Goal: Task Accomplishment & Management: Manage account settings

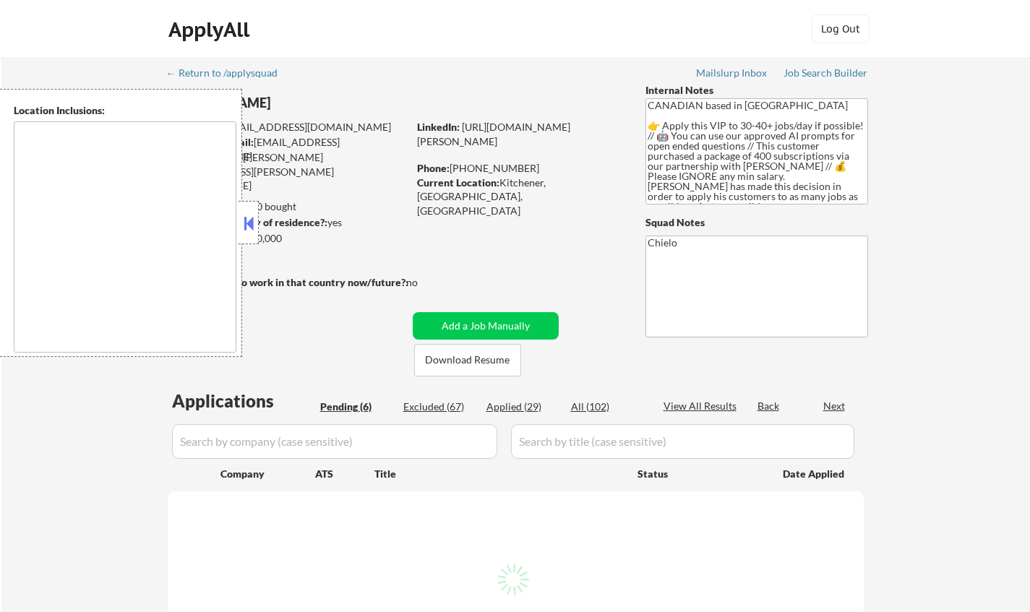
select select ""pending""
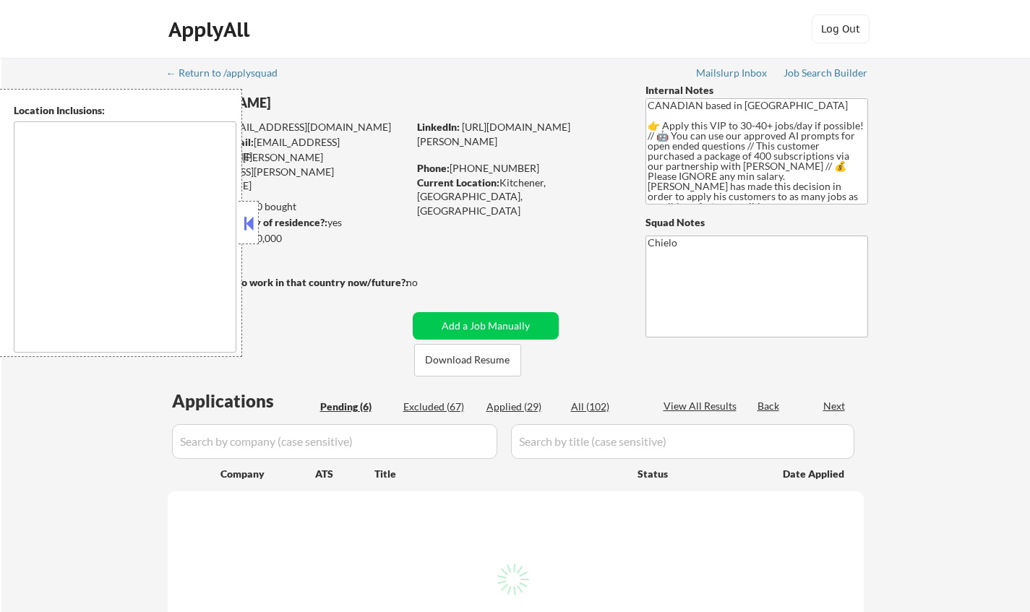
select select ""pending""
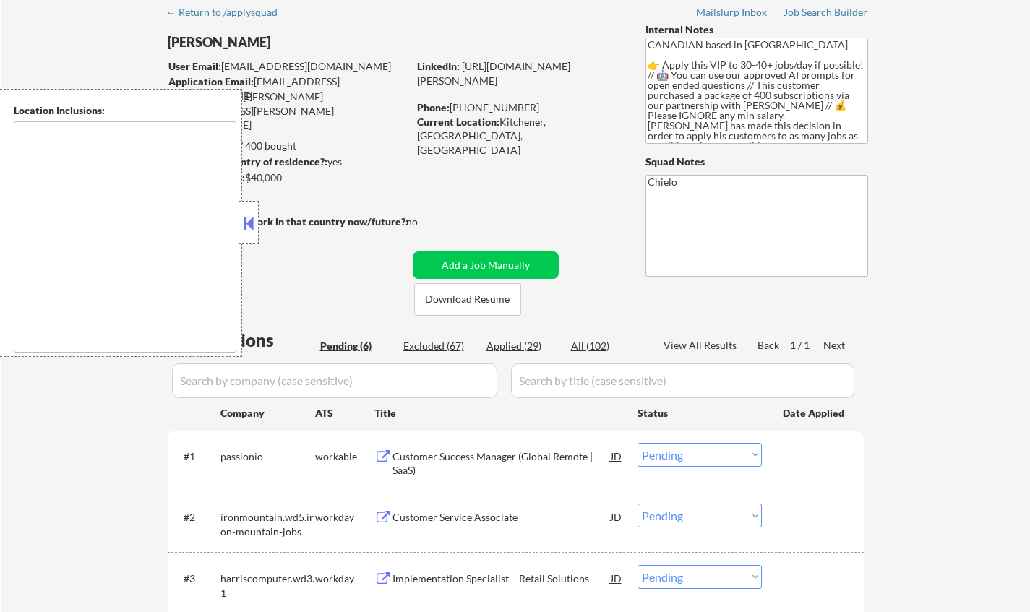
scroll to position [145, 0]
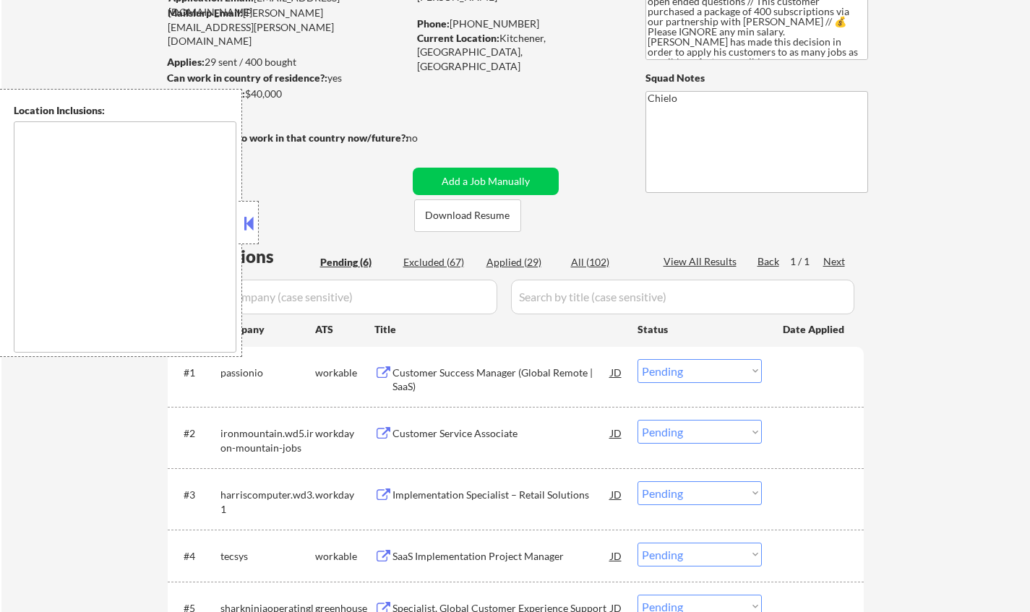
click at [242, 218] on button at bounding box center [249, 224] width 16 height 22
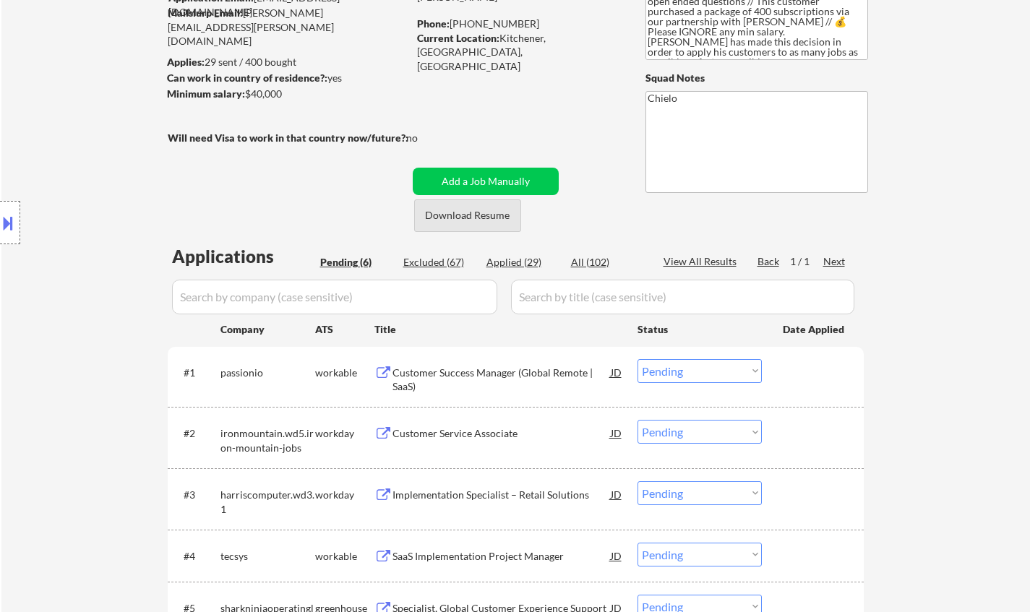
click at [476, 219] on button "Download Resume" at bounding box center [467, 216] width 107 height 33
click at [453, 371] on div "Customer Success Manager (Global Remote | SaaS)" at bounding box center [502, 380] width 218 height 28
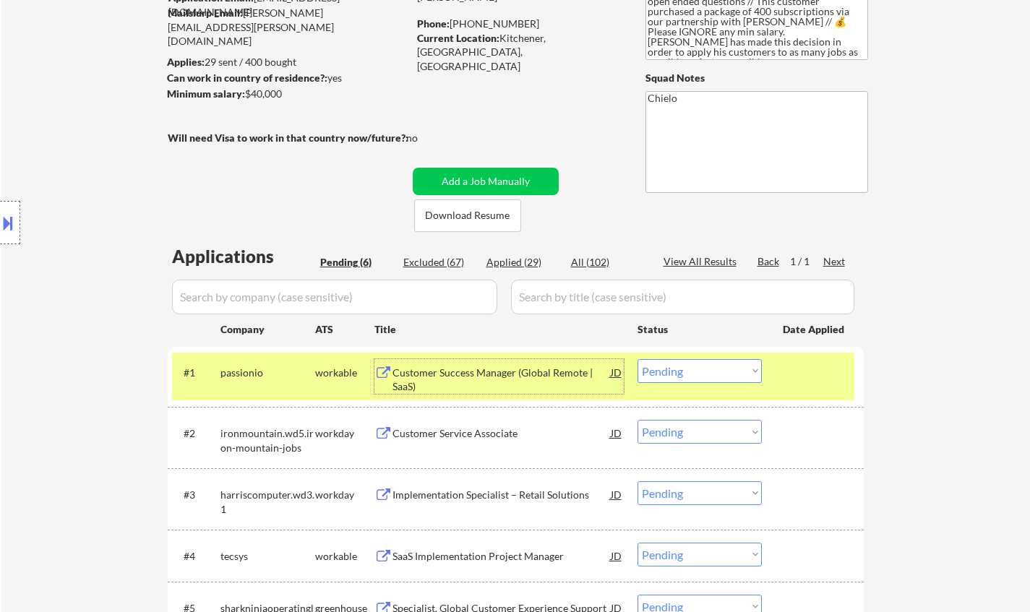
scroll to position [289, 0]
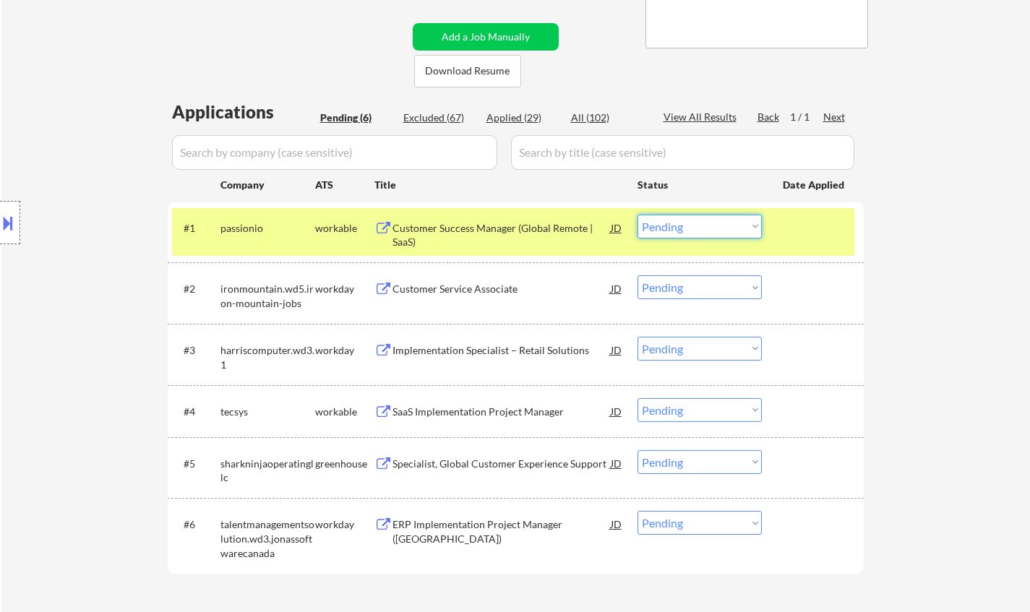
click at [751, 231] on select "Choose an option... Pending Applied Excluded (Questions) Excluded (Expired) Exc…" at bounding box center [700, 227] width 124 height 24
click at [638, 215] on select "Choose an option... Pending Applied Excluded (Questions) Excluded (Expired) Exc…" at bounding box center [700, 227] width 124 height 24
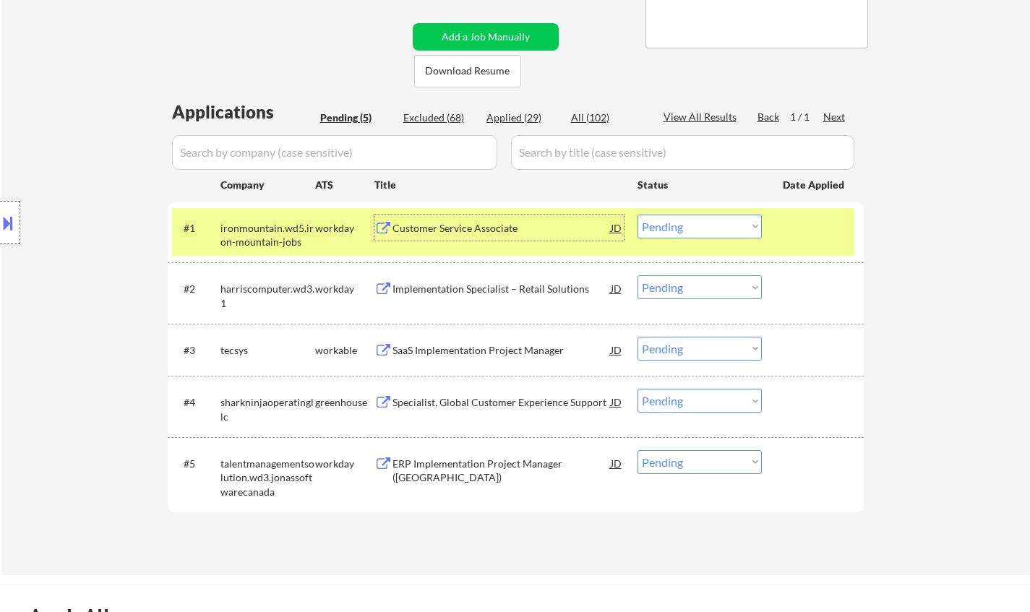
click at [455, 229] on div "Customer Service Associate" at bounding box center [502, 228] width 218 height 14
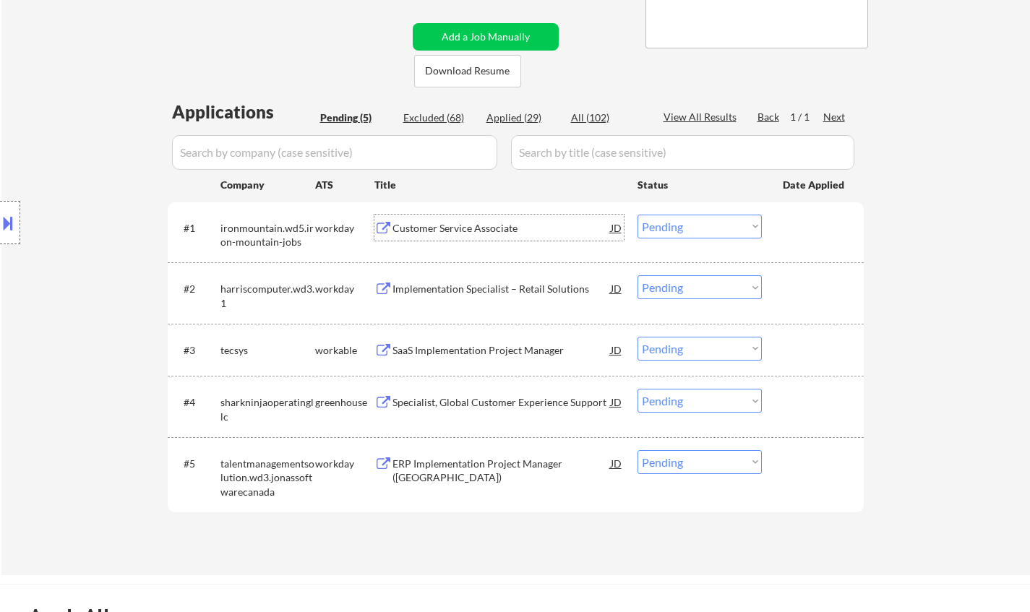
drag, startPoint x: 686, startPoint y: 227, endPoint x: 688, endPoint y: 235, distance: 8.2
click at [686, 227] on select "Choose an option... Pending Applied Excluded (Questions) Excluded (Expired) Exc…" at bounding box center [700, 227] width 124 height 24
click at [638, 215] on select "Choose an option... Pending Applied Excluded (Questions) Excluded (Expired) Exc…" at bounding box center [700, 227] width 124 height 24
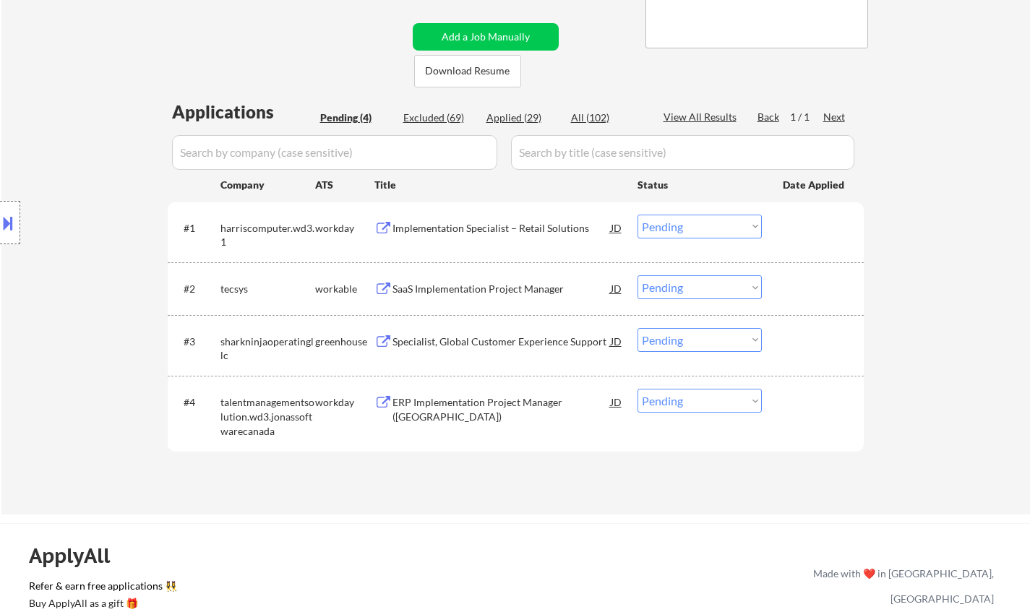
click at [506, 223] on div "Implementation Specialist – Retail Solutions" at bounding box center [502, 228] width 218 height 14
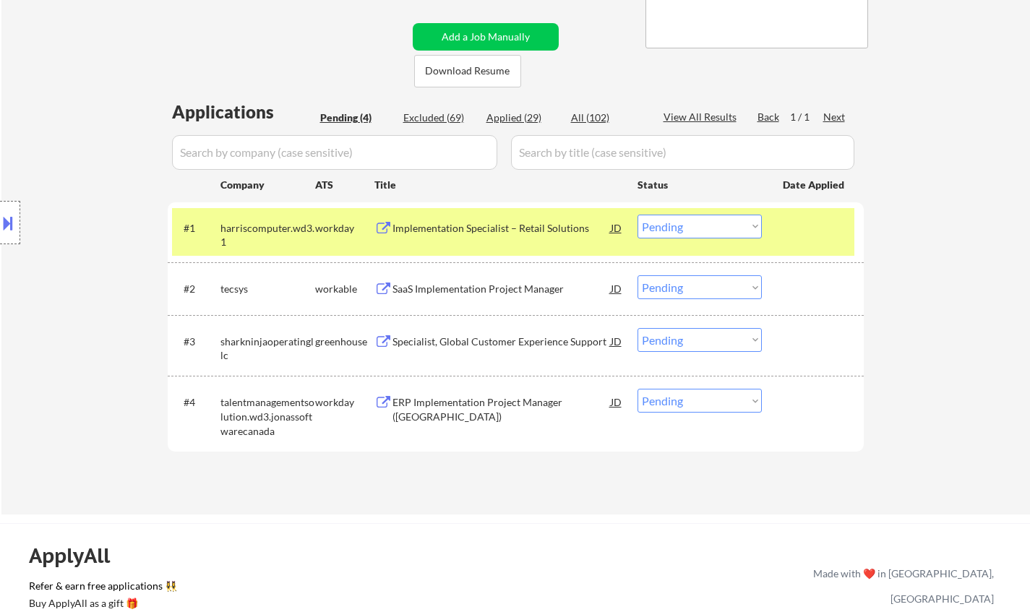
click at [0, 289] on div "Location Inclusions:" at bounding box center [129, 223] width 259 height 268
click at [0, 248] on div "Location Inclusions:" at bounding box center [129, 223] width 259 height 268
click at [59, 336] on div "Location Inclusions:" at bounding box center [129, 223] width 259 height 268
click at [6, 212] on button at bounding box center [8, 223] width 16 height 24
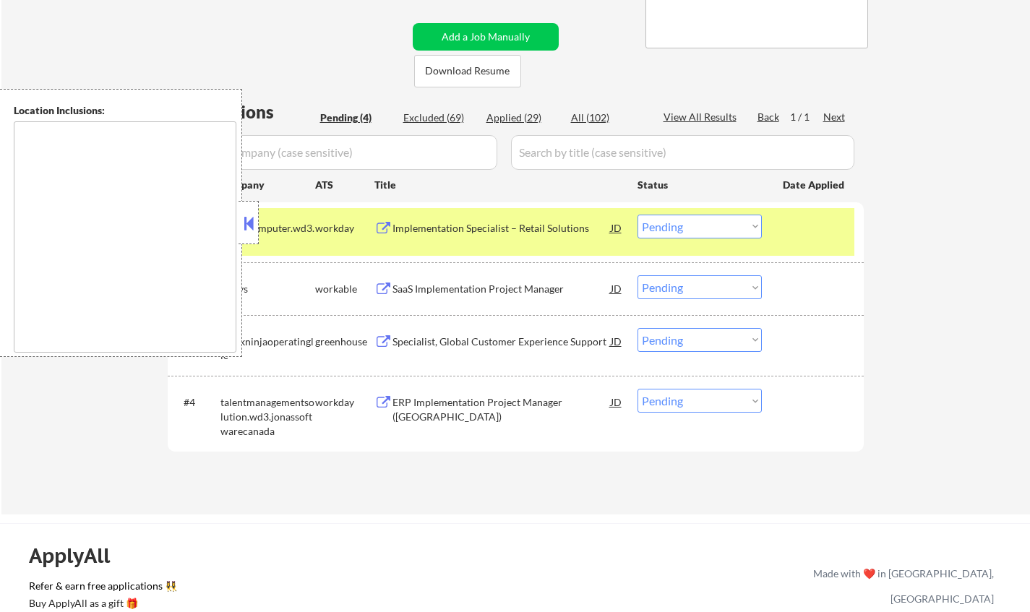
click at [249, 221] on button at bounding box center [249, 224] width 16 height 22
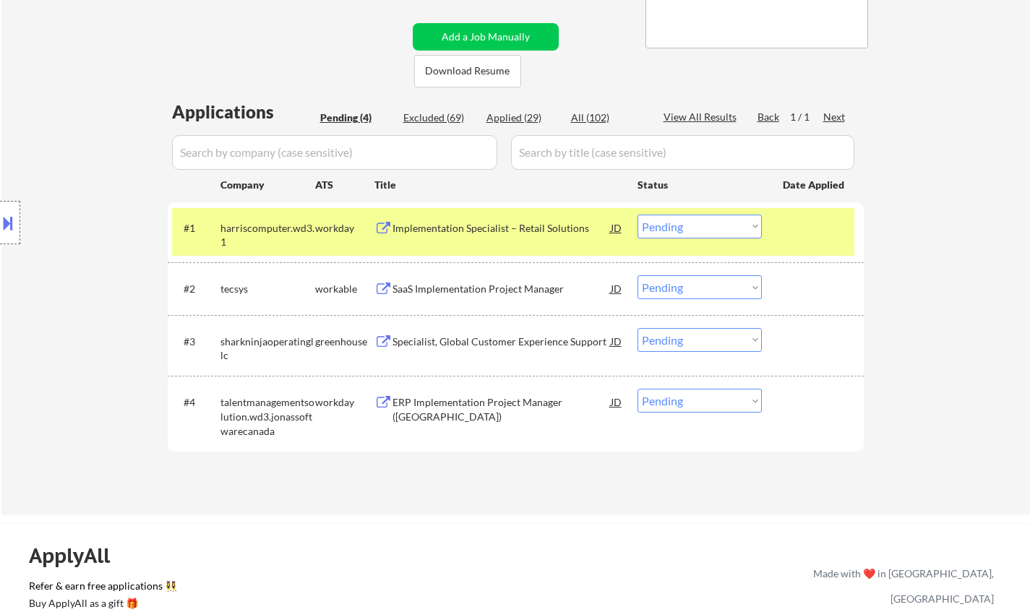
click at [702, 223] on select "Choose an option... Pending Applied Excluded (Questions) Excluded (Expired) Exc…" at bounding box center [700, 227] width 124 height 24
click at [638, 215] on select "Choose an option... Pending Applied Excluded (Questions) Excluded (Expired) Exc…" at bounding box center [700, 227] width 124 height 24
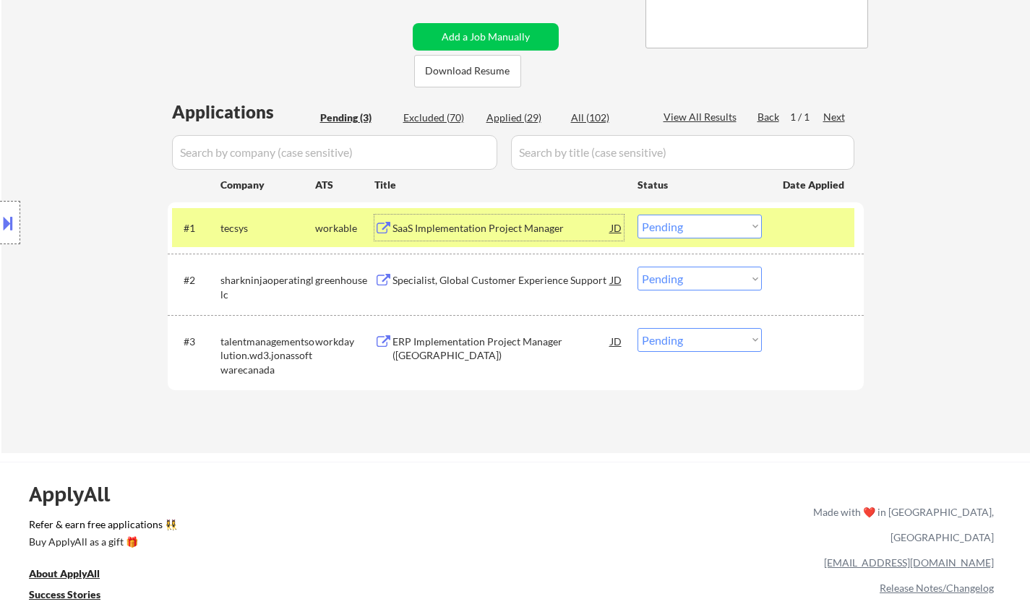
click at [484, 227] on div "SaaS Implementation Project Manager" at bounding box center [502, 228] width 218 height 14
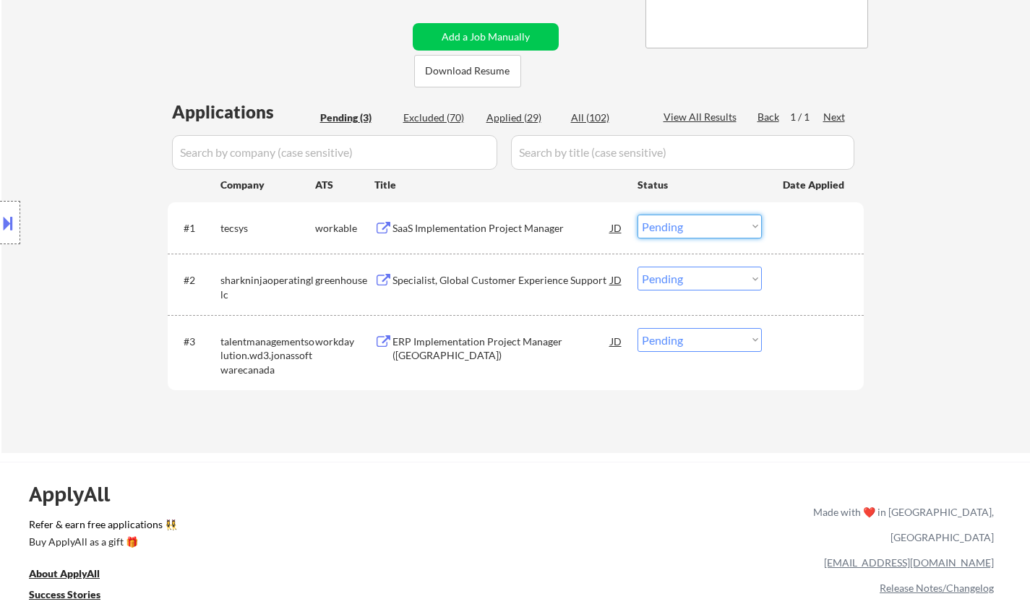
drag, startPoint x: 695, startPoint y: 222, endPoint x: 708, endPoint y: 238, distance: 20.6
click at [695, 222] on select "Choose an option... Pending Applied Excluded (Questions) Excluded (Expired) Exc…" at bounding box center [700, 227] width 124 height 24
click at [638, 215] on select "Choose an option... Pending Applied Excluded (Questions) Excluded (Expired) Exc…" at bounding box center [700, 227] width 124 height 24
select select ""pending""
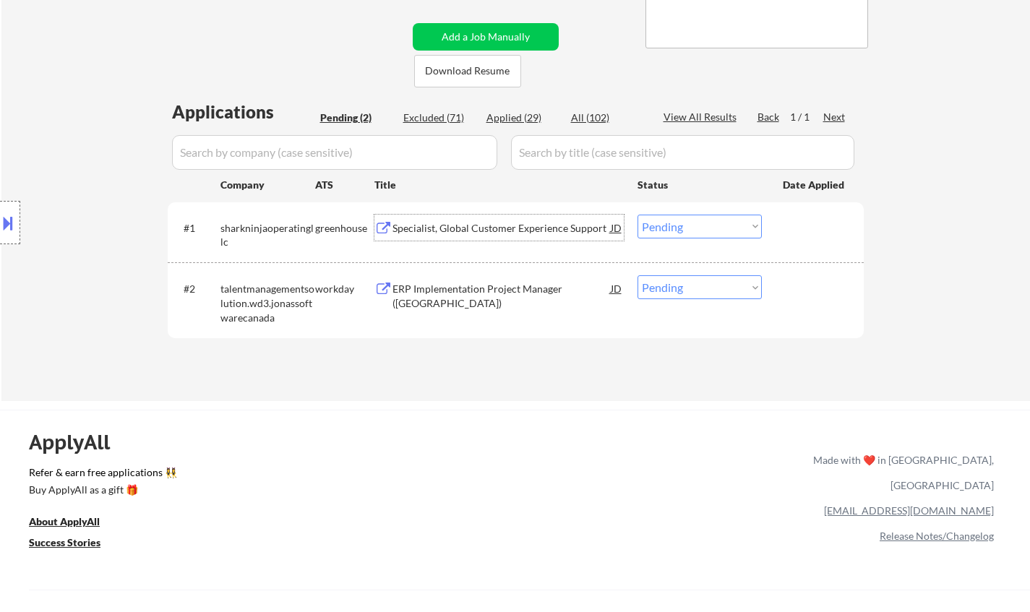
click at [474, 229] on div "Specialist, Global Customer Experience Support" at bounding box center [502, 228] width 218 height 14
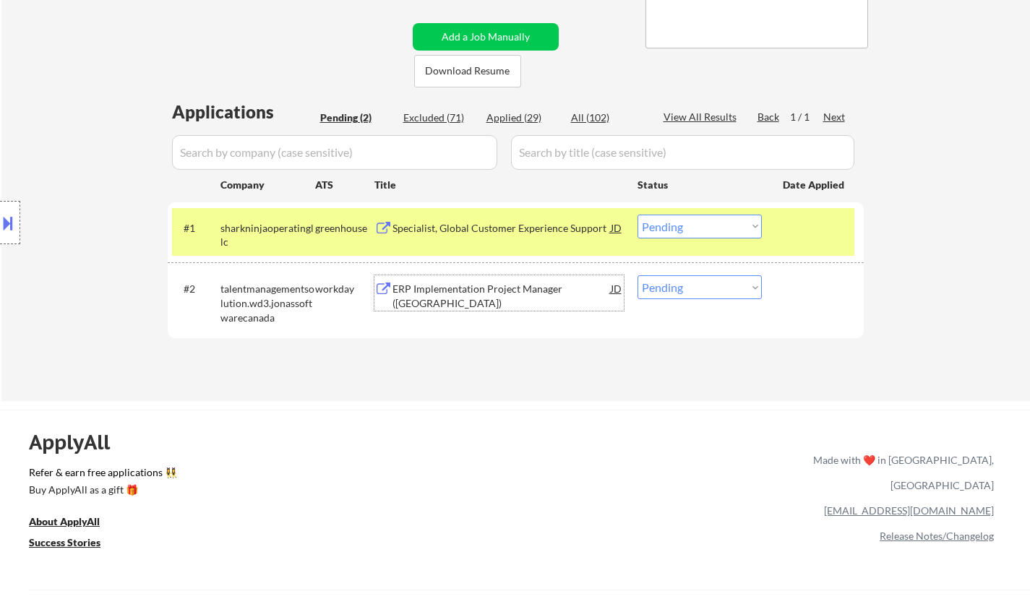
click at [473, 278] on div "ERP Implementation Project Manager (Eastern North America)" at bounding box center [502, 293] width 218 height 35
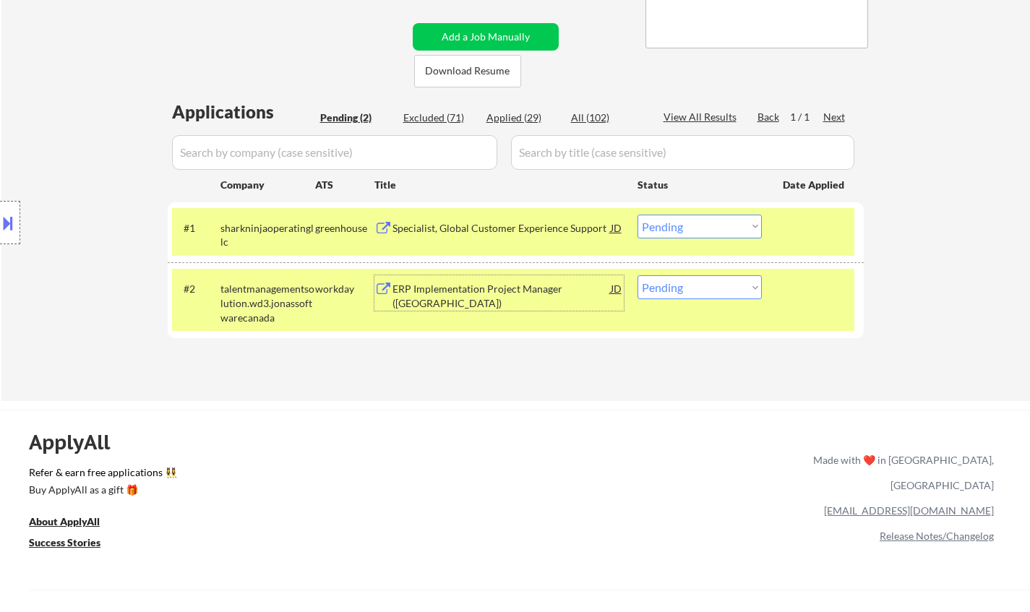
click at [690, 284] on select "Choose an option... Pending Applied Excluded (Questions) Excluded (Expired) Exc…" at bounding box center [700, 288] width 124 height 24
select select ""excluded__bad_match_""
click at [638, 276] on select "Choose an option... Pending Applied Excluded (Questions) Excluded (Expired) Exc…" at bounding box center [700, 288] width 124 height 24
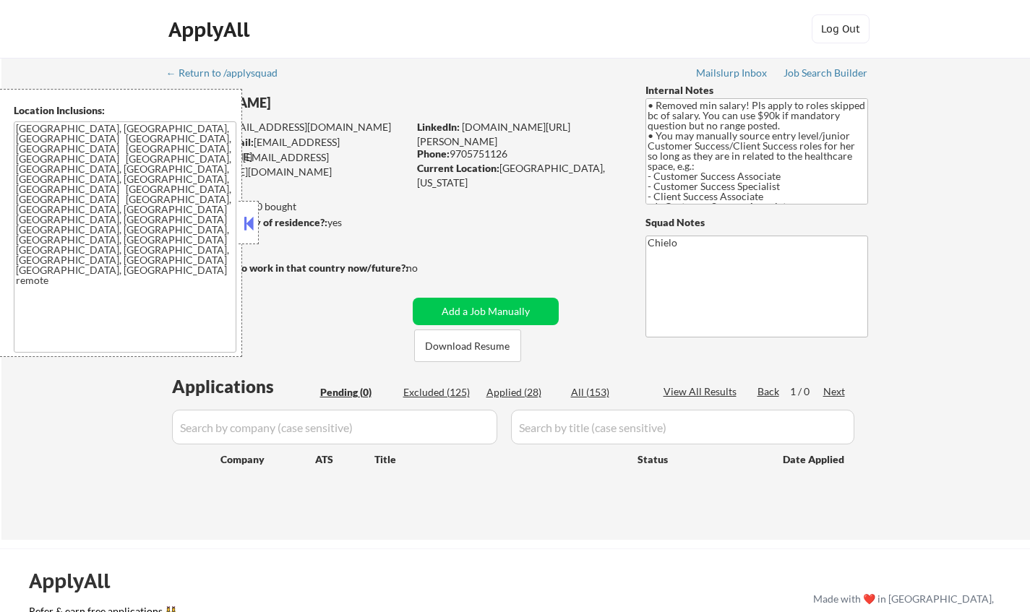
click at [247, 214] on button at bounding box center [249, 224] width 16 height 22
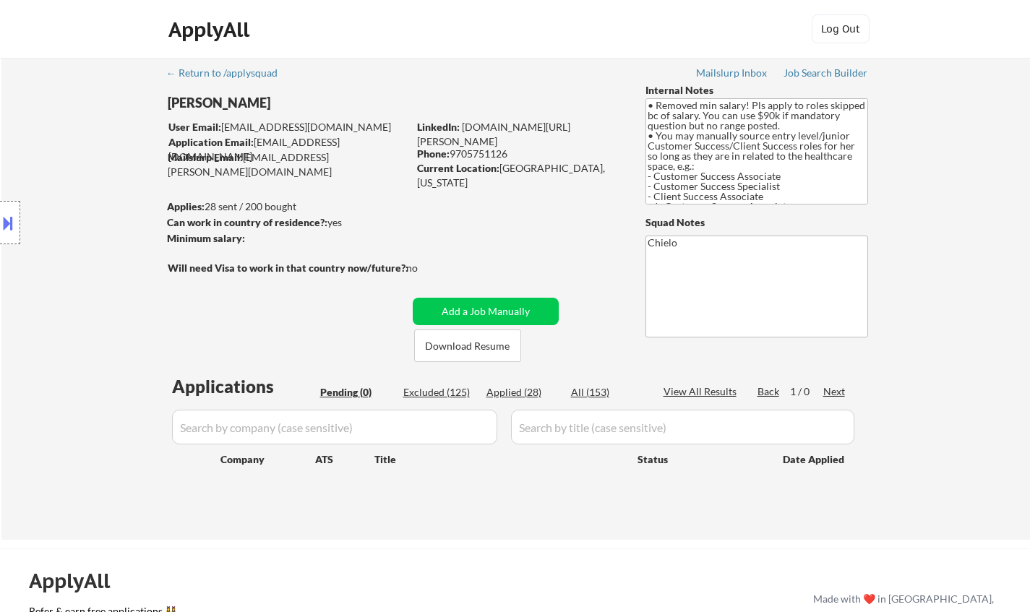
click at [519, 390] on div "Applied (28)" at bounding box center [523, 392] width 72 height 14
select select ""applied""
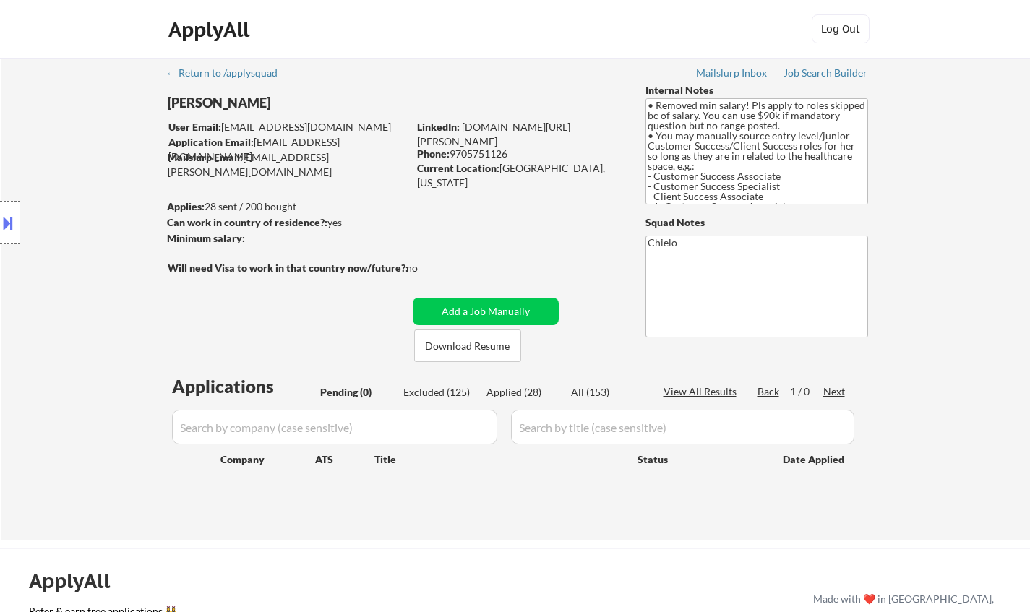
select select ""applied""
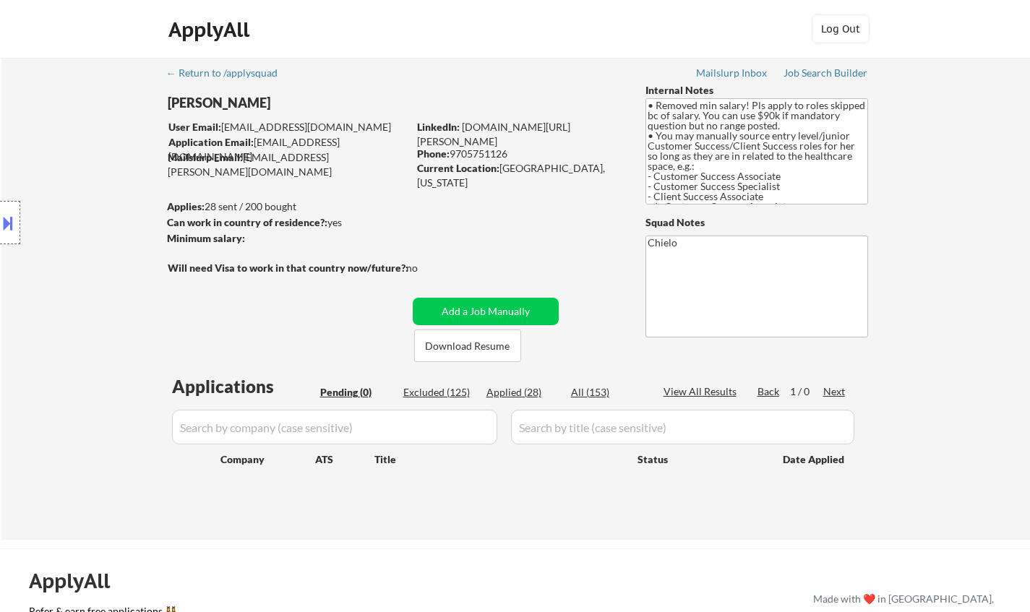
select select ""applied""
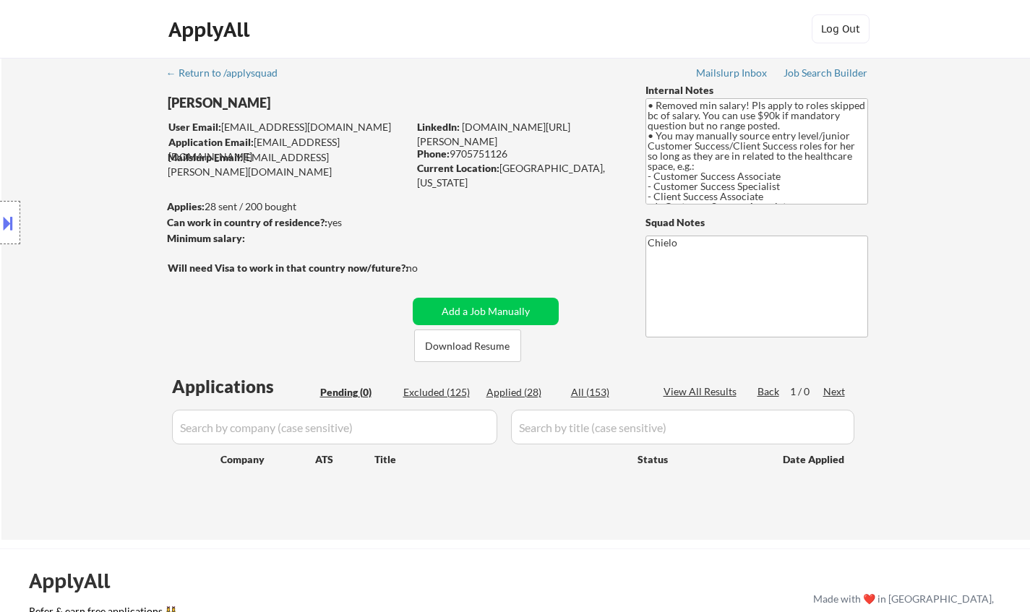
select select ""applied""
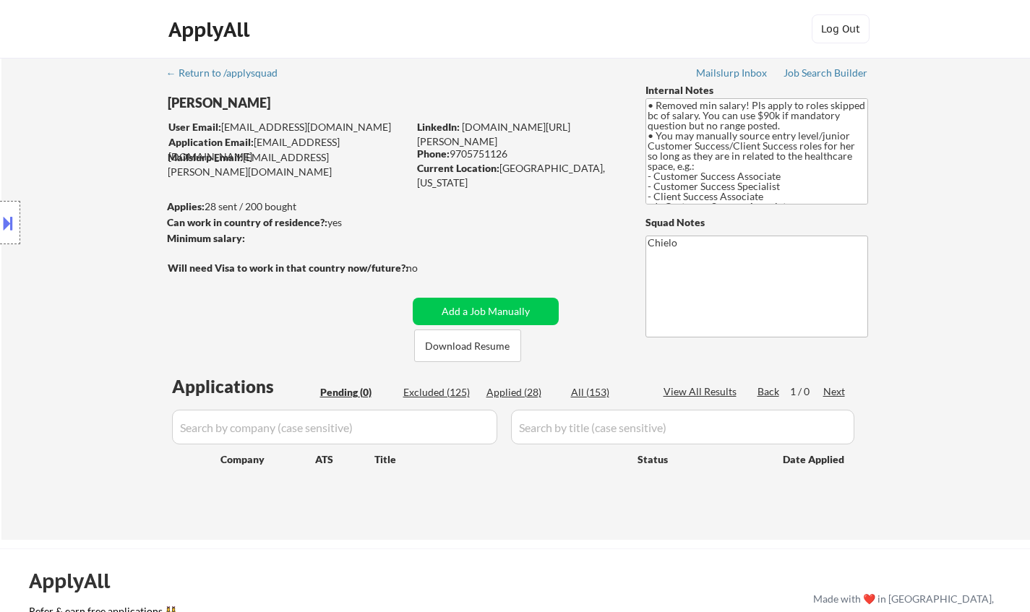
select select ""applied""
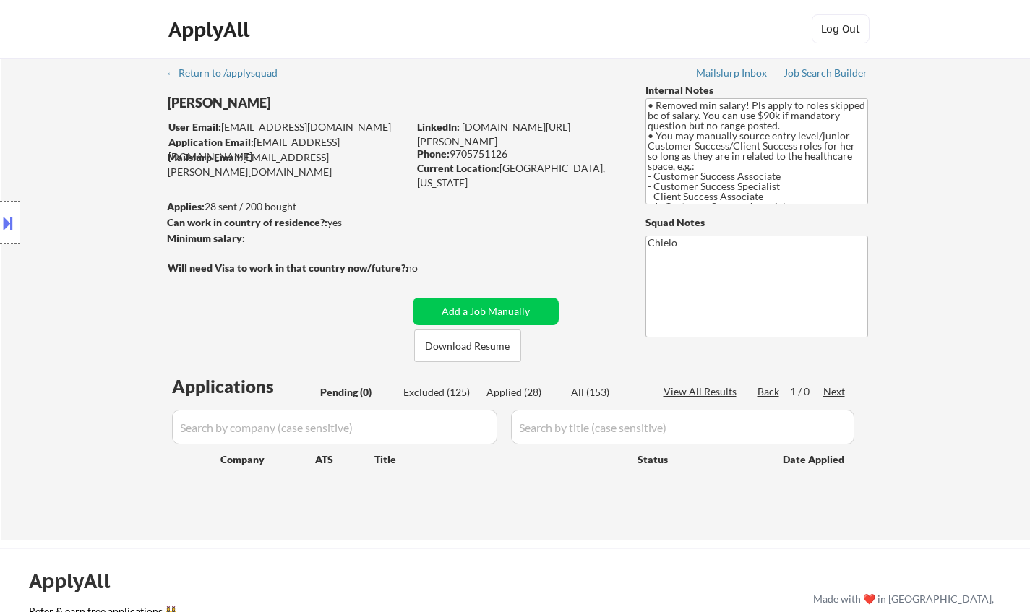
select select ""applied""
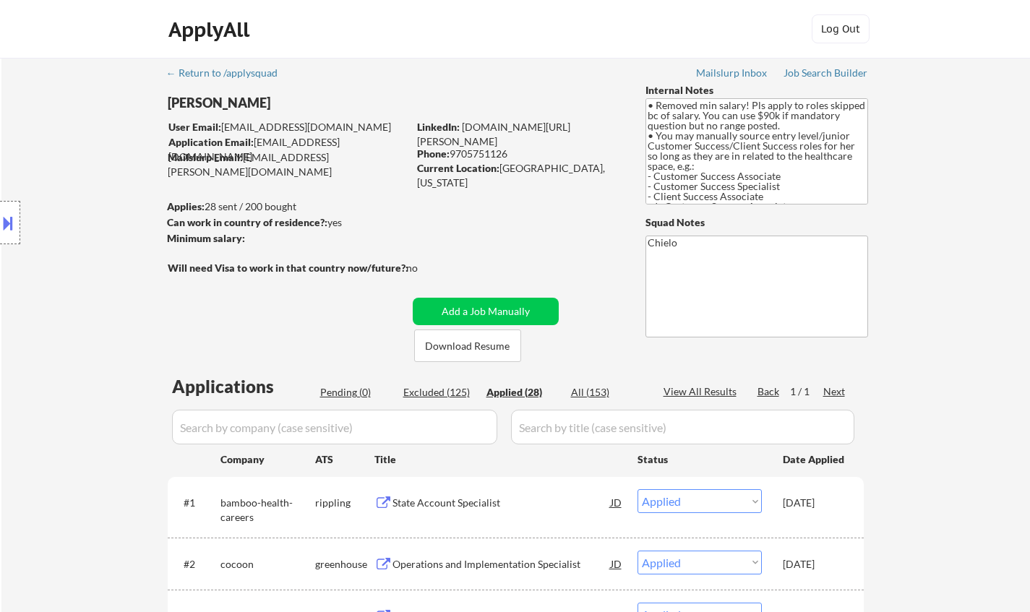
drag, startPoint x: 20, startPoint y: 248, endPoint x: 25, endPoint y: 236, distance: 13.3
click at [25, 238] on div "Location Inclusions: Denver, CO Lakewood, CO Englewood, CO Wheat Ridge, CO Arva…" at bounding box center [129, 223] width 259 height 268
click at [9, 221] on button at bounding box center [8, 223] width 16 height 24
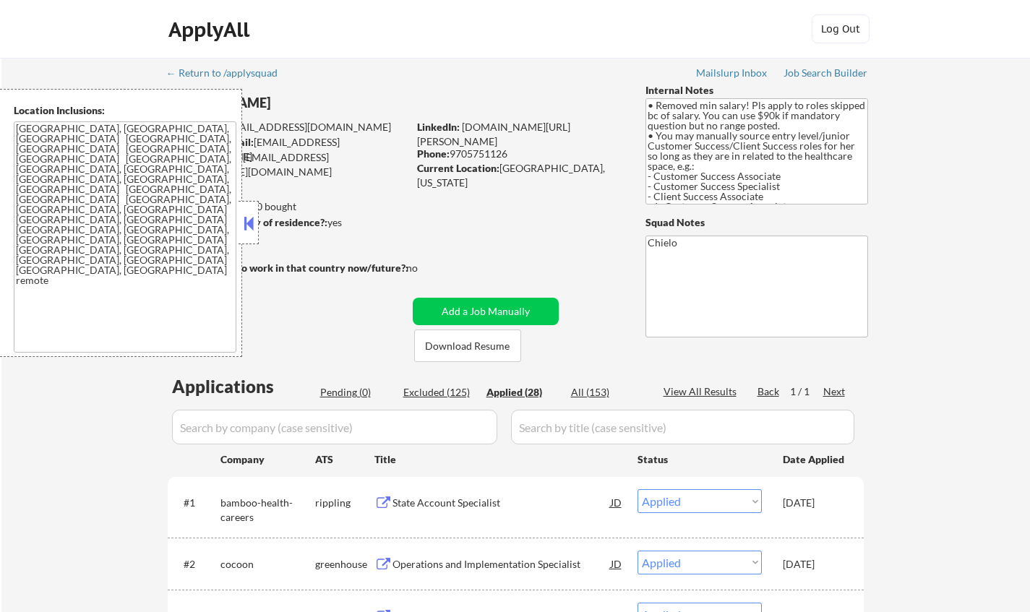
click at [244, 218] on button at bounding box center [249, 224] width 16 height 22
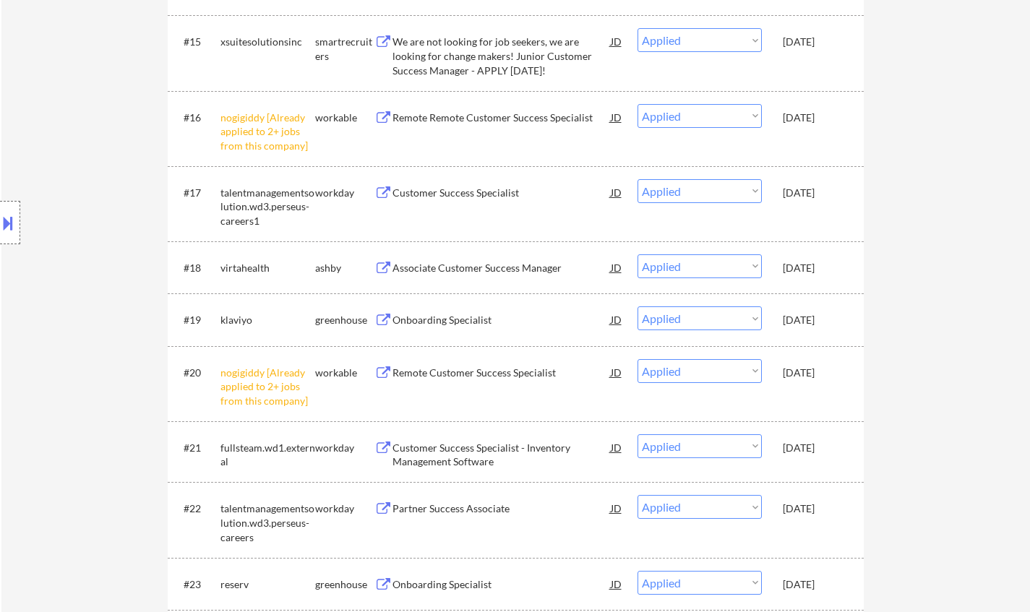
scroll to position [1302, 0]
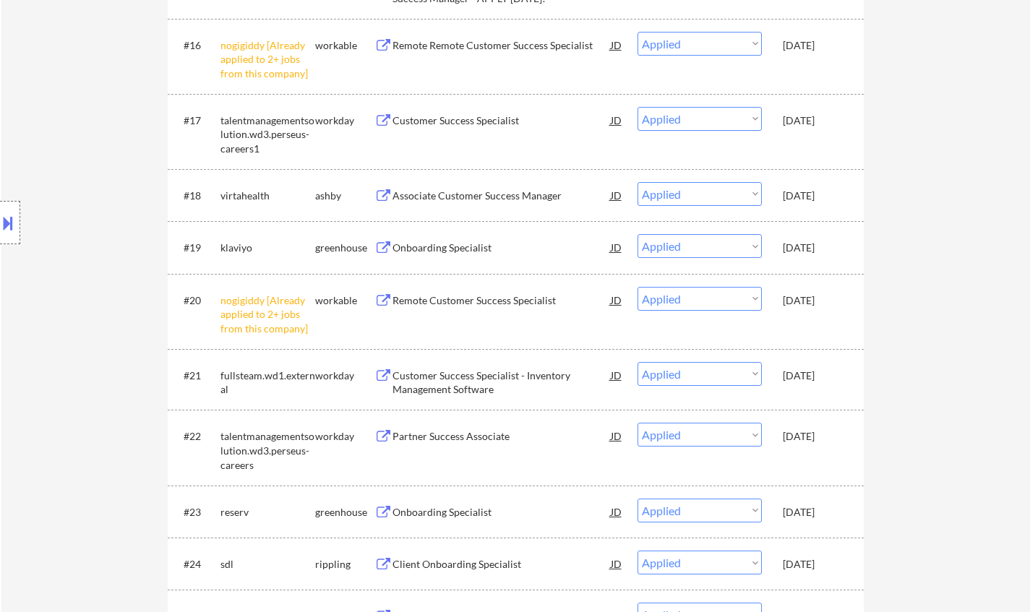
select select ""applied""
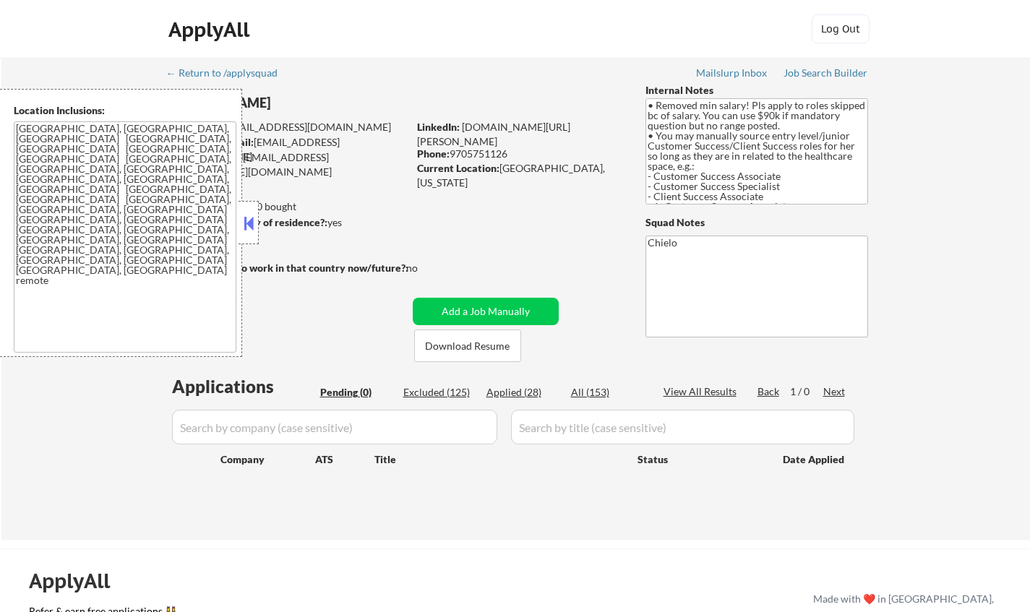
click at [247, 221] on button at bounding box center [249, 224] width 16 height 22
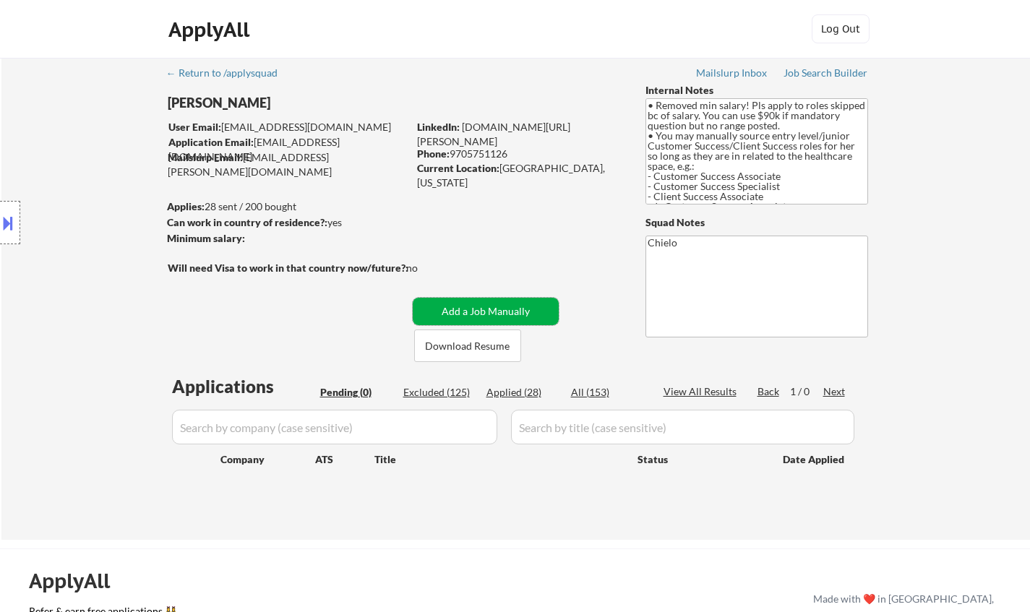
click at [477, 307] on button "Add a Job Manually" at bounding box center [486, 311] width 146 height 27
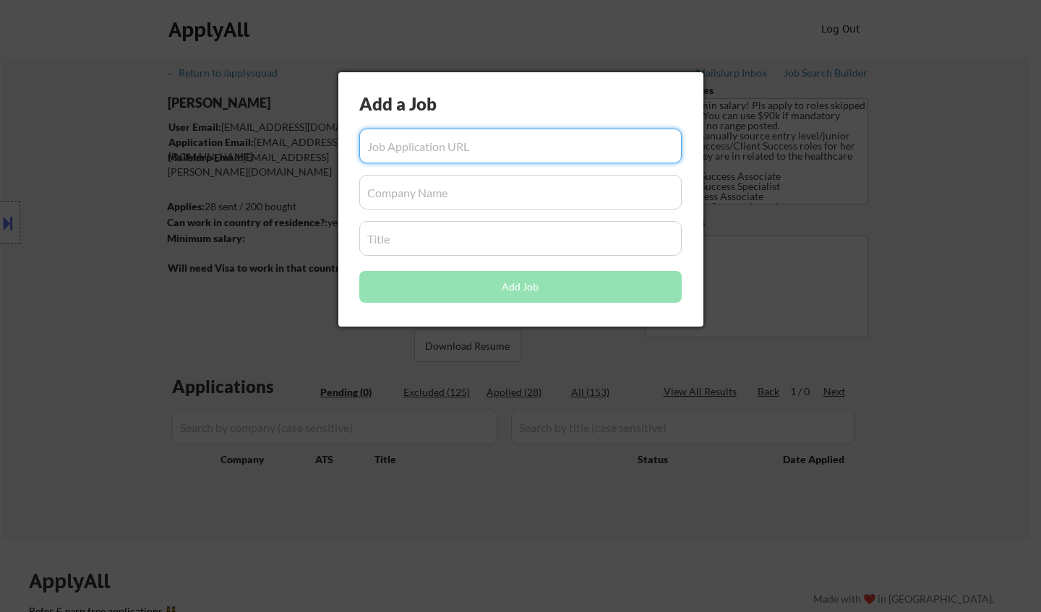
click at [442, 145] on input "input" at bounding box center [520, 146] width 323 height 35
paste input "https://jobs.lever.co/plaid/119b4f42-0e64-4631-9e68-e391112af973"
type input "https://jobs.lever.co/plaid/119b4f42-0e64-4631-9e68-e391112af973"
click at [446, 196] on input "input" at bounding box center [520, 192] width 323 height 35
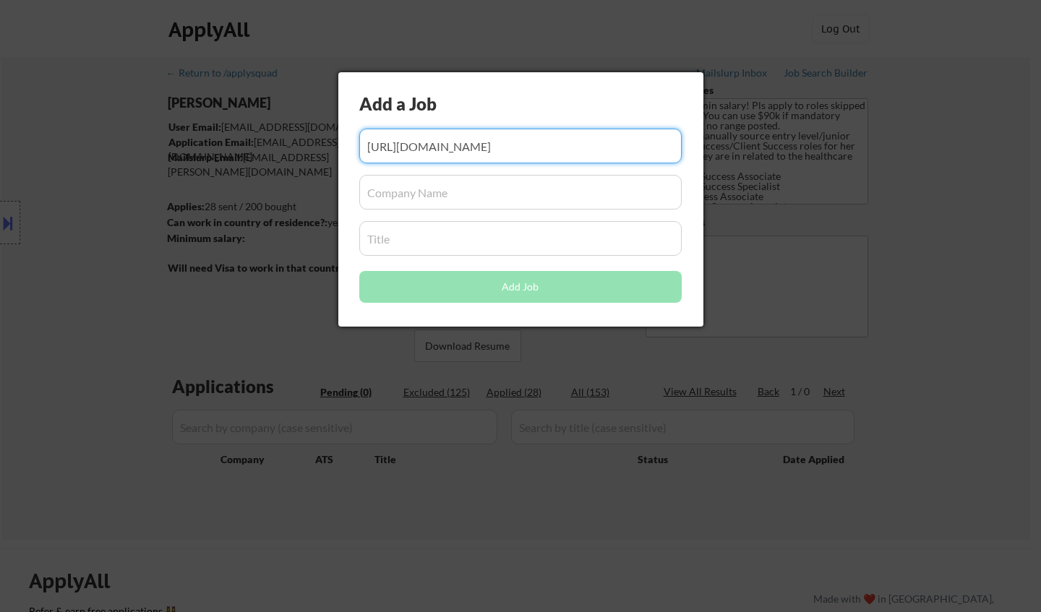
scroll to position [0, 0]
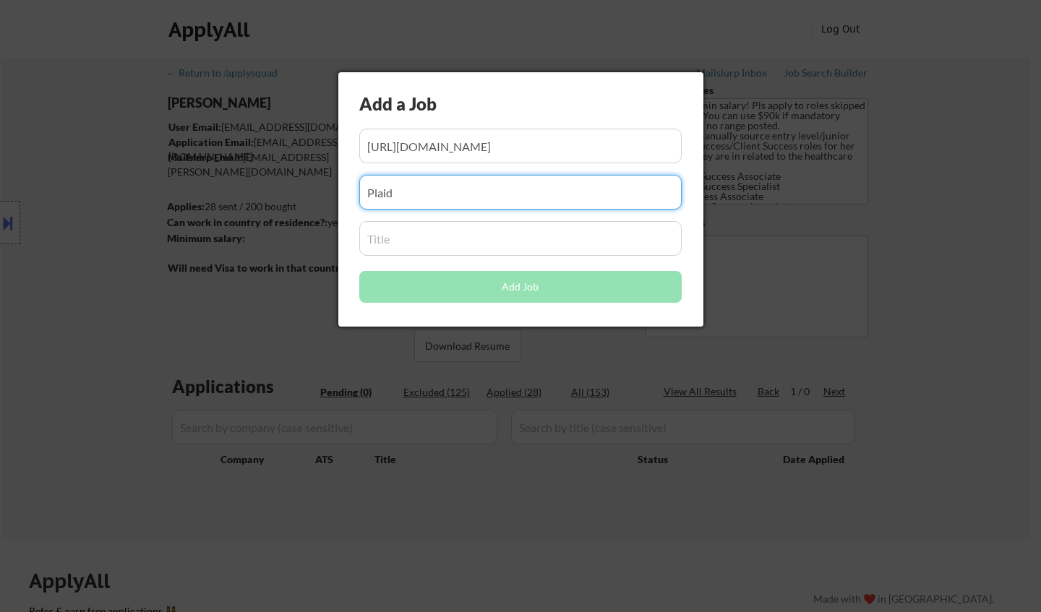
type input "Plaid"
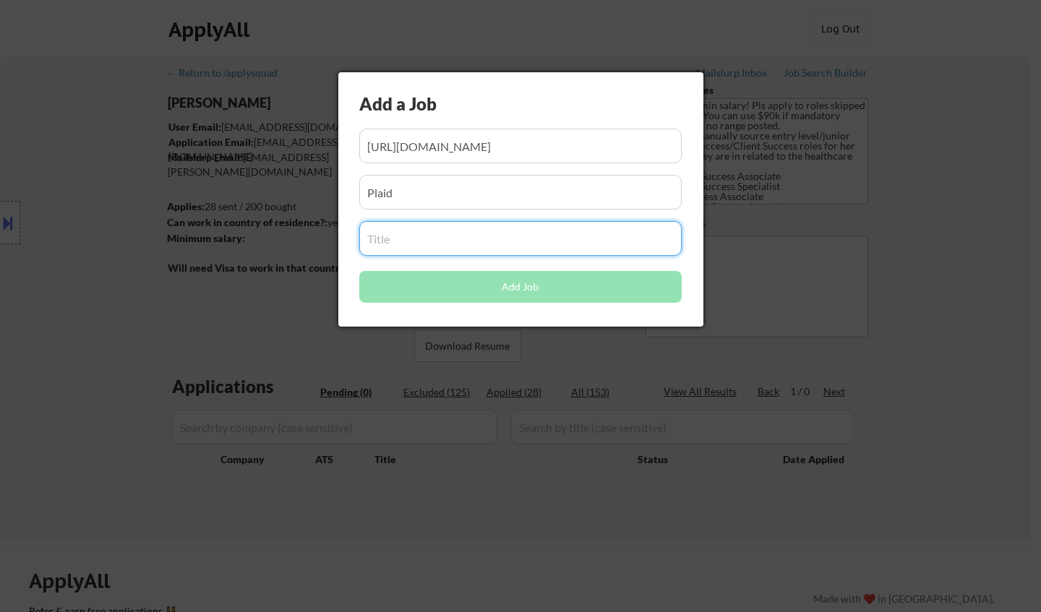
click at [424, 237] on input "input" at bounding box center [520, 238] width 323 height 35
paste input "Consumer Support Specialist"
type input "Consumer Support Specialist"
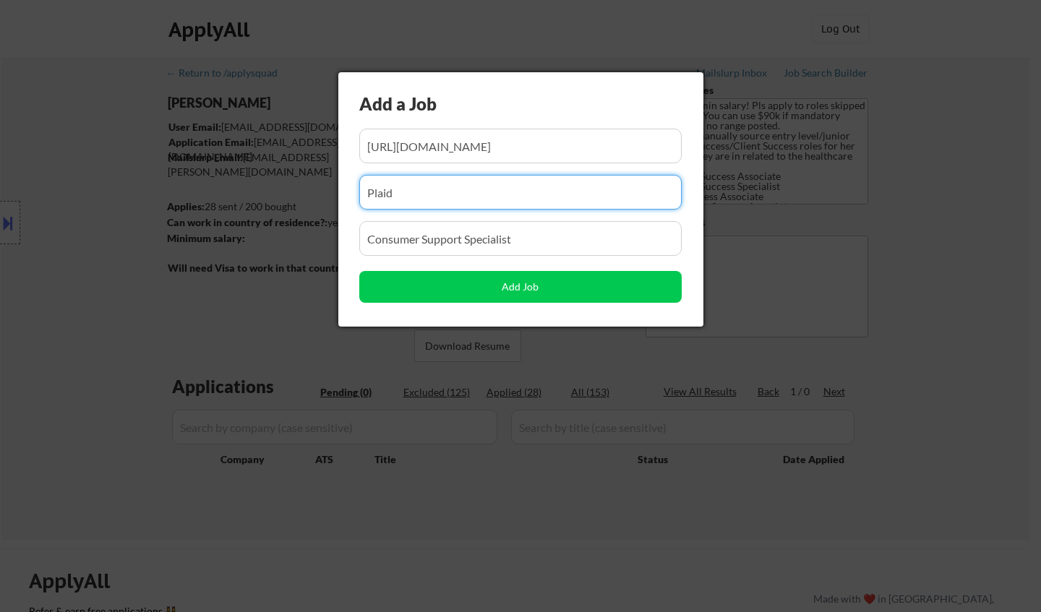
click at [482, 187] on input "input" at bounding box center [520, 192] width 323 height 35
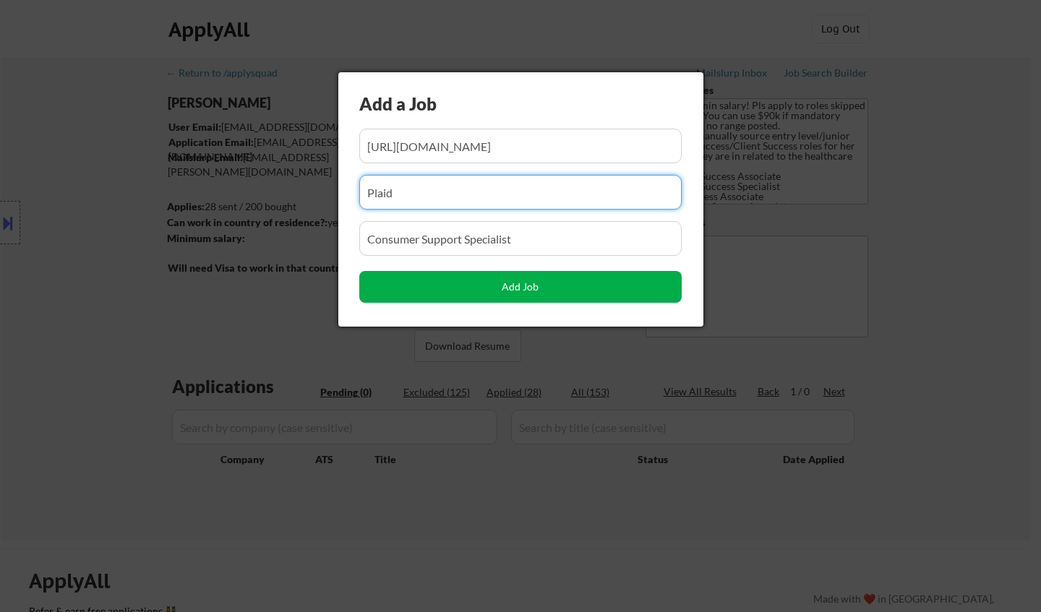
click at [529, 292] on button "Add Job" at bounding box center [520, 287] width 323 height 32
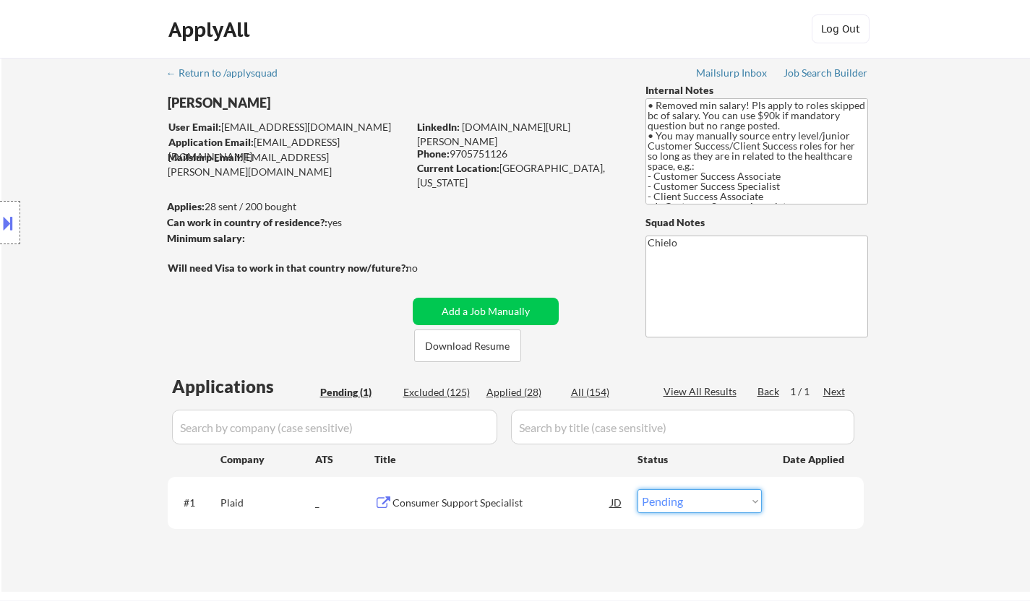
click at [681, 494] on select "Choose an option... Pending Applied Excluded (Questions) Excluded (Expired) Exc…" at bounding box center [700, 502] width 124 height 24
select select ""applied""
click at [638, 490] on select "Choose an option... Pending Applied Excluded (Questions) Excluded (Expired) Exc…" at bounding box center [700, 502] width 124 height 24
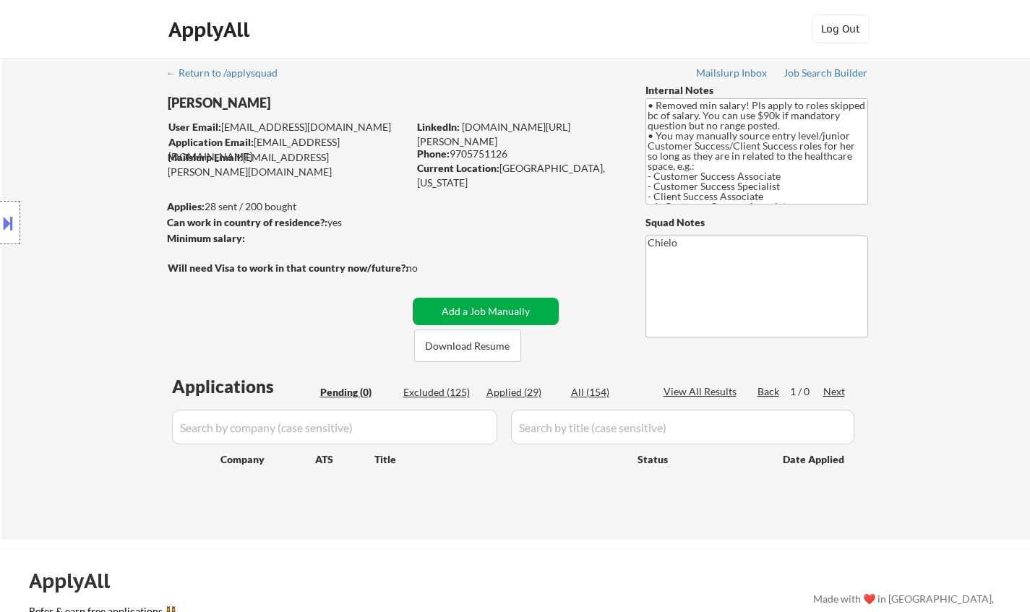
click at [469, 307] on button "Add a Job Manually" at bounding box center [486, 311] width 146 height 27
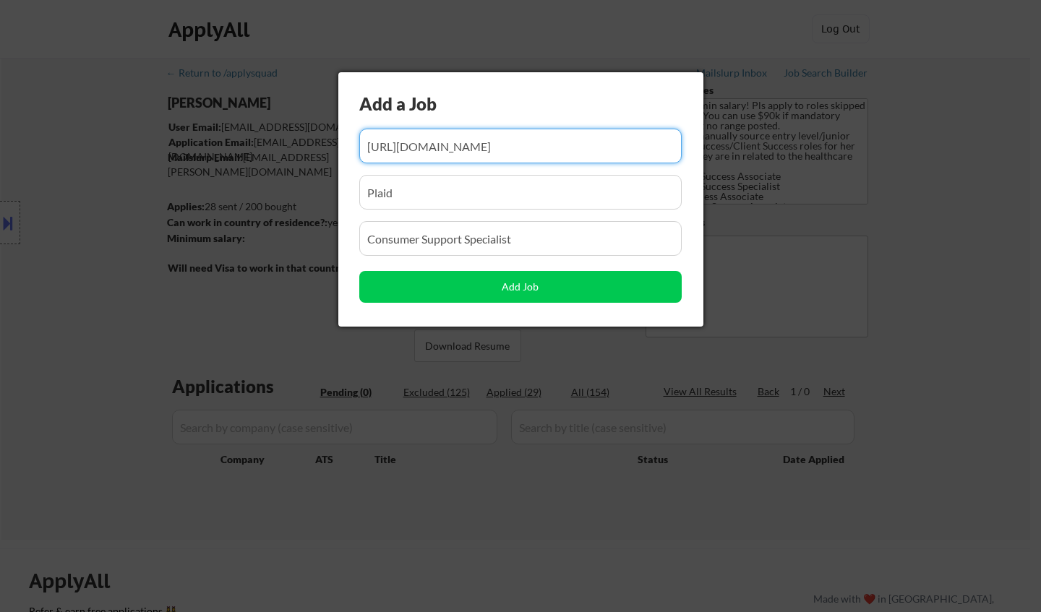
scroll to position [0, 48]
click at [458, 145] on input "input" at bounding box center [520, 146] width 323 height 35
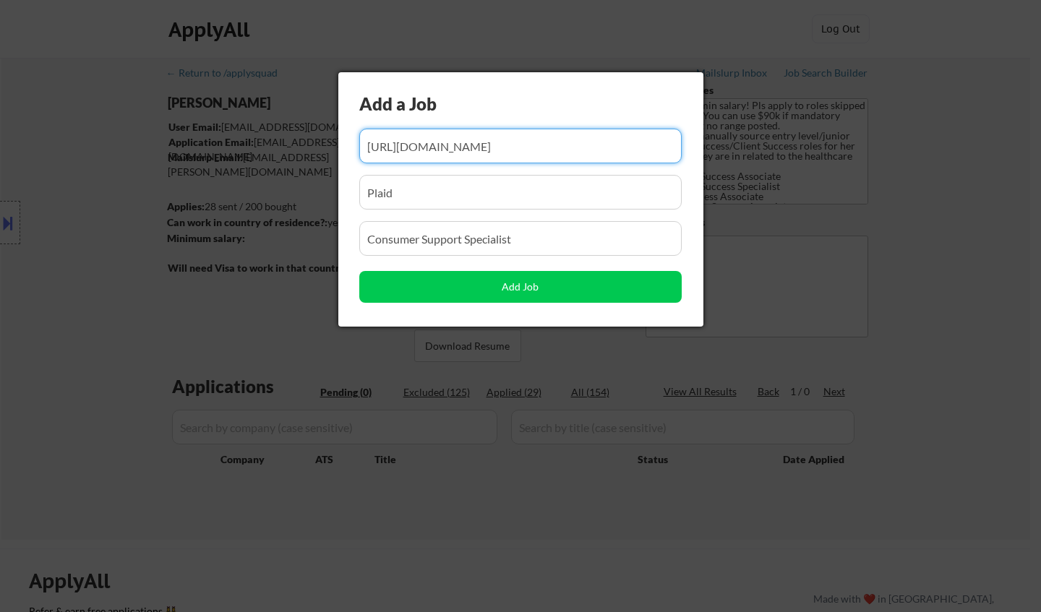
paste input "https://jobs.lever.co/tovala/4559c4c2-284b-4ee7-9400-06093dbd2bc8"
type input "https://jobs.lever.co/tovala/4559c4c2-284b-4ee7-9400-06093dbd2bc8"
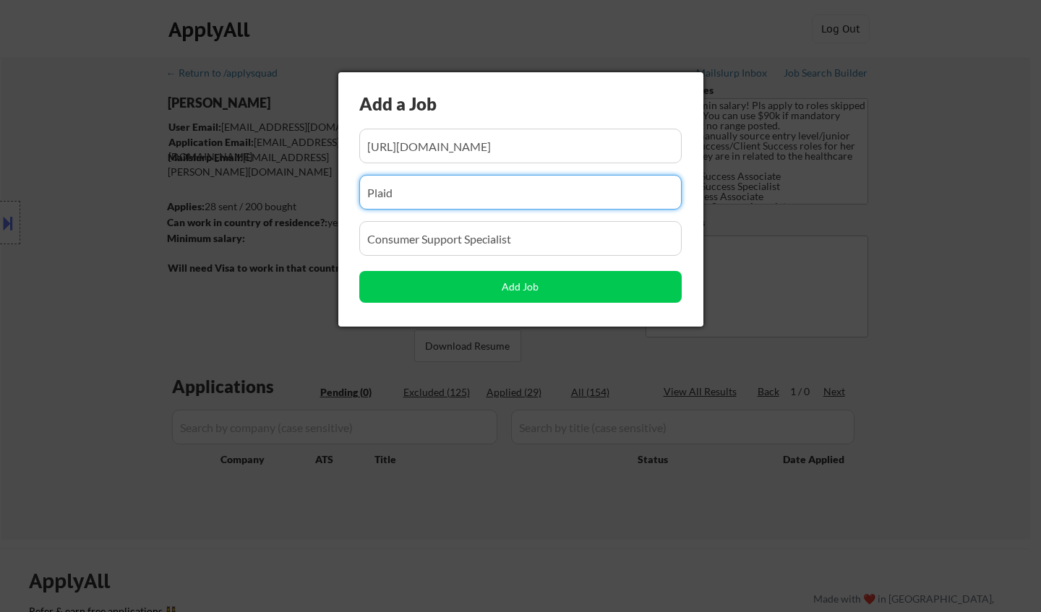
scroll to position [0, 0]
drag, startPoint x: 287, startPoint y: 188, endPoint x: 267, endPoint y: 187, distance: 20.3
click at [277, 188] on body "← Return to /applysquad Mailslurp Inbox Job Search Builder Jynnifer Pierro User…" at bounding box center [520, 306] width 1041 height 612
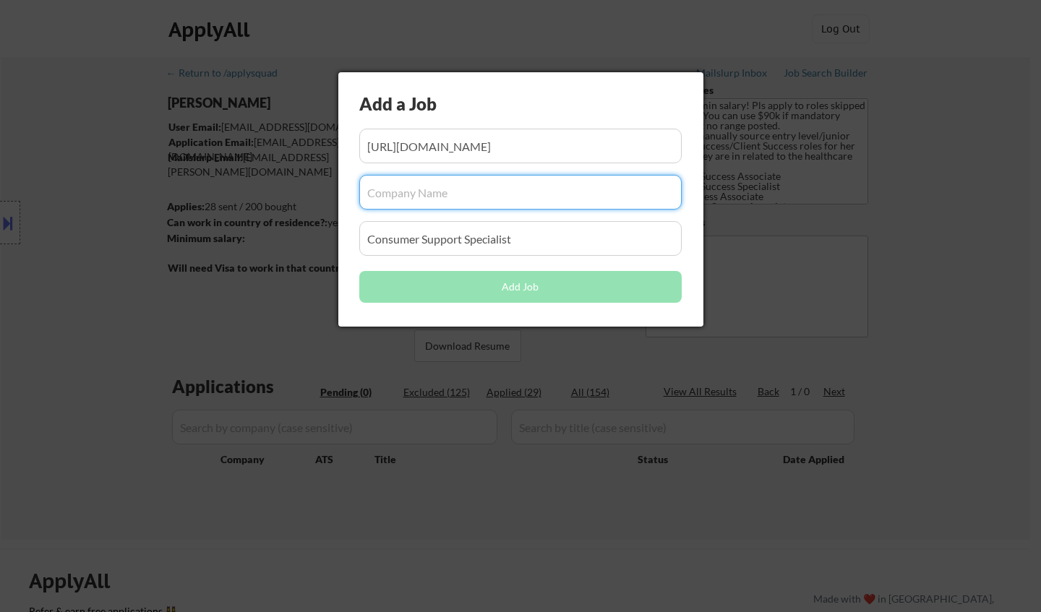
click at [483, 140] on input "input" at bounding box center [520, 146] width 323 height 35
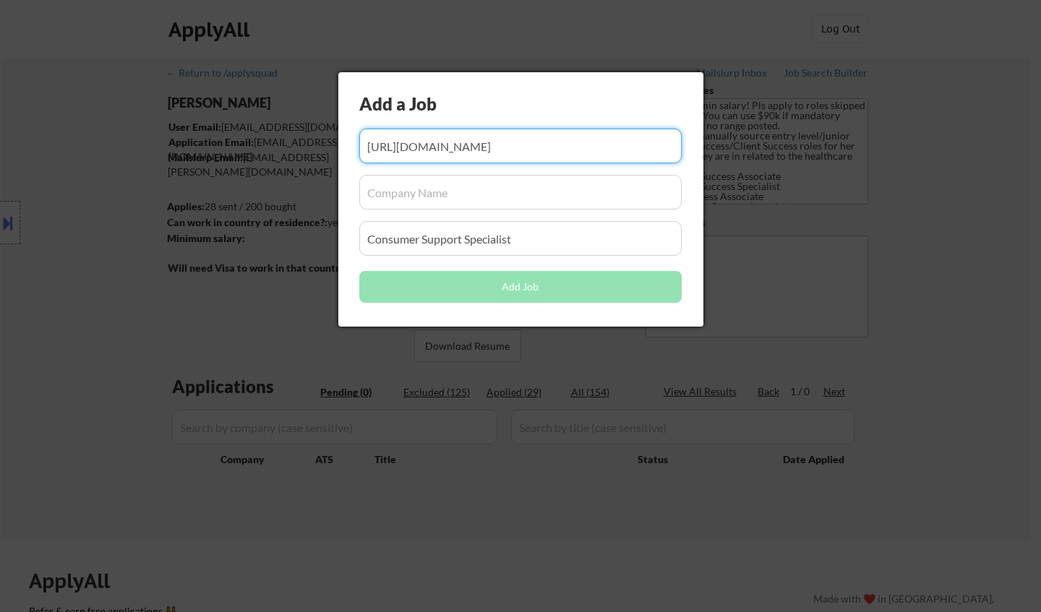
click at [482, 140] on input "input" at bounding box center [520, 146] width 323 height 35
click at [478, 148] on input "input" at bounding box center [520, 146] width 323 height 35
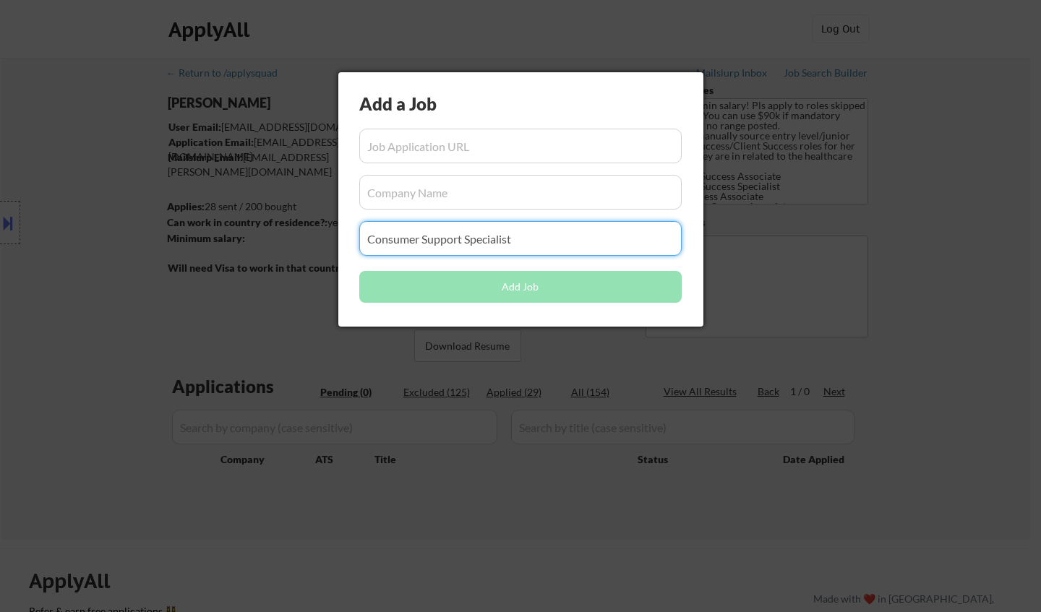
drag, startPoint x: 542, startPoint y: 242, endPoint x: 253, endPoint y: 242, distance: 289.2
click at [253, 242] on body "← Return to /applysquad Mailslurp Inbox Job Search Builder Jynnifer Pierro User…" at bounding box center [520, 306] width 1041 height 612
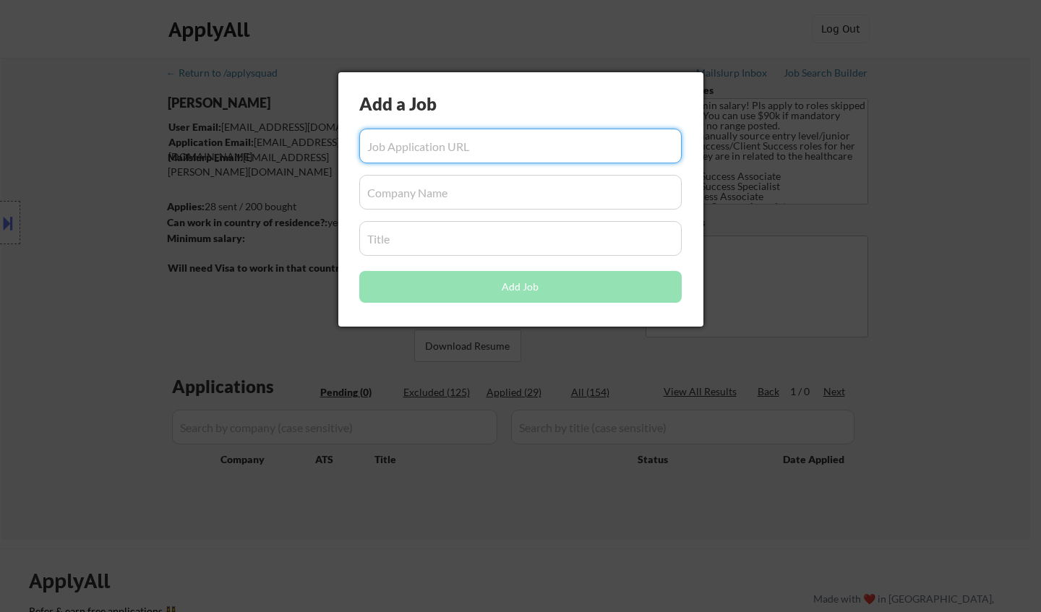
click at [394, 139] on input "input" at bounding box center [520, 146] width 323 height 35
paste input "https://jobs.lever.co/tovala/4559c4c2-284b-4ee7-9400-06093dbd2bc8"
type input "https://jobs.lever.co/tovala/4559c4c2-284b-4ee7-9400-06093dbd2bc8"
click at [429, 186] on input "input" at bounding box center [520, 192] width 323 height 35
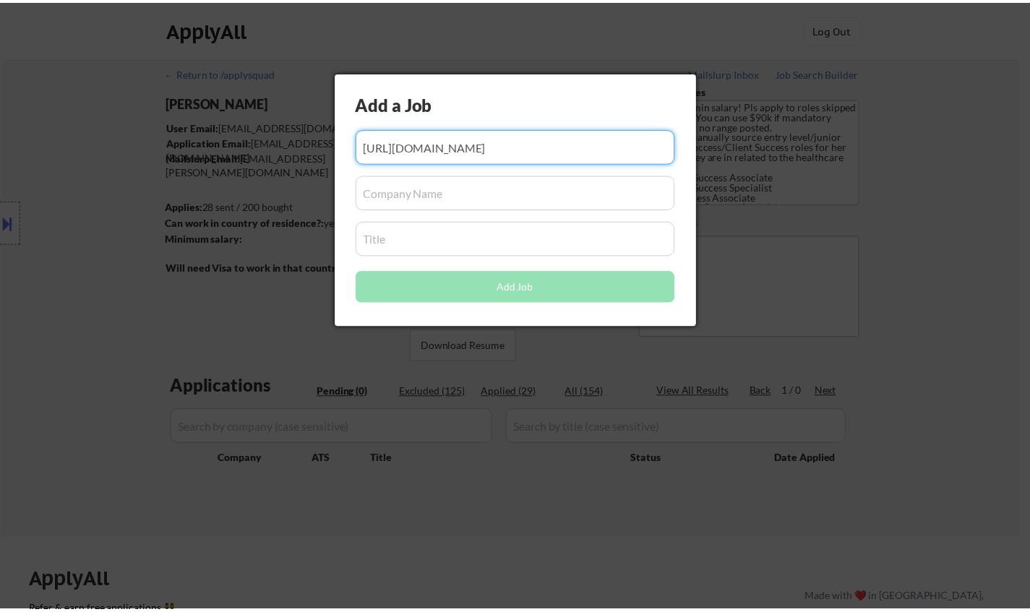
scroll to position [0, 0]
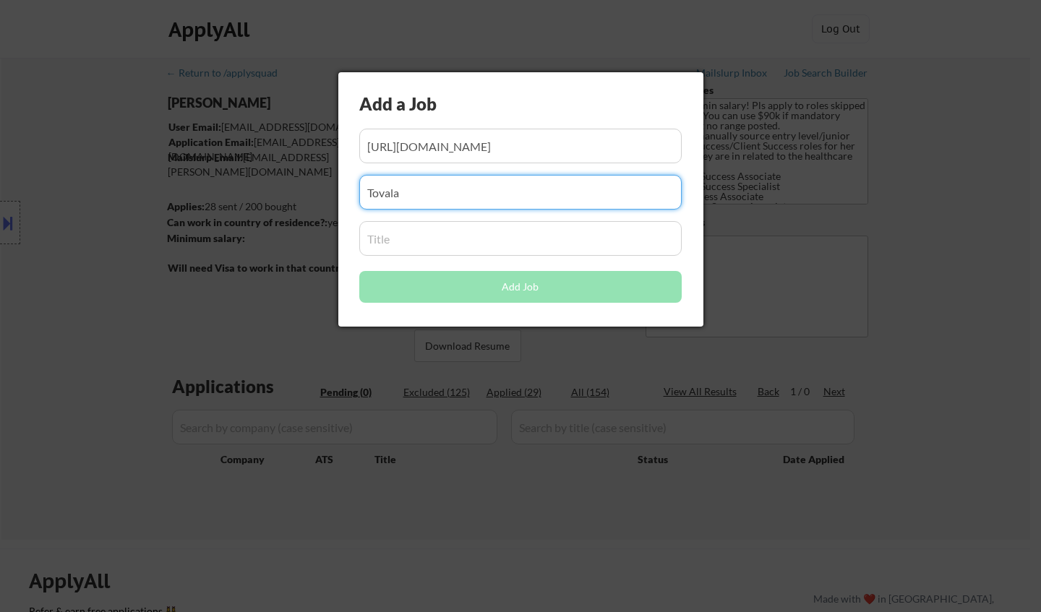
type input "Tovala"
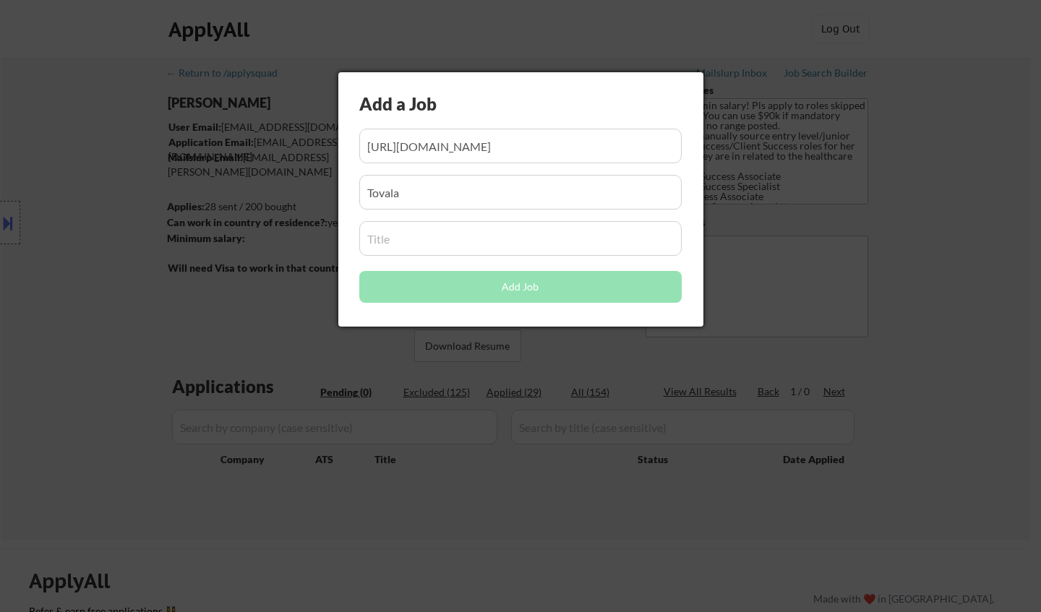
click at [460, 239] on input "input" at bounding box center [520, 238] width 323 height 35
paste input "Customer Support Specialist"
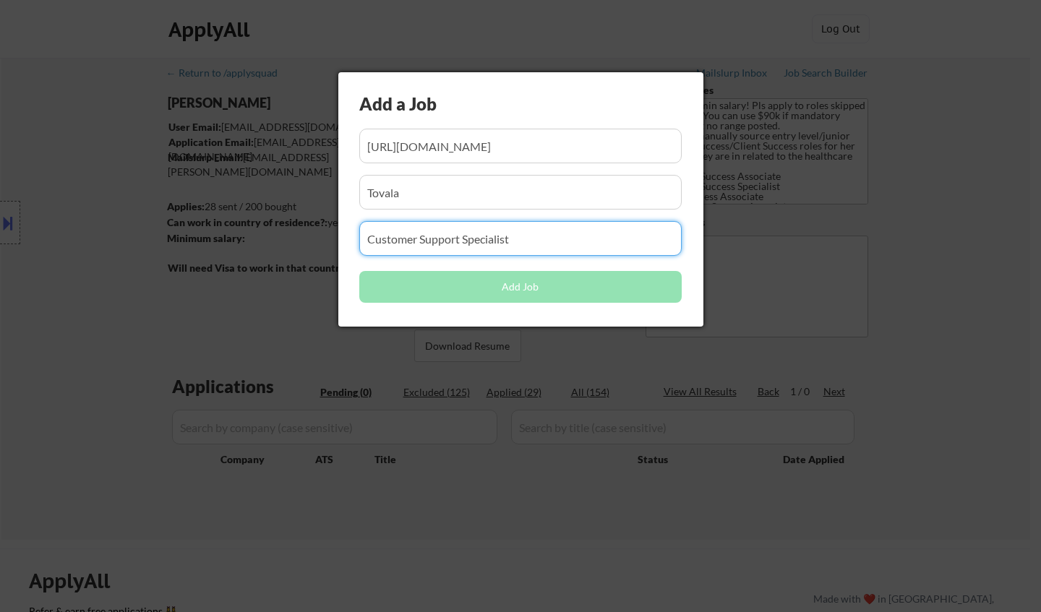
type input "Customer Support Specialist"
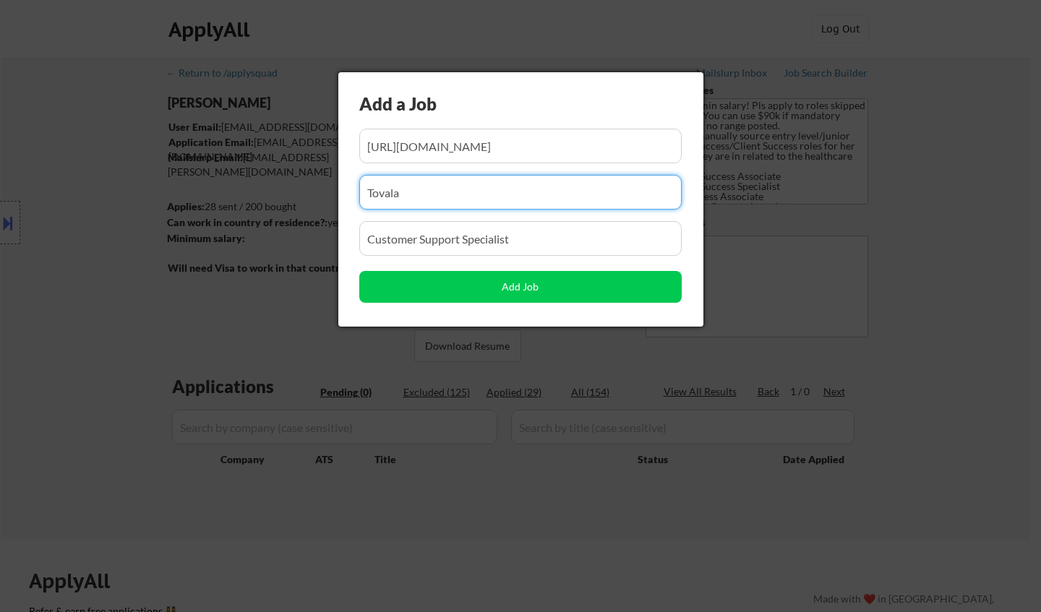
drag, startPoint x: 458, startPoint y: 197, endPoint x: 469, endPoint y: 211, distance: 17.5
click at [457, 197] on input "input" at bounding box center [520, 192] width 323 height 35
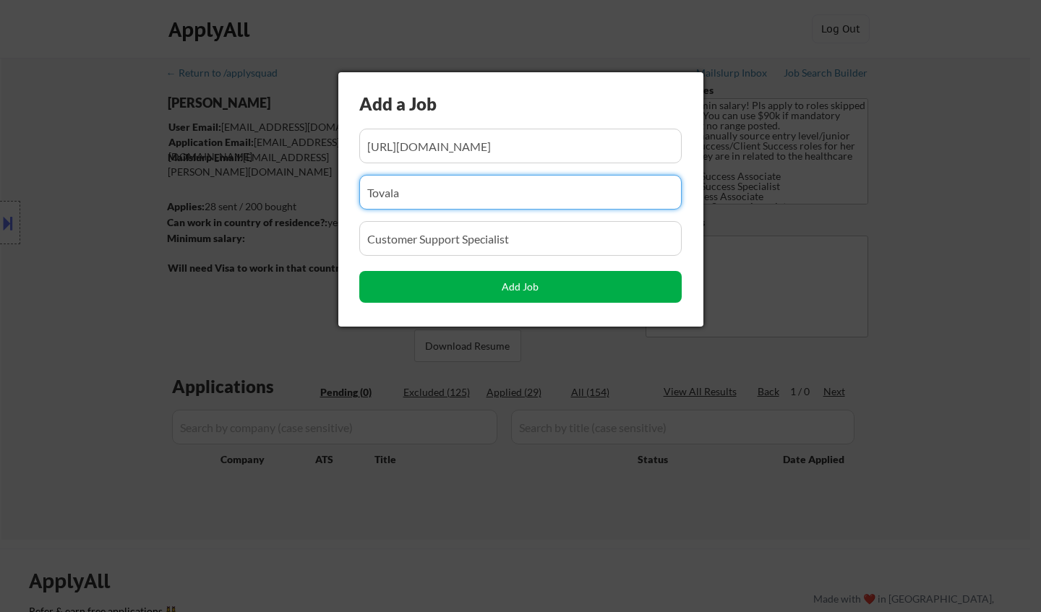
click at [547, 292] on button "Add Job" at bounding box center [520, 287] width 323 height 32
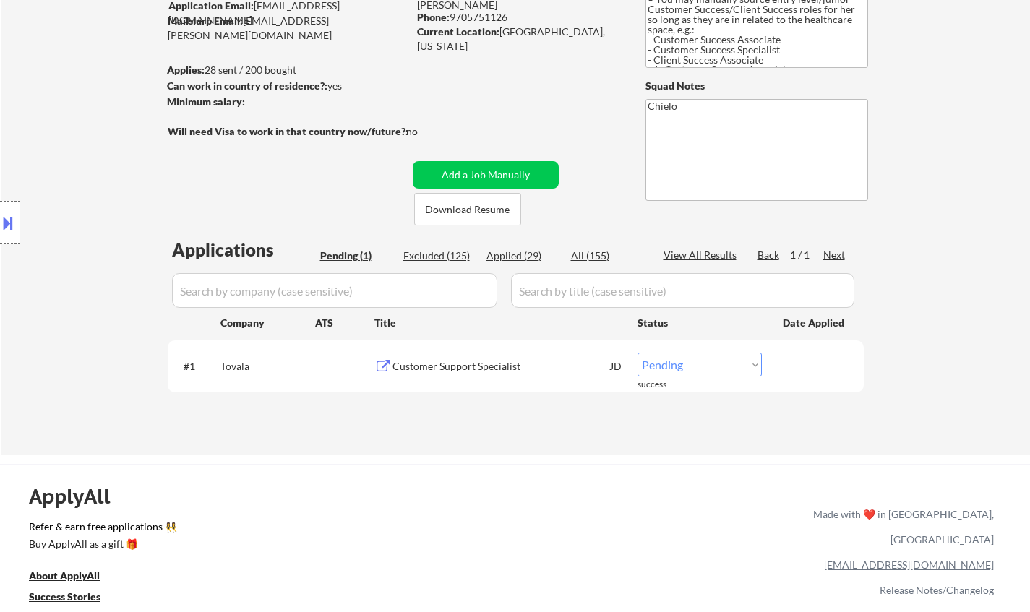
scroll to position [145, 0]
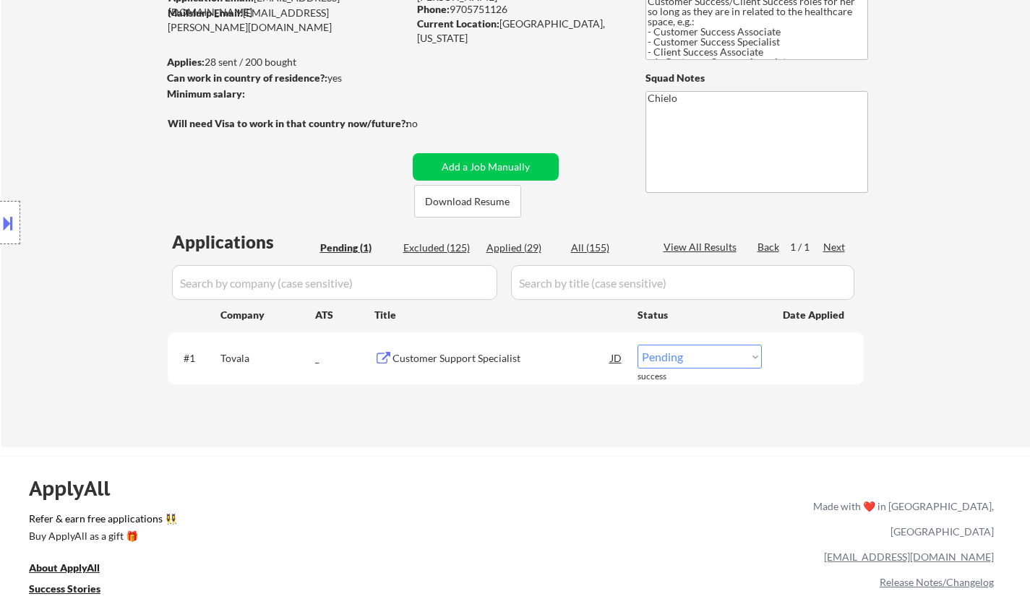
click at [640, 509] on div "ApplyAll Refer & earn free applications 👯‍♀️ Buy ApplyAll as a gift 🎁 About App…" at bounding box center [515, 580] width 1030 height 229
click at [658, 352] on select "Choose an option... Pending Applied Excluded (Questions) Excluded (Expired) Exc…" at bounding box center [700, 357] width 124 height 24
select select ""applied""
click at [638, 345] on select "Choose an option... Pending Applied Excluded (Questions) Excluded (Expired) Exc…" at bounding box center [700, 357] width 124 height 24
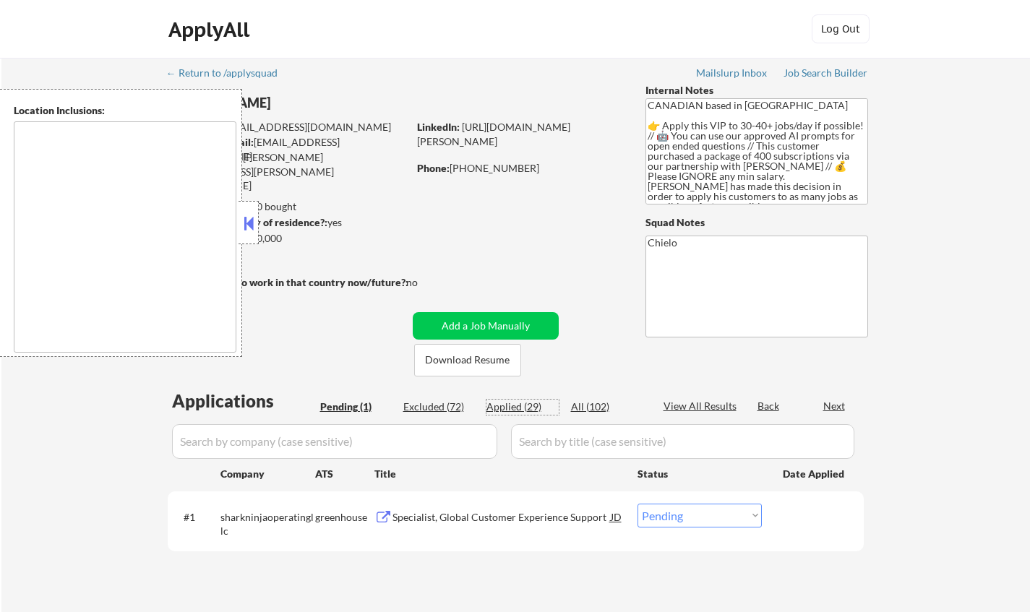
click at [513, 407] on div "Applied (29)" at bounding box center [523, 407] width 72 height 14
select select ""applied""
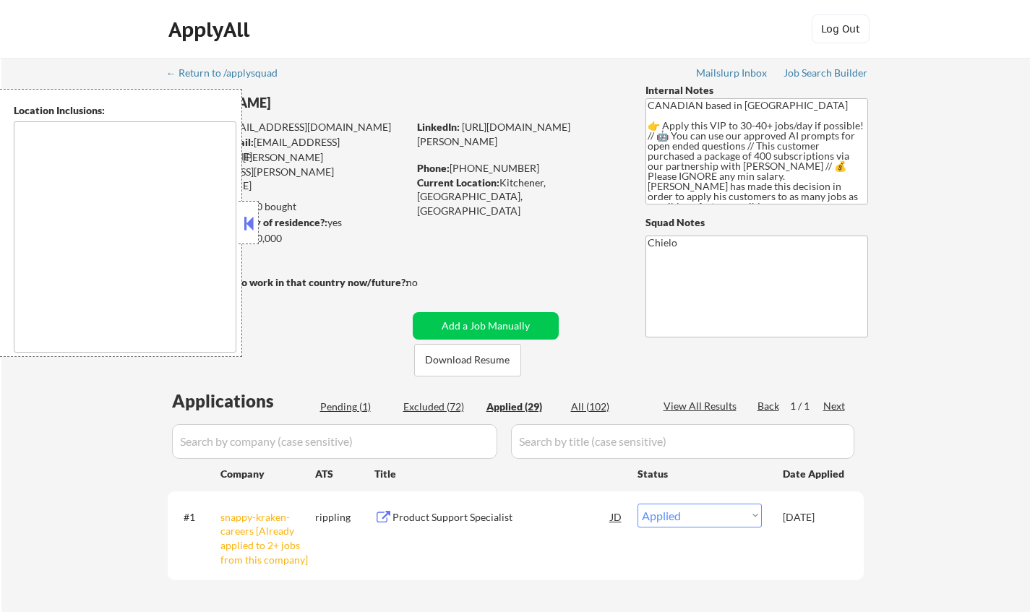
select select ""applied""
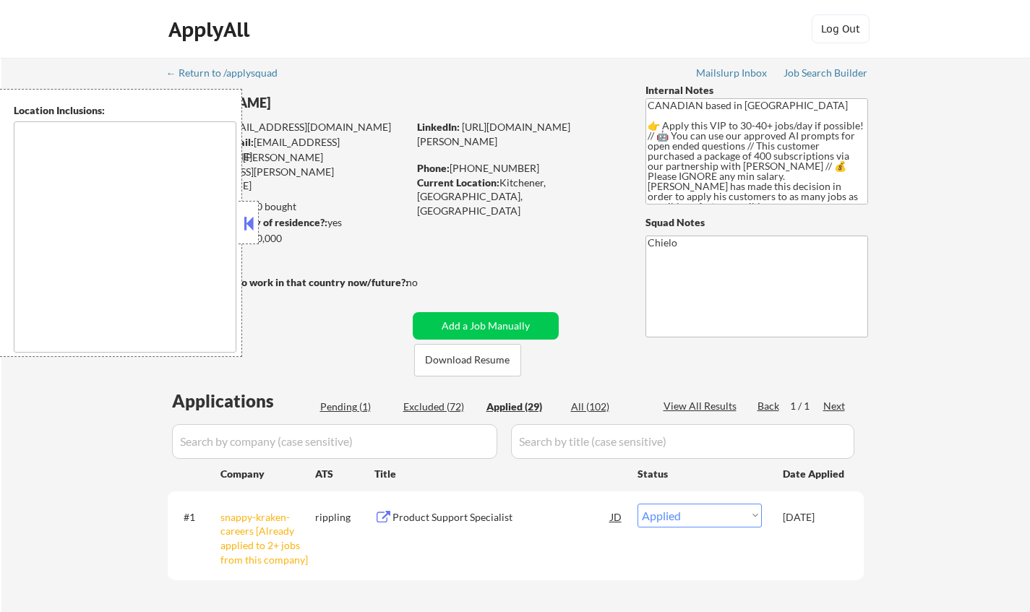
select select ""applied""
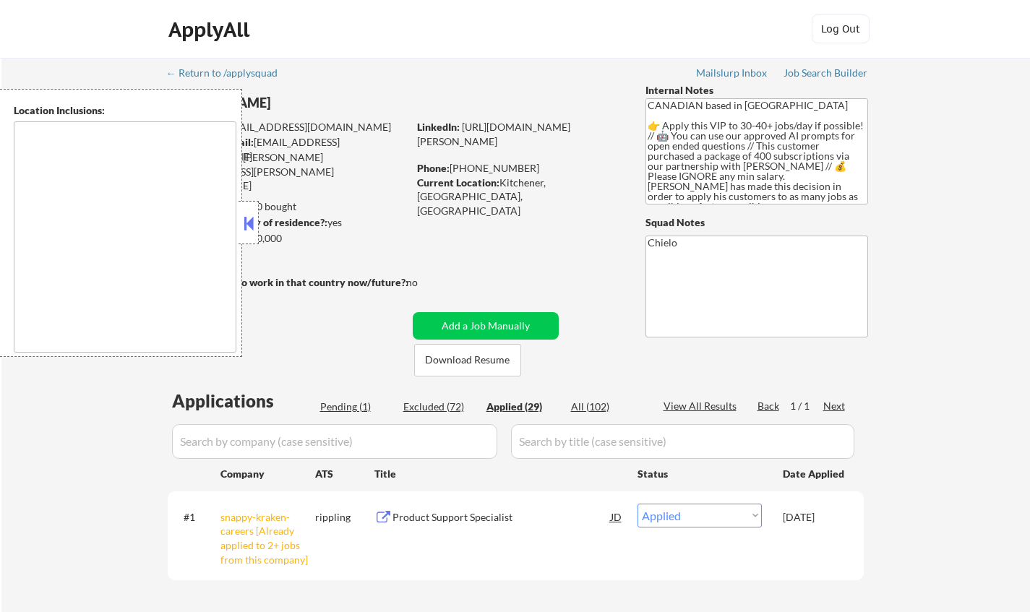
select select ""applied""
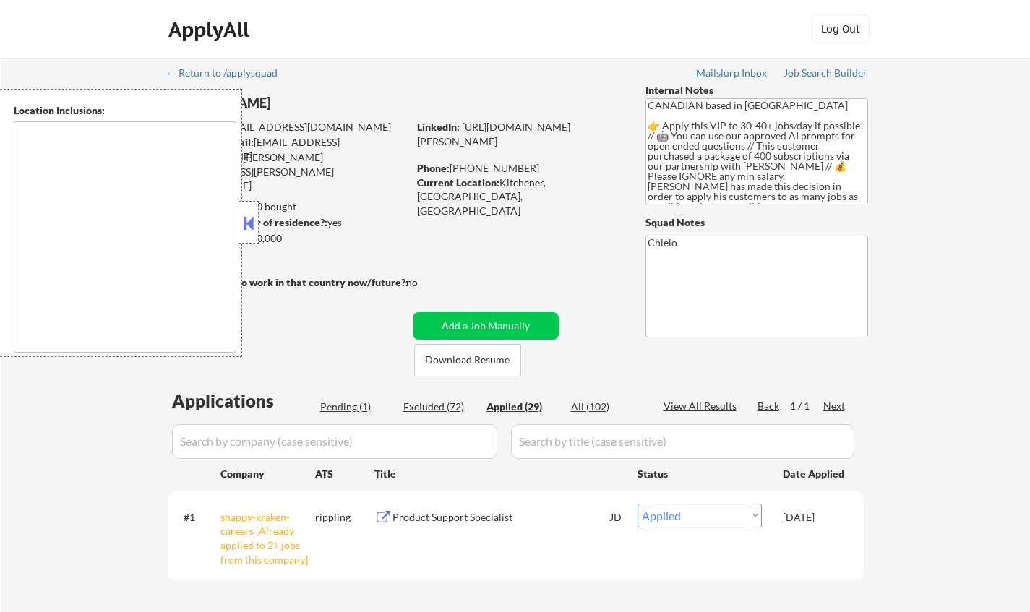
select select ""applied""
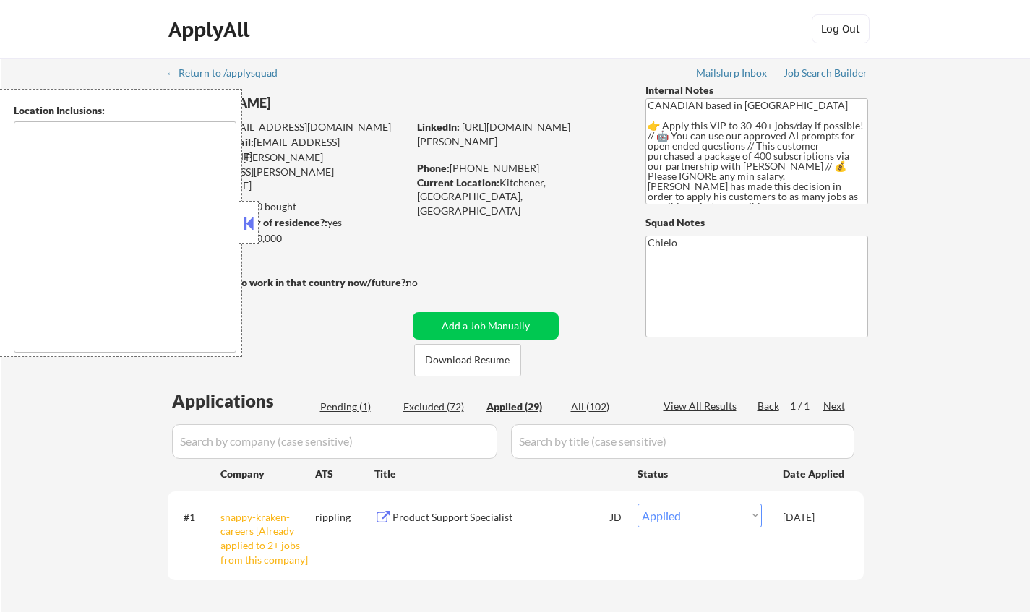
select select ""applied""
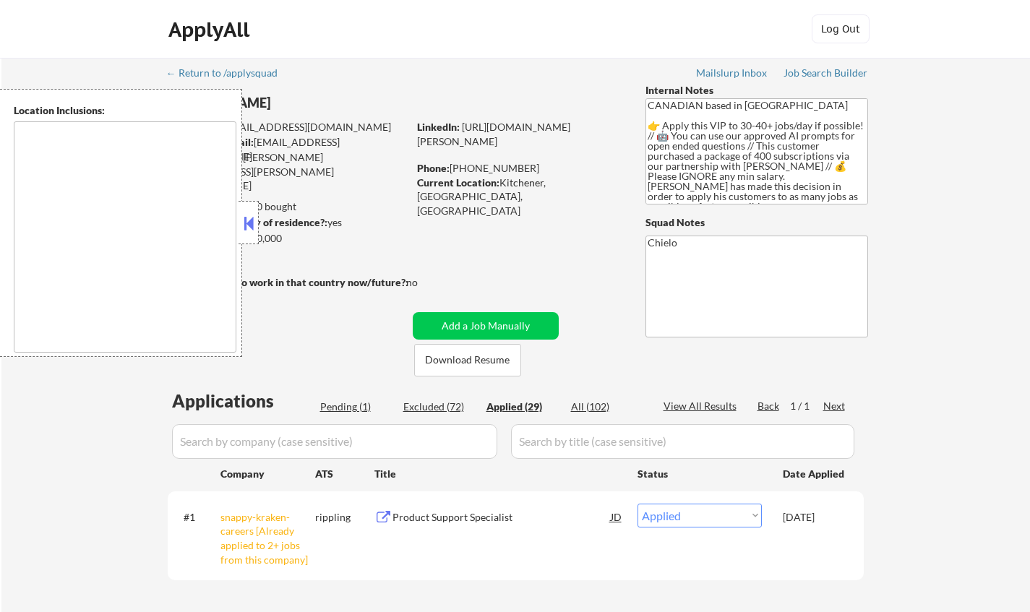
select select ""applied""
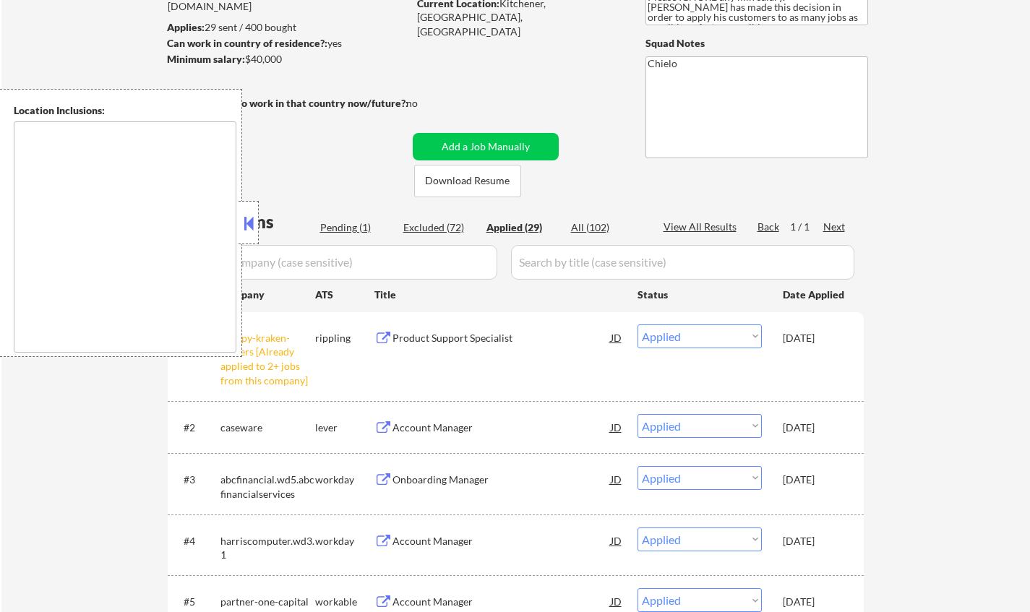
scroll to position [217, 0]
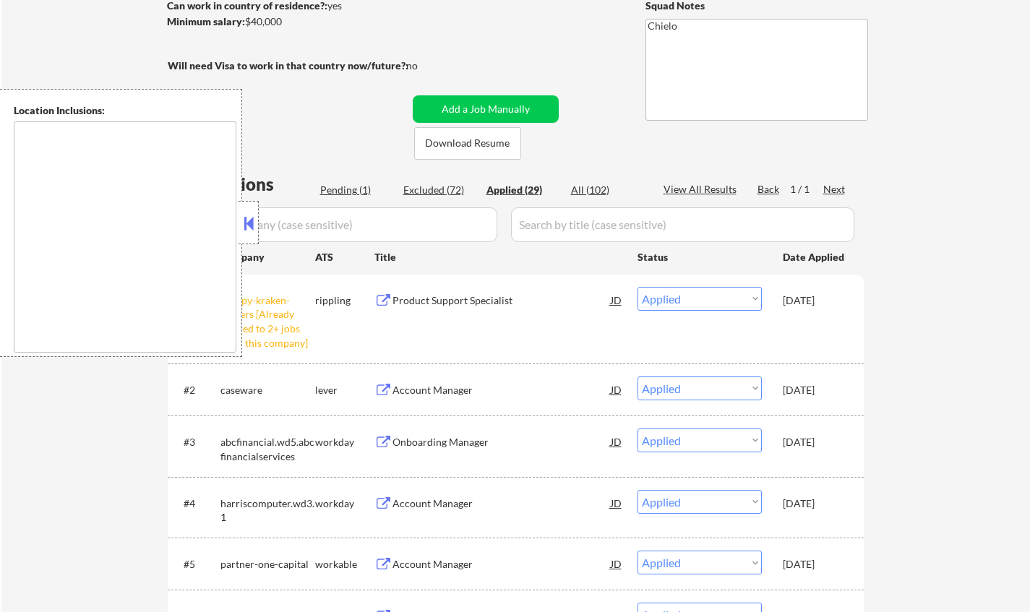
click at [249, 222] on button at bounding box center [249, 224] width 16 height 22
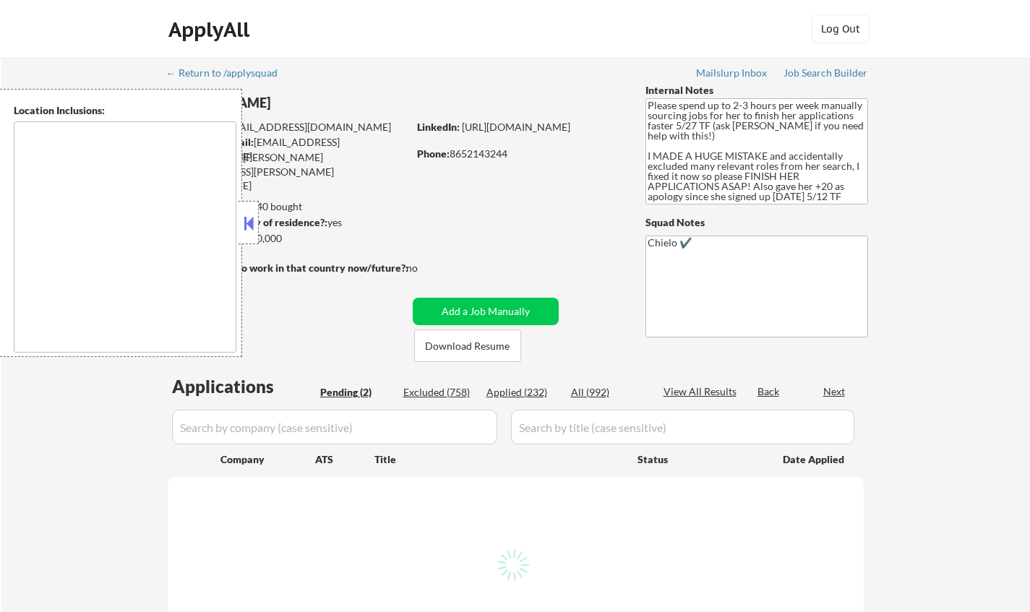
type textarea "[GEOGRAPHIC_DATA], [GEOGRAPHIC_DATA] [GEOGRAPHIC_DATA], [GEOGRAPHIC_DATA] [GEOG…"
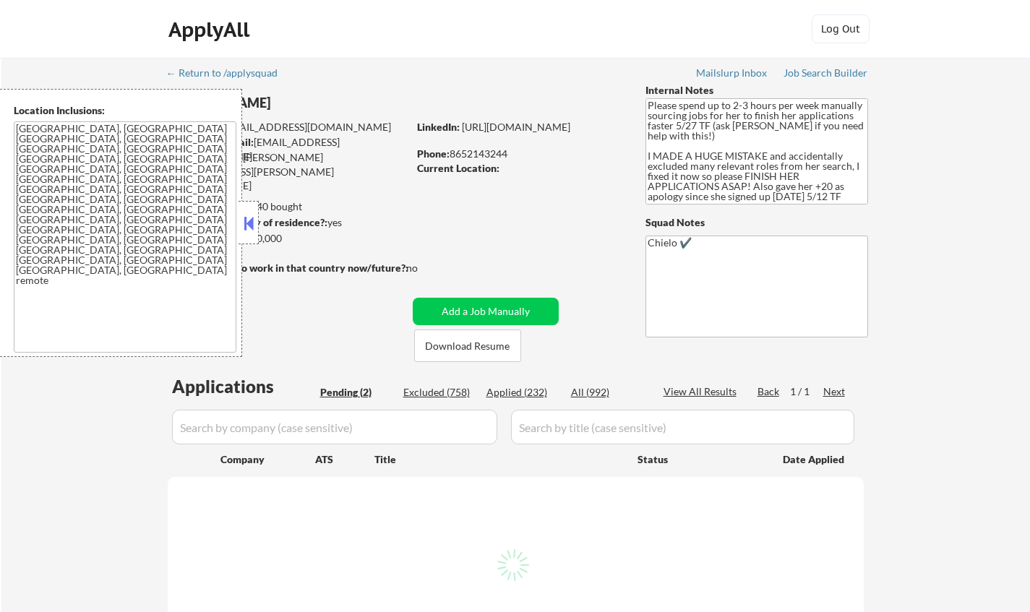
select select ""pending""
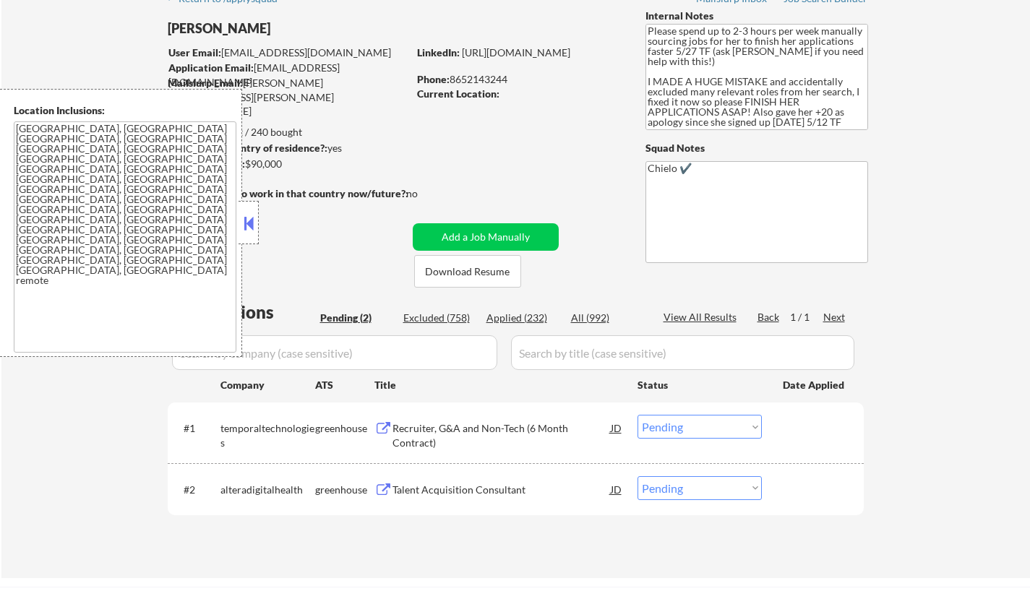
scroll to position [145, 0]
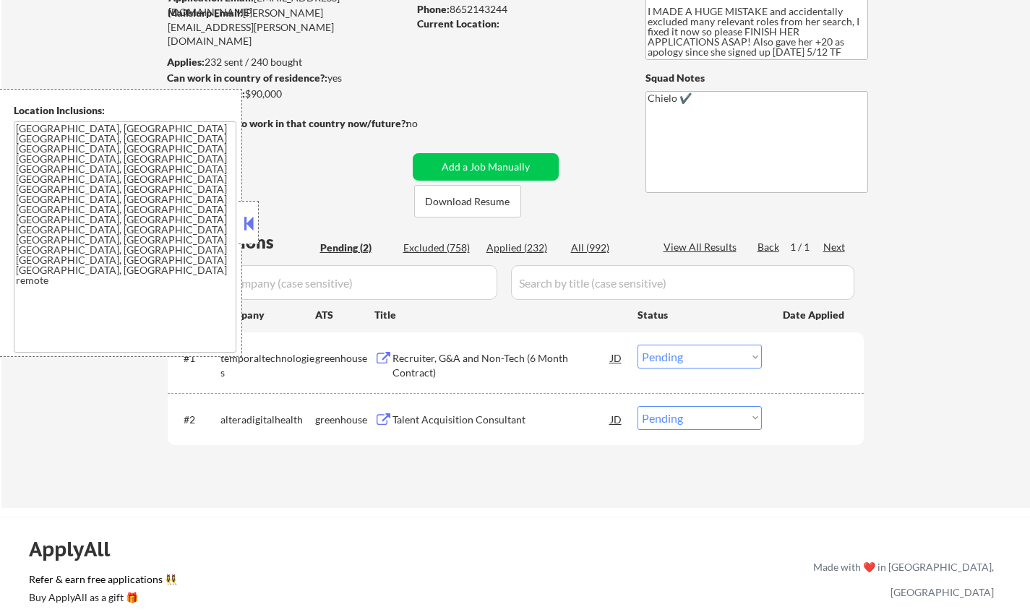
click at [245, 221] on button at bounding box center [249, 224] width 16 height 22
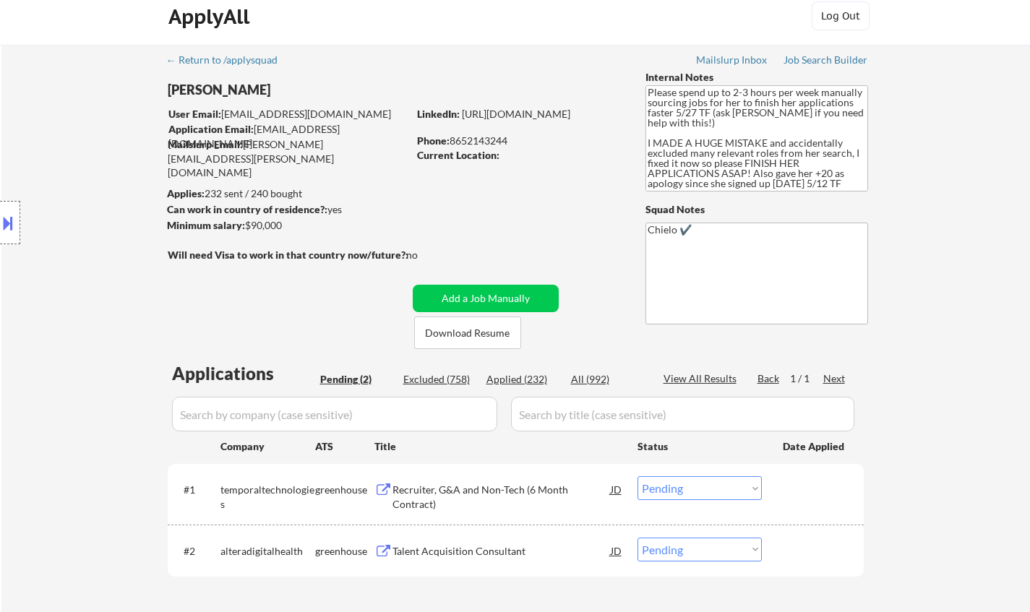
scroll to position [0, 0]
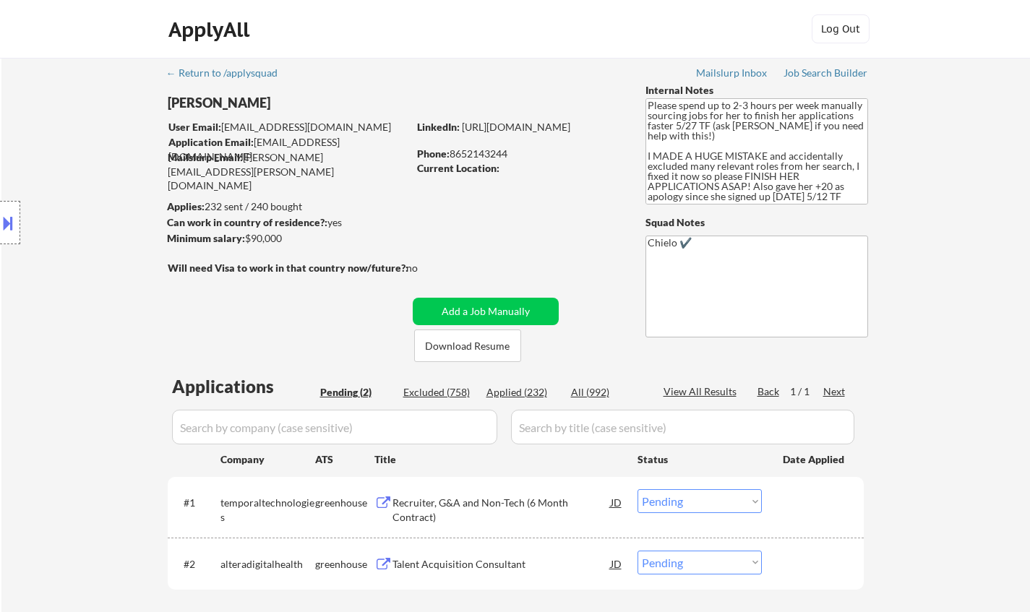
click at [514, 387] on div "Applied (232)" at bounding box center [523, 392] width 72 height 14
select select ""applied""
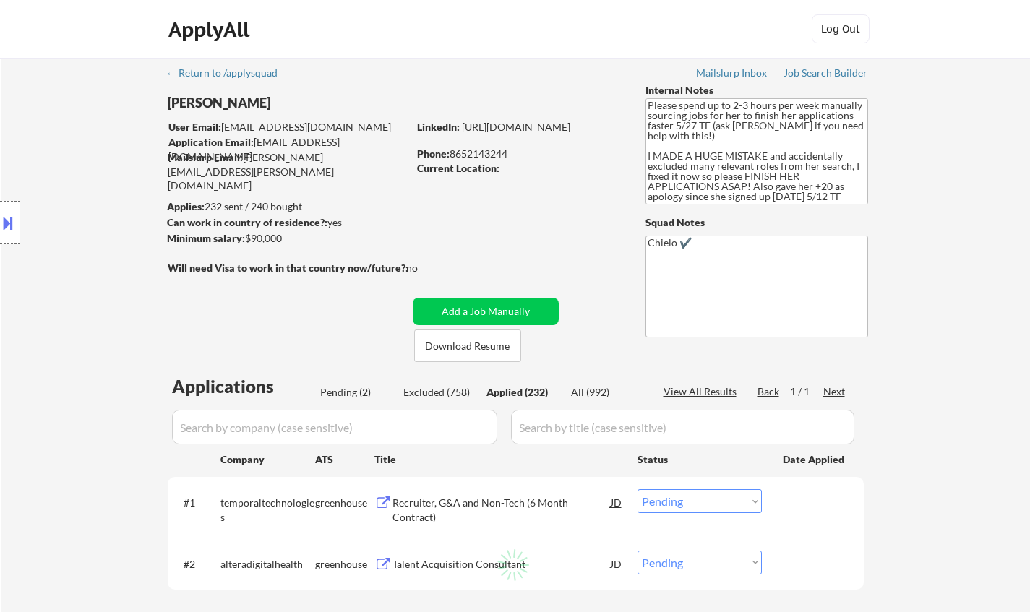
select select ""applied""
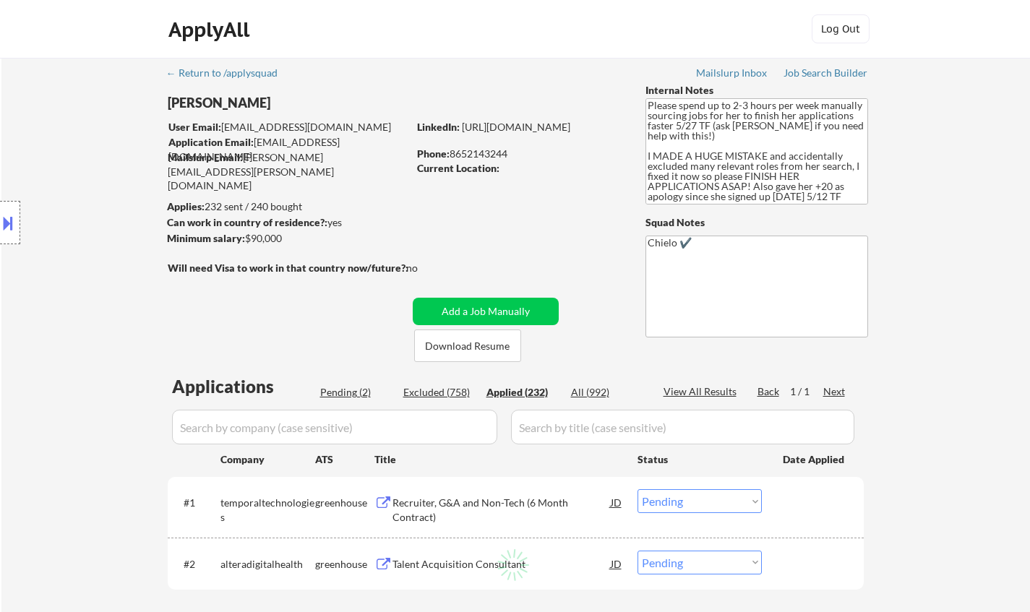
select select ""applied""
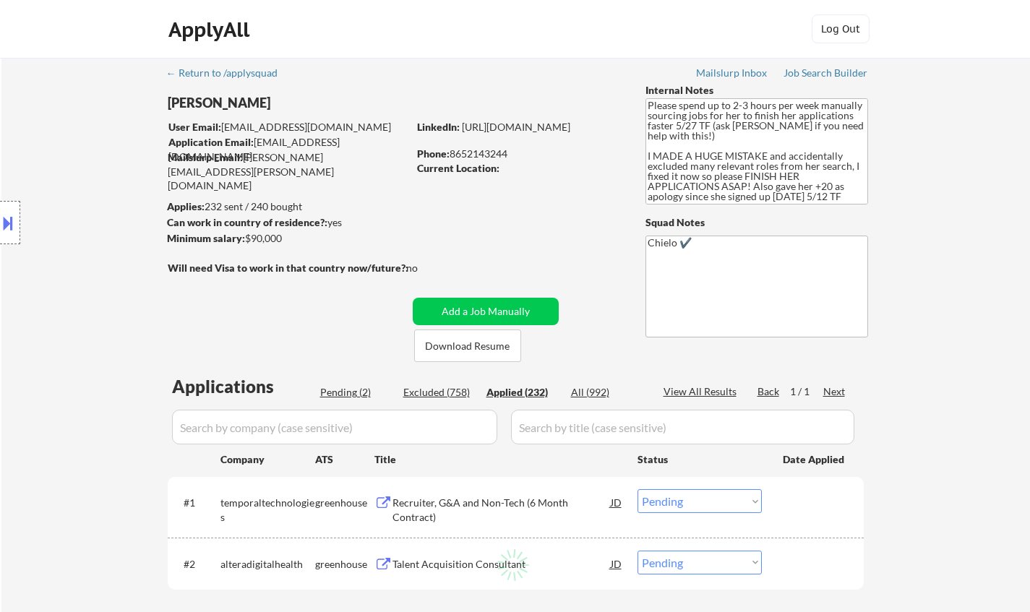
select select ""applied""
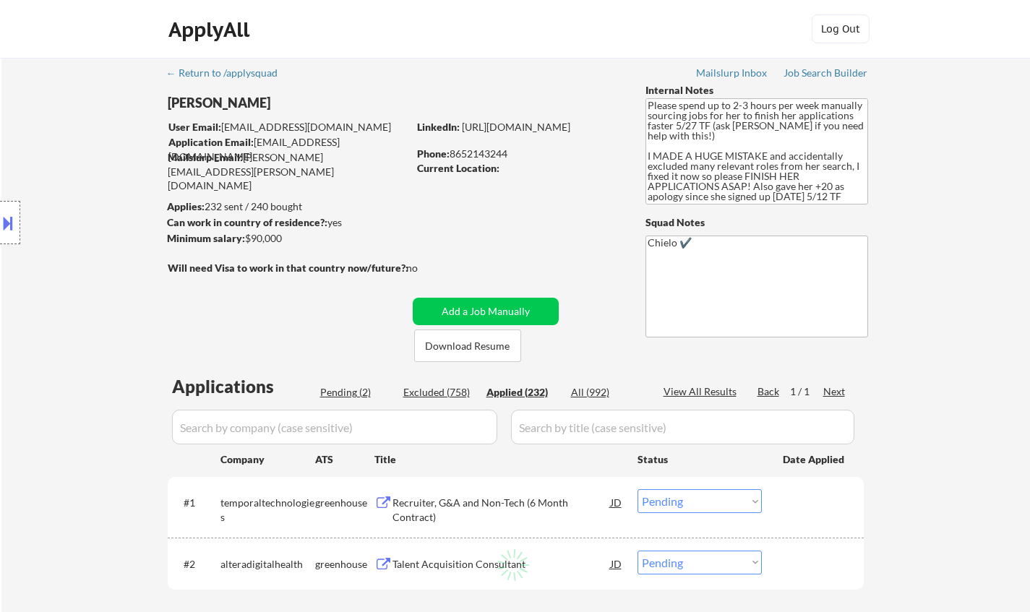
select select ""applied""
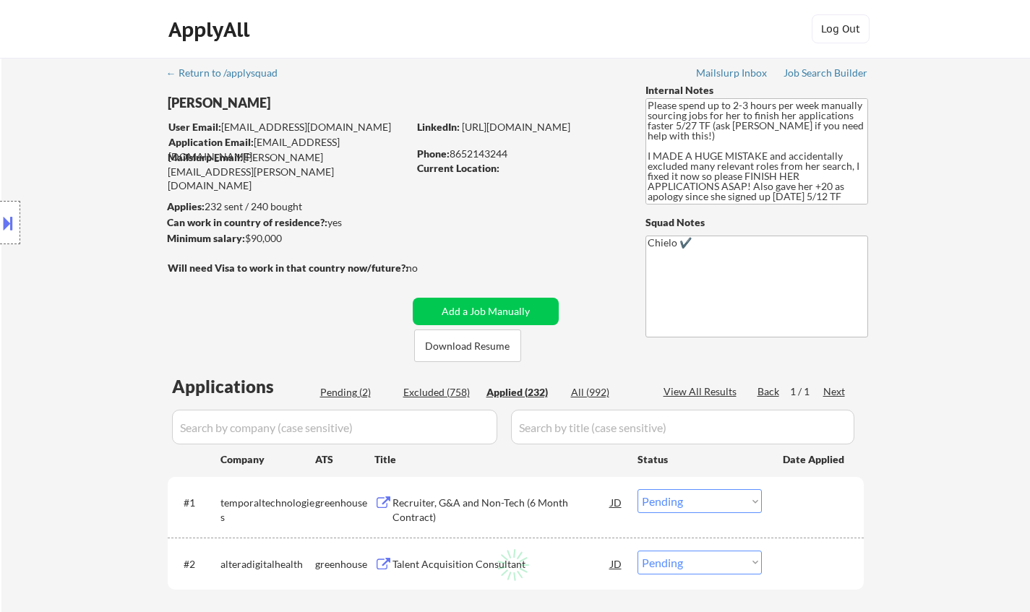
select select ""applied""
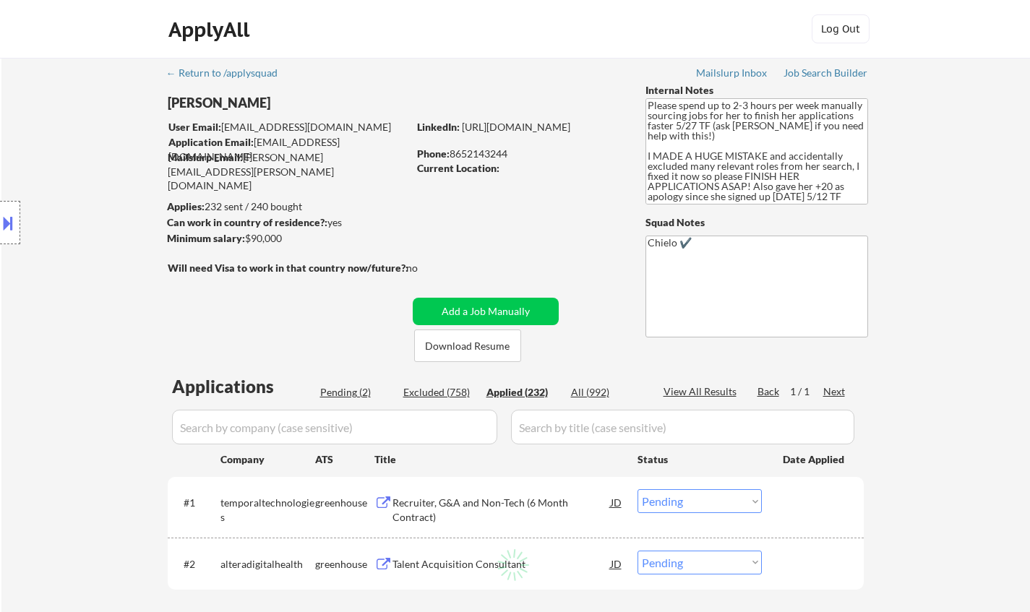
select select ""applied""
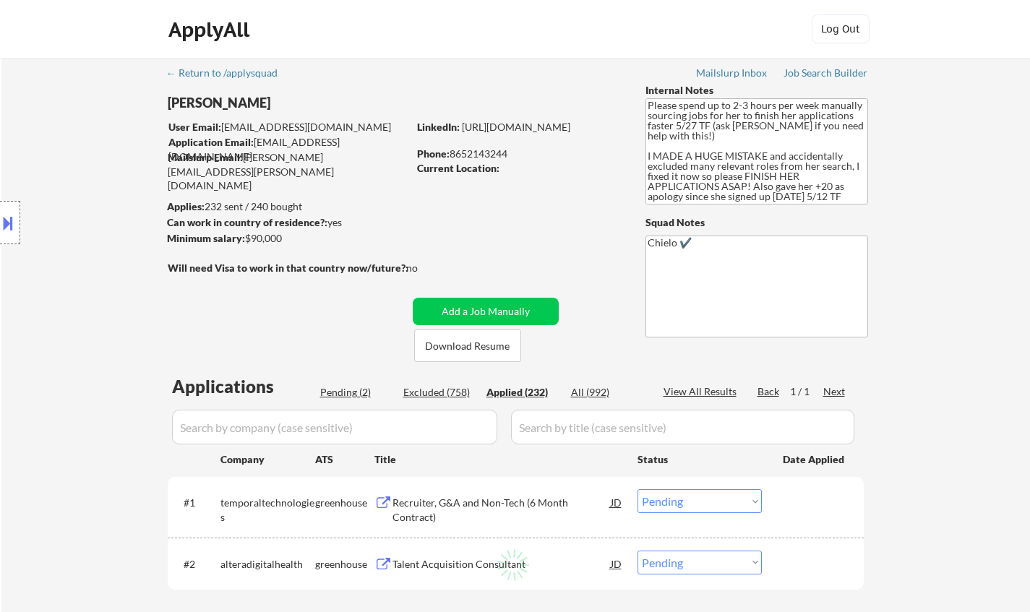
select select ""applied""
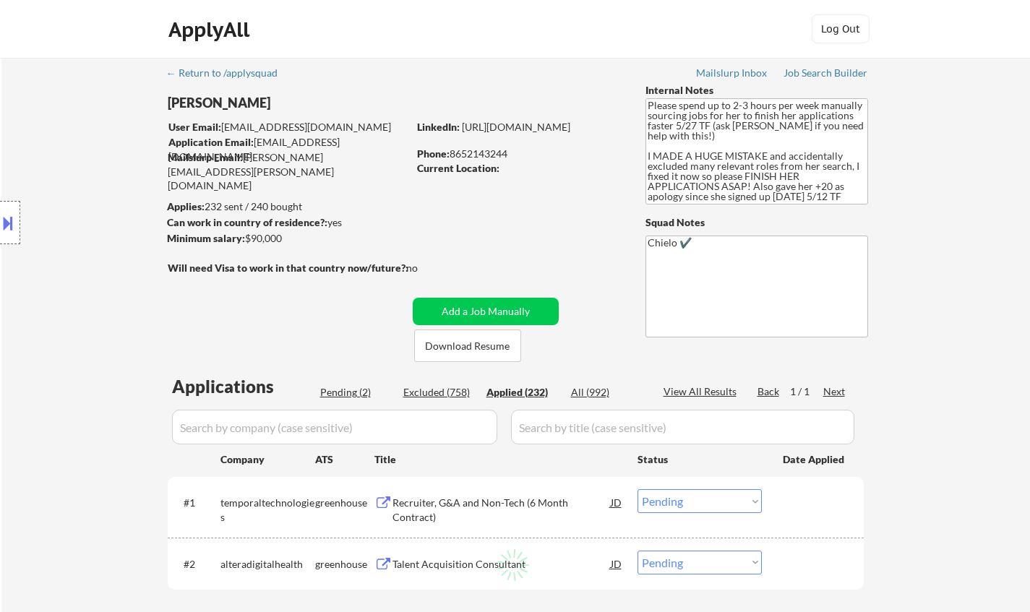
select select ""applied""
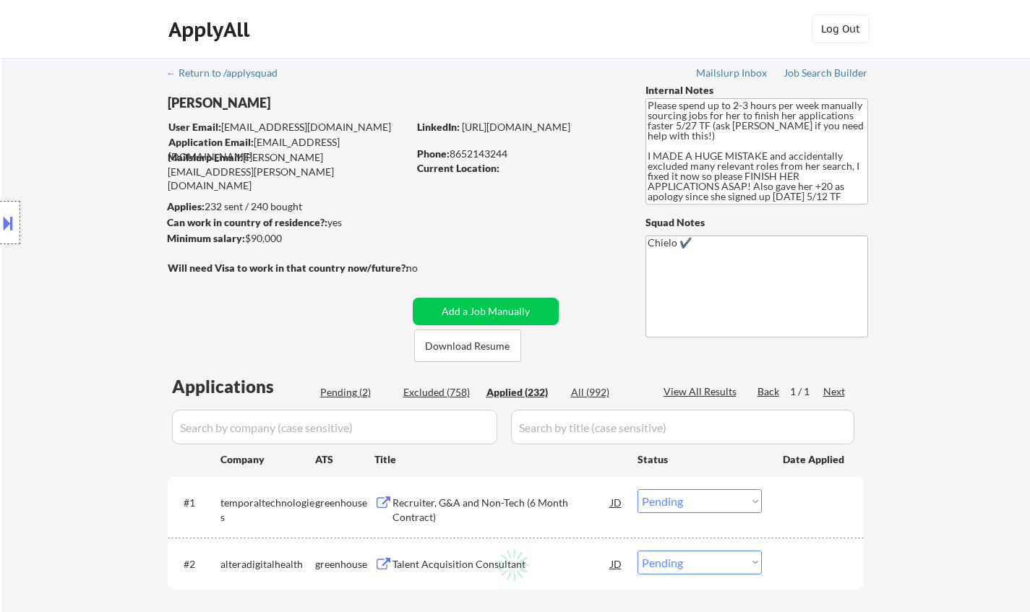
select select ""applied""
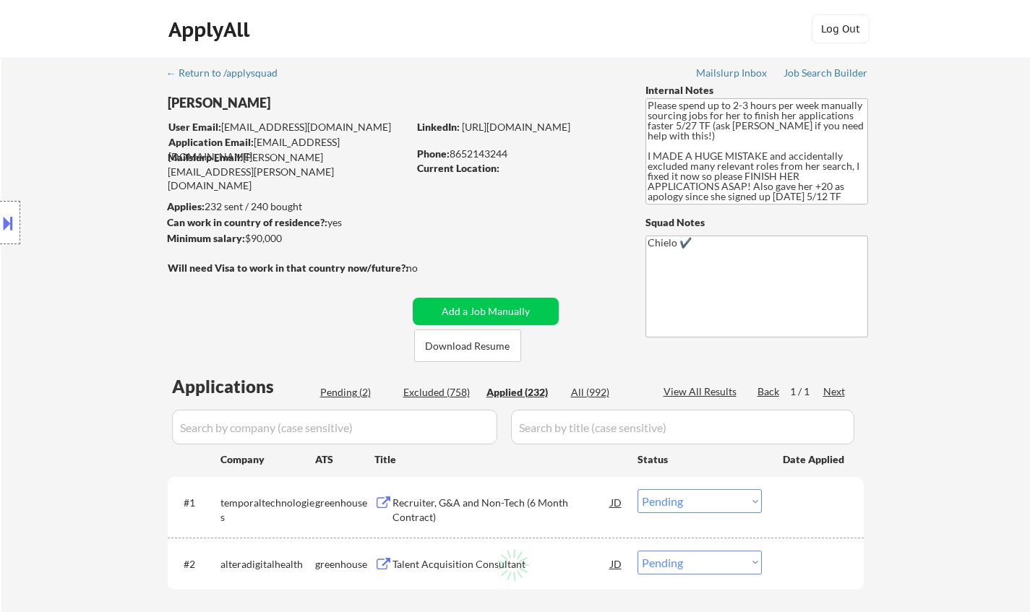
select select ""applied""
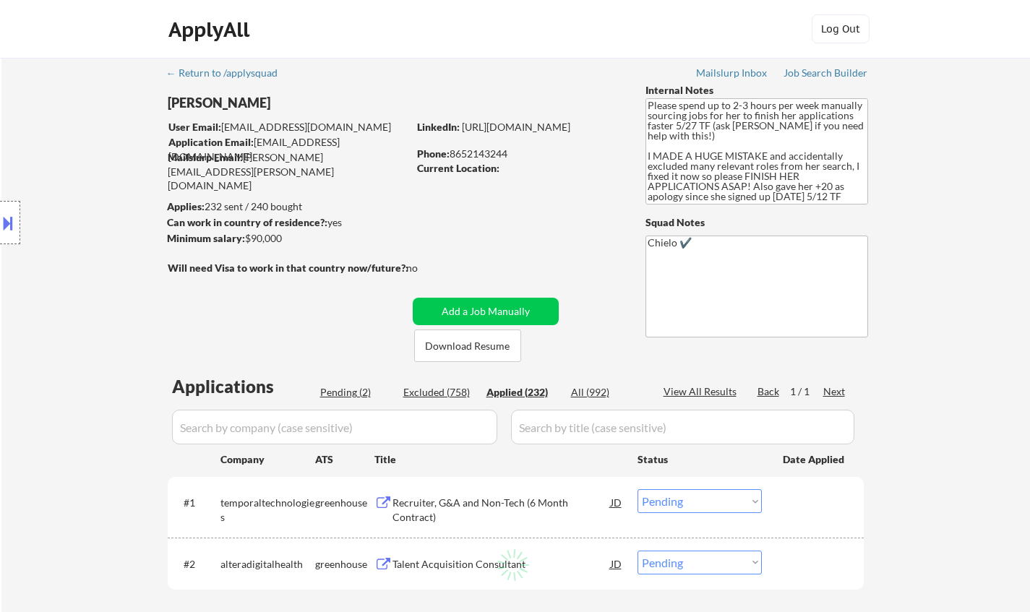
select select ""applied""
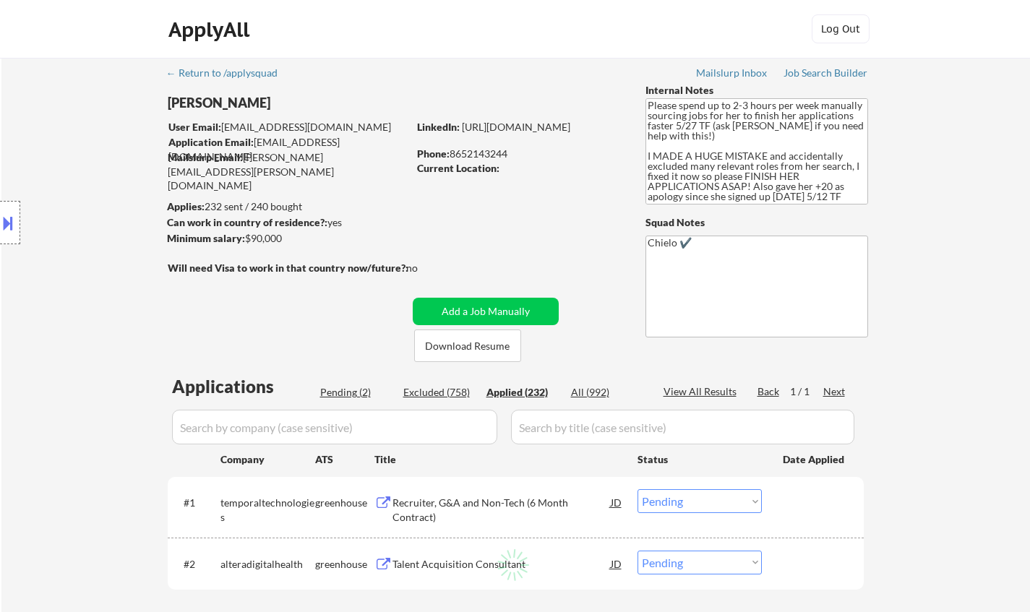
select select ""applied""
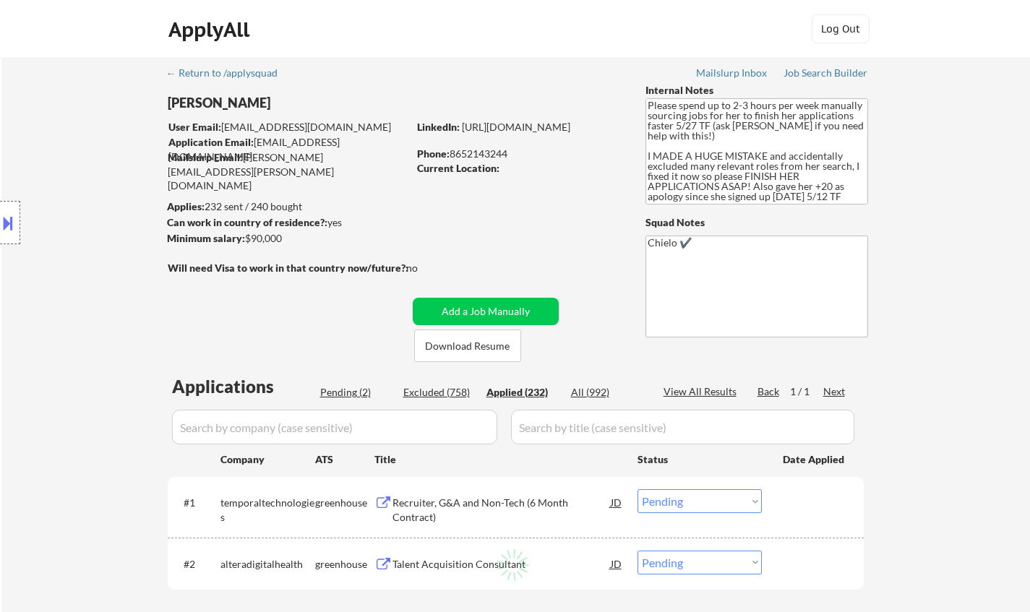
select select ""applied""
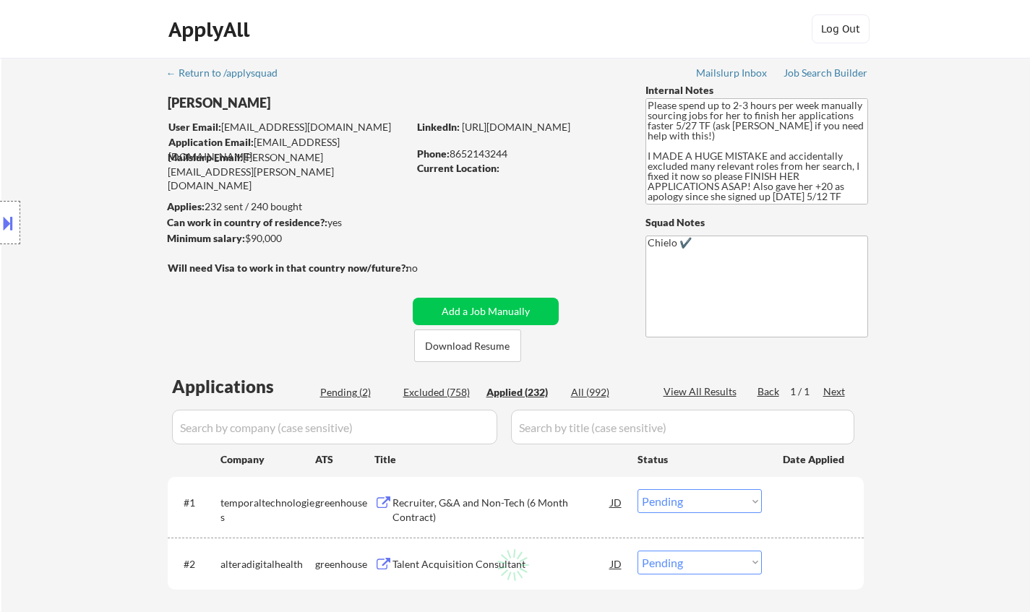
select select ""applied""
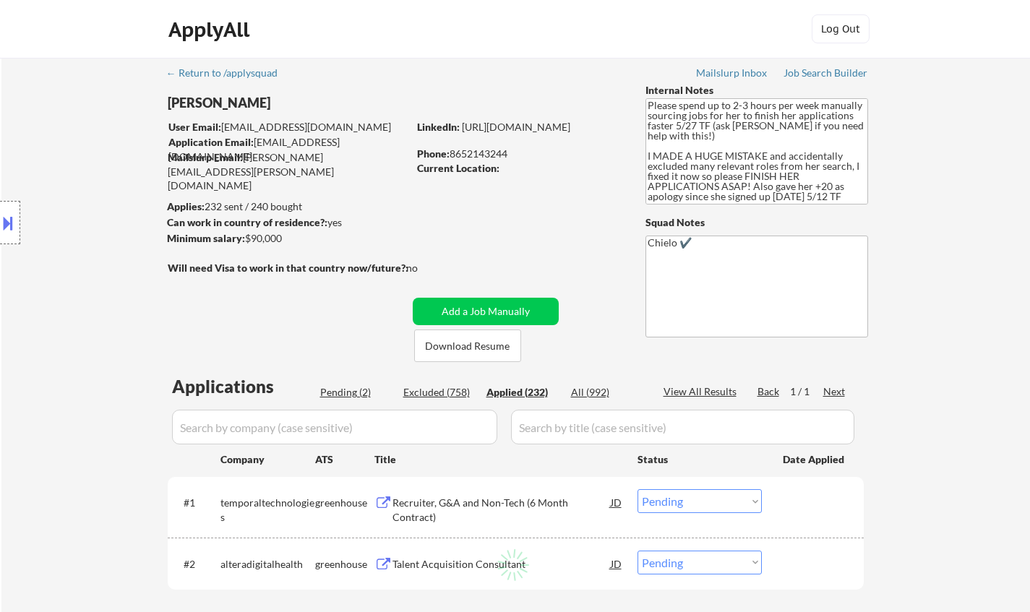
select select ""applied""
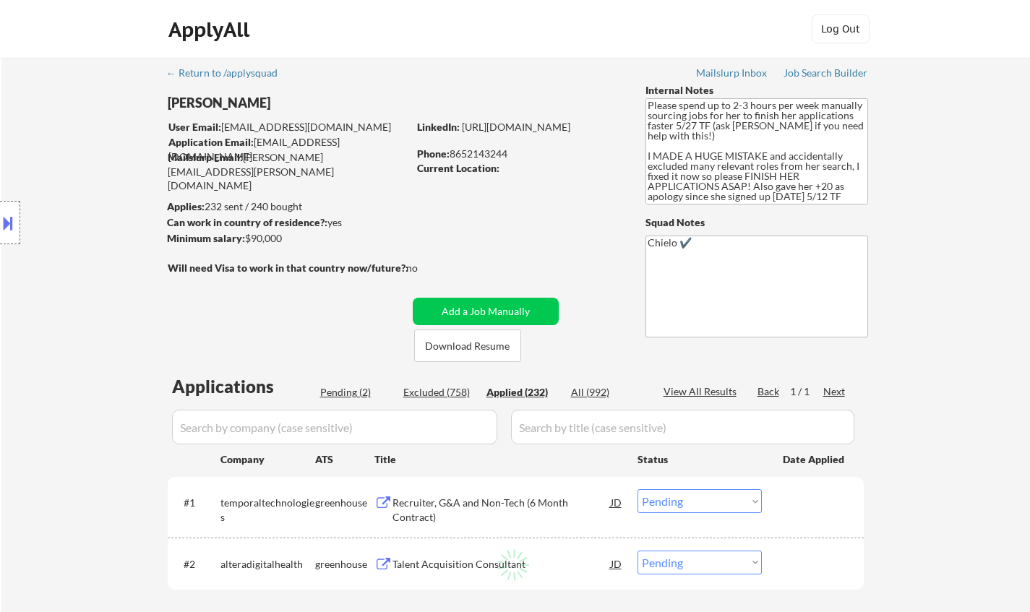
select select ""applied""
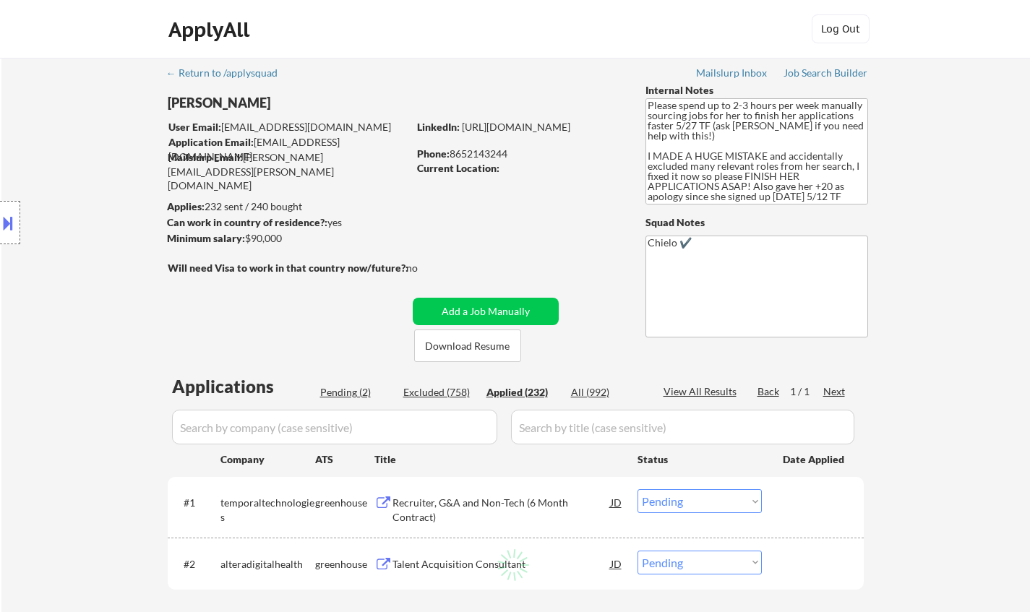
select select ""applied""
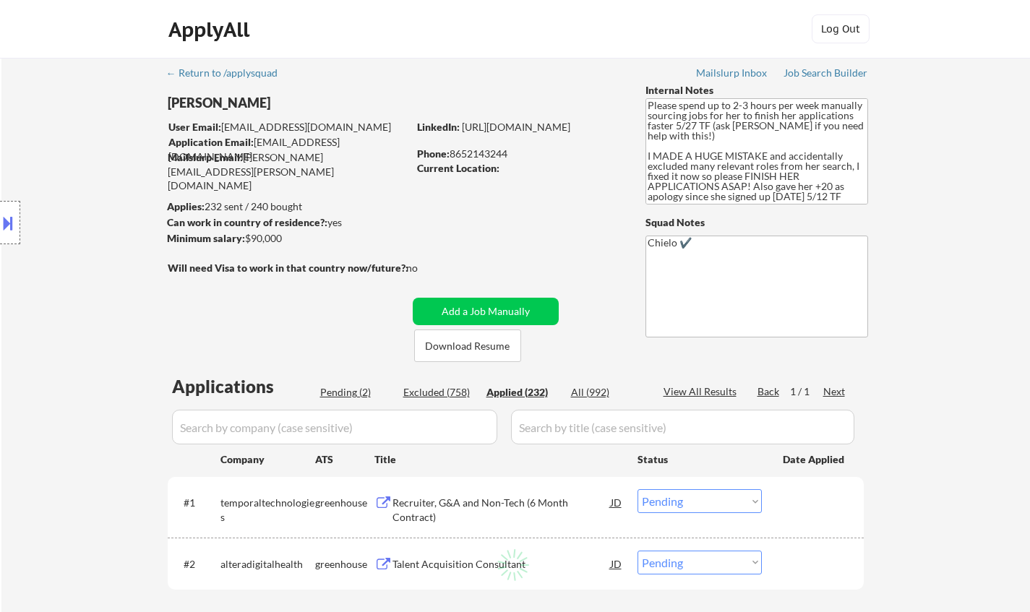
select select ""applied""
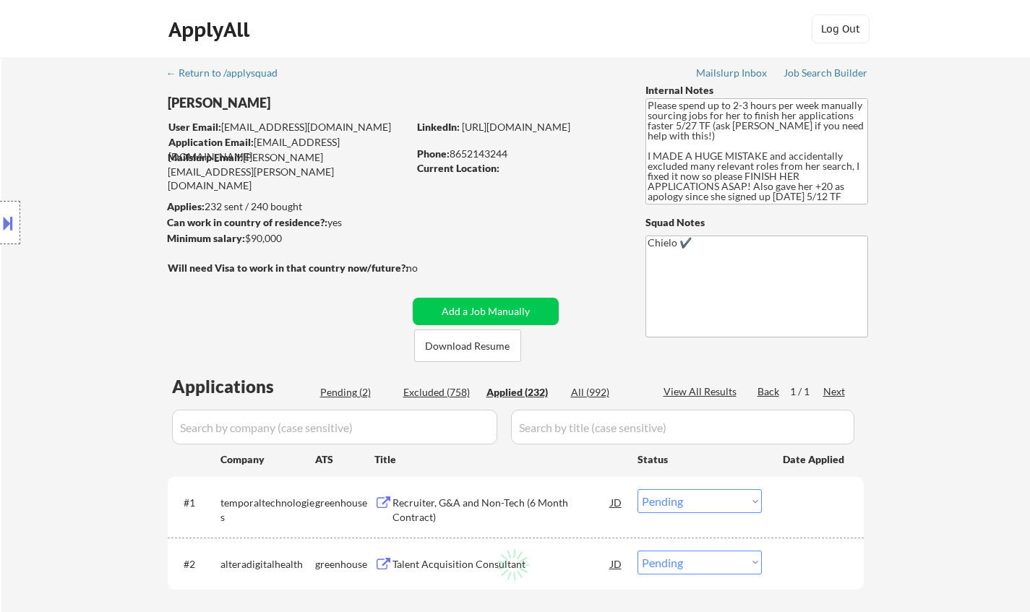
select select ""applied""
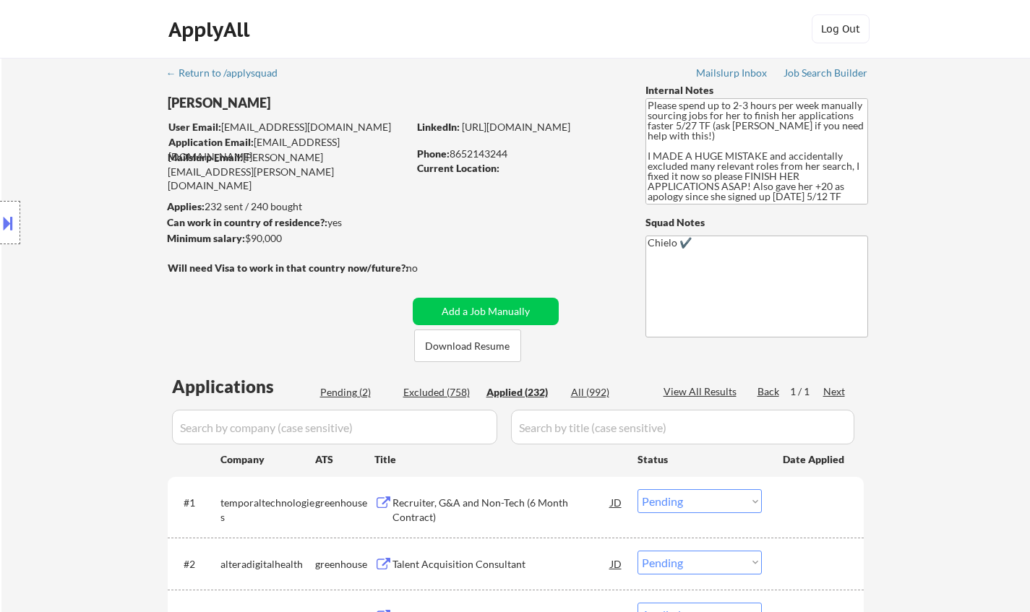
select select ""applied""
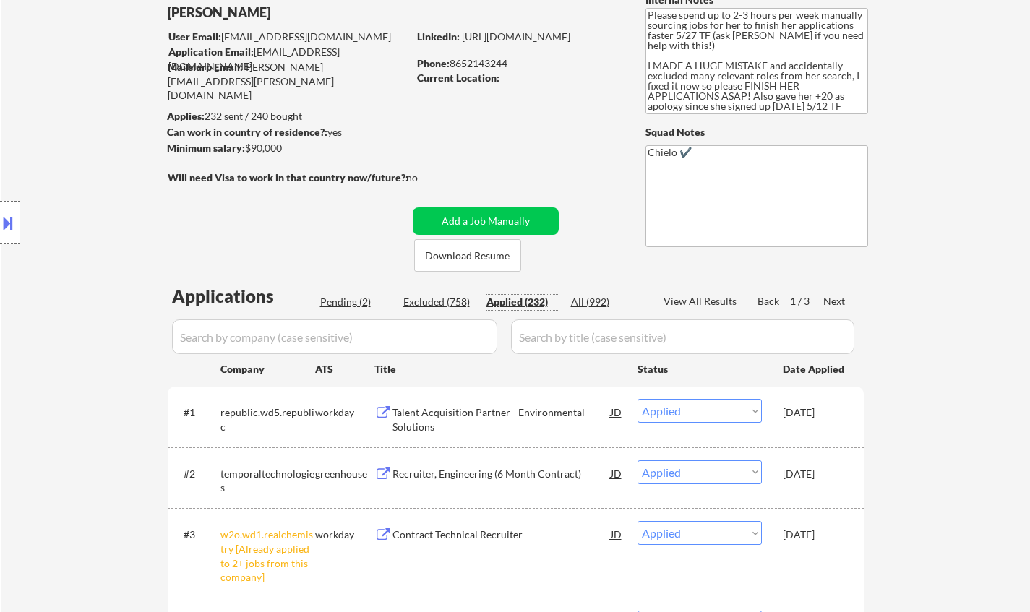
scroll to position [145, 0]
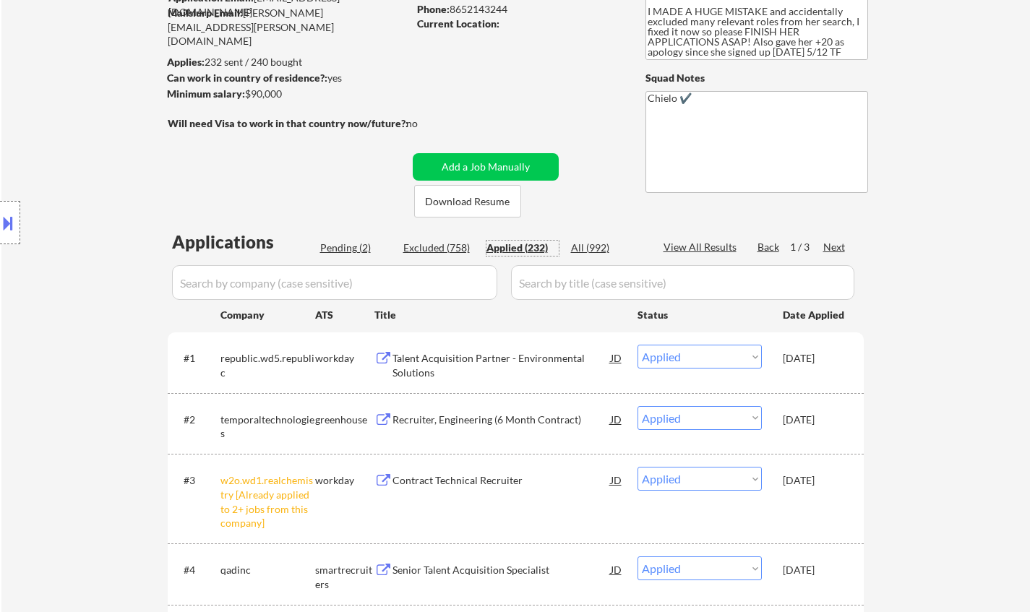
click at [702, 249] on div "View All Results" at bounding box center [702, 247] width 77 height 14
select select ""applied""
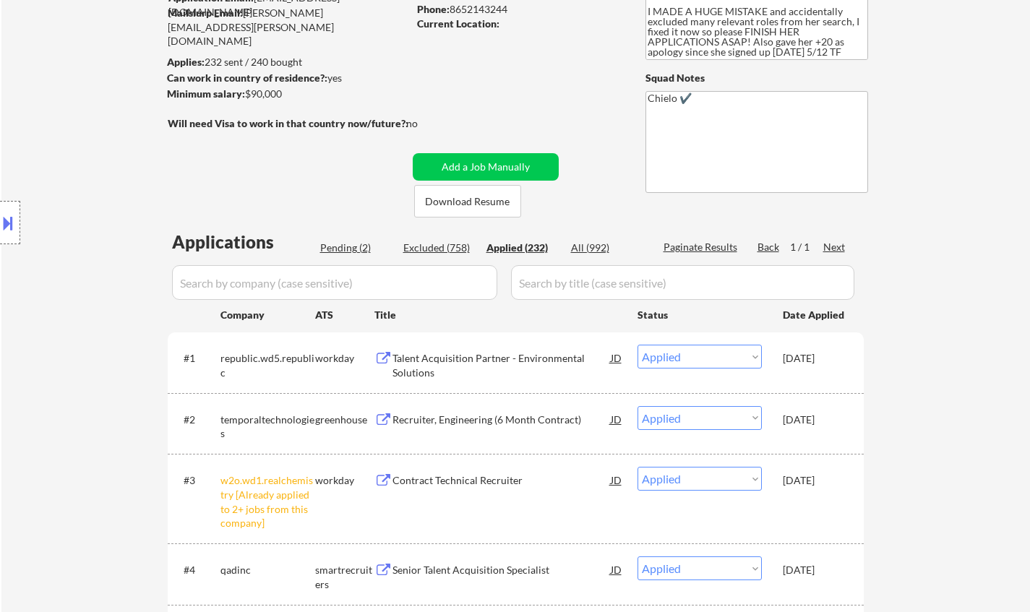
select select ""applied""
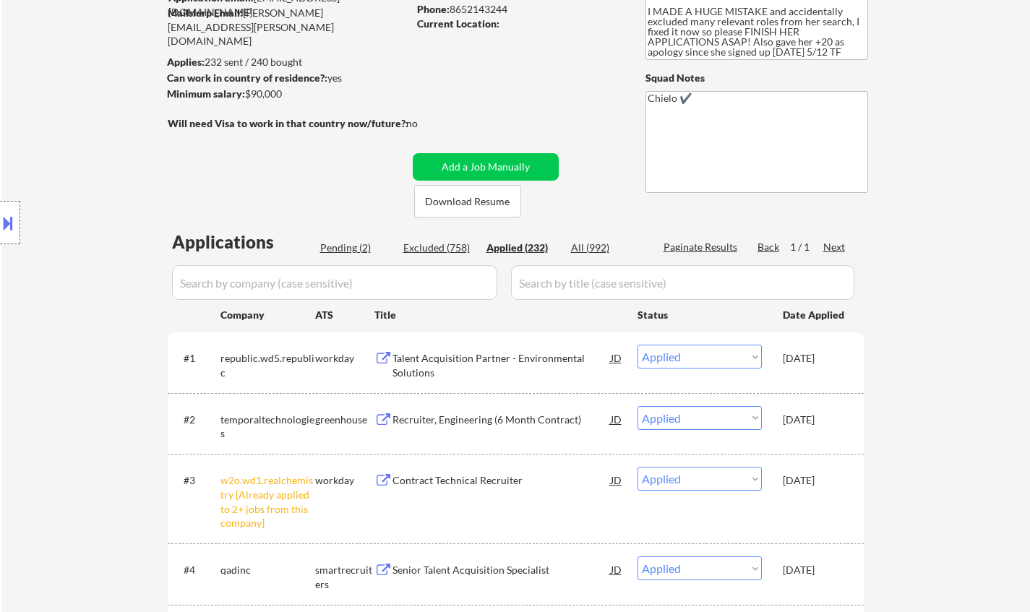
select select ""applied""
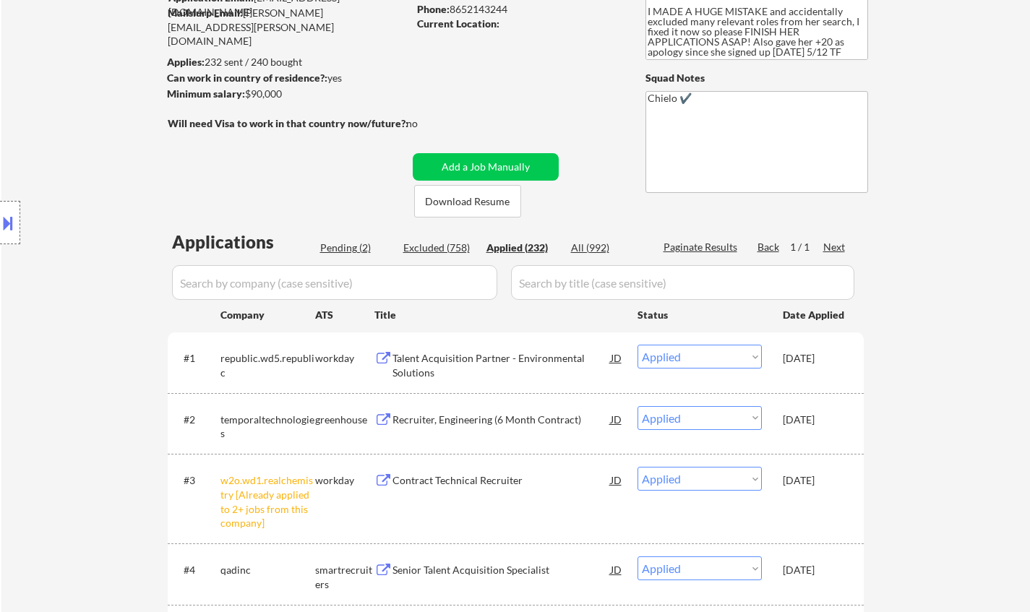
select select ""applied""
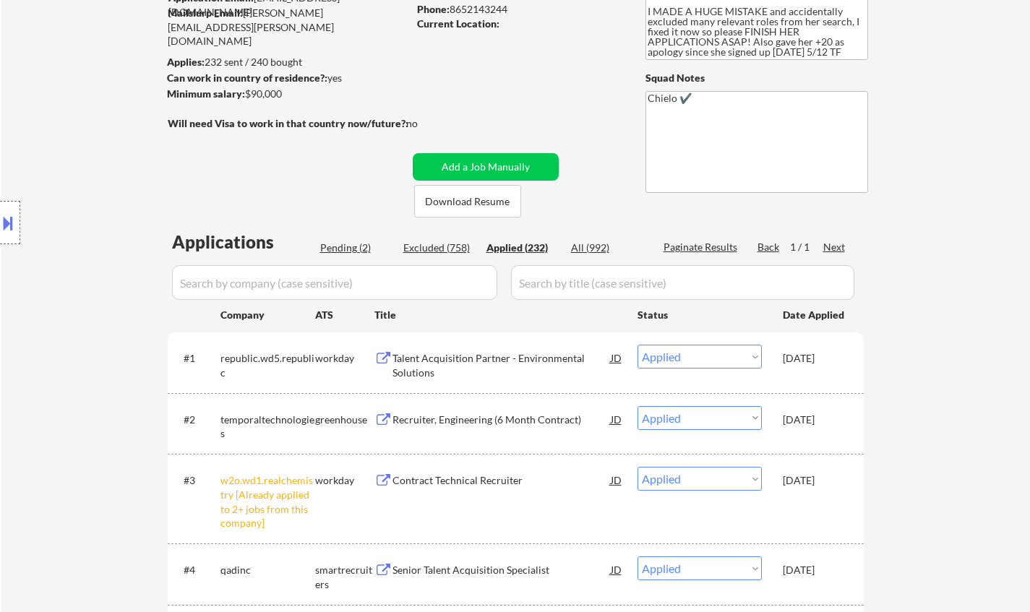
select select ""applied""
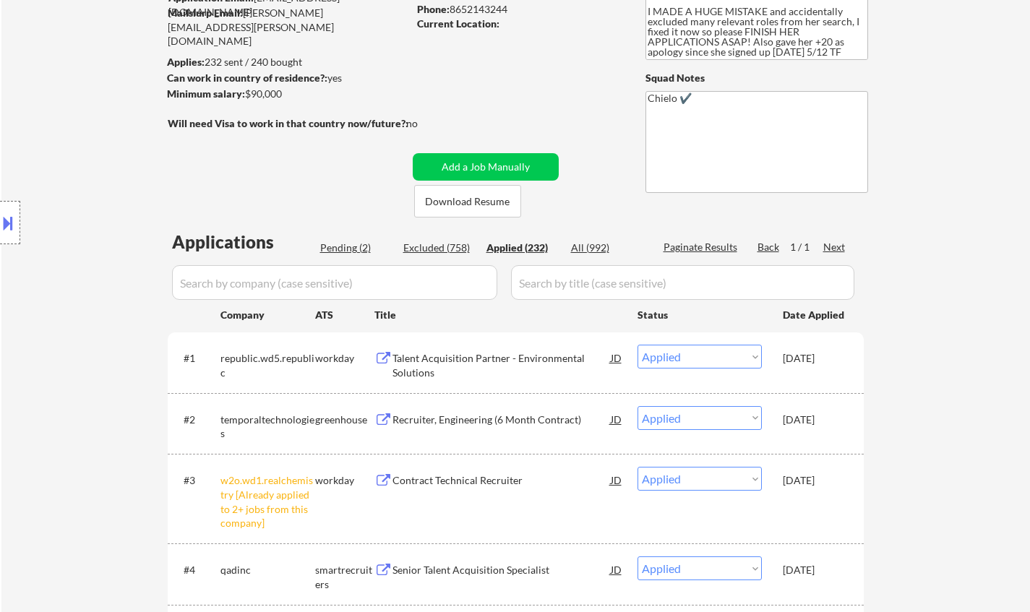
select select ""applied""
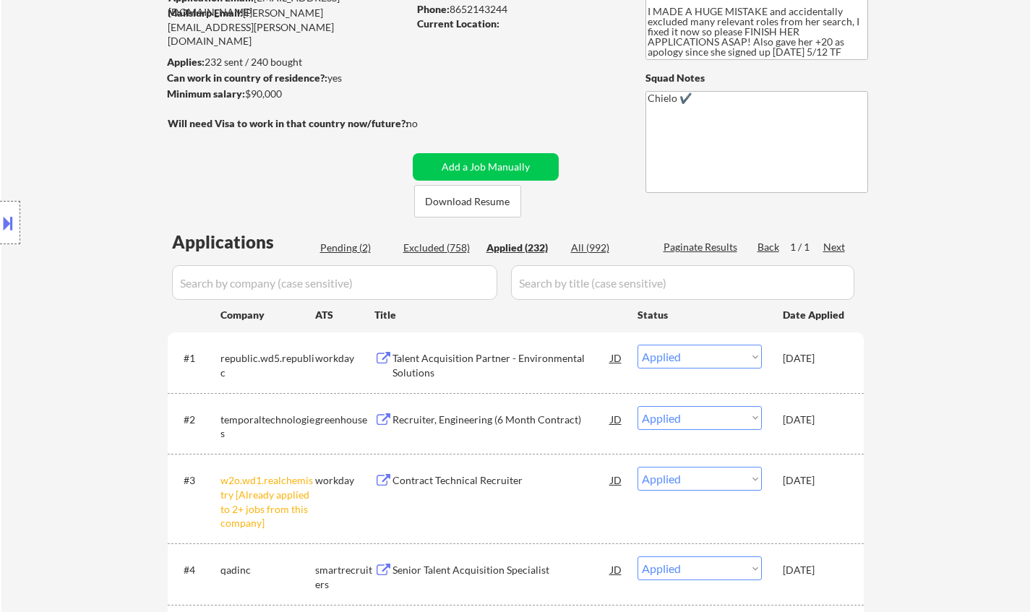
select select ""applied""
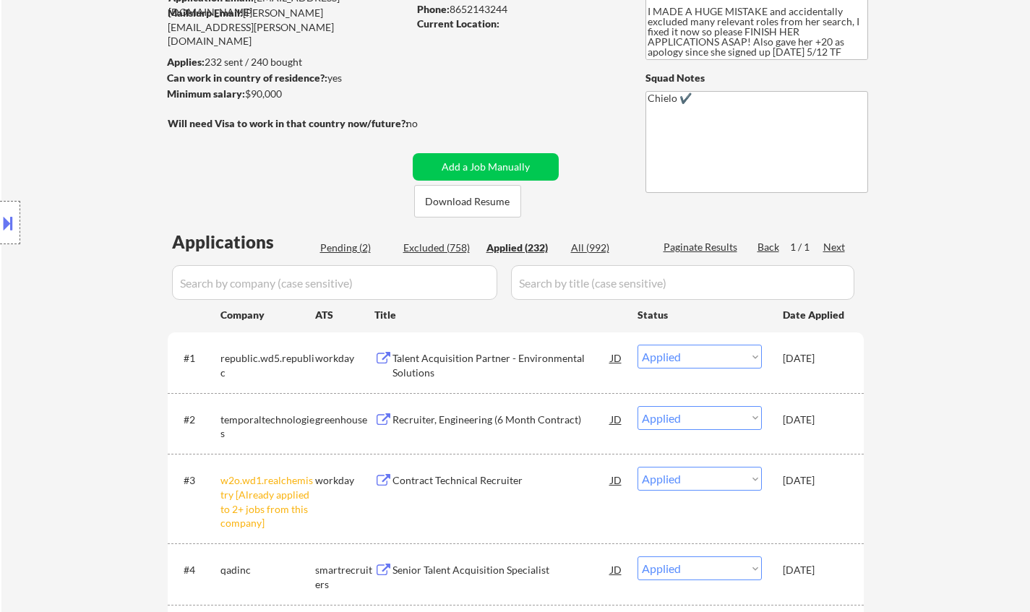
select select ""applied""
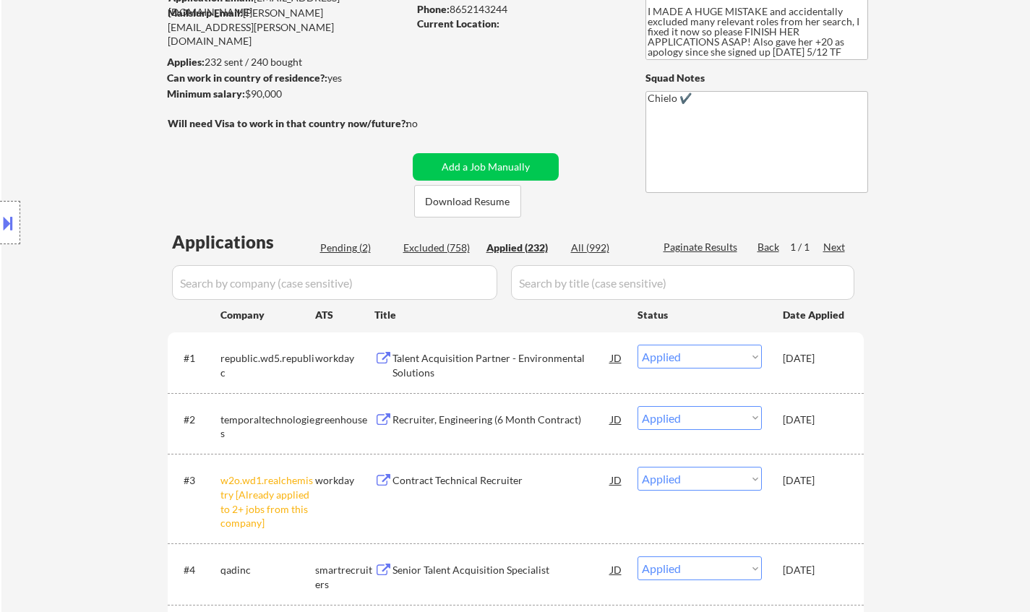
select select ""applied""
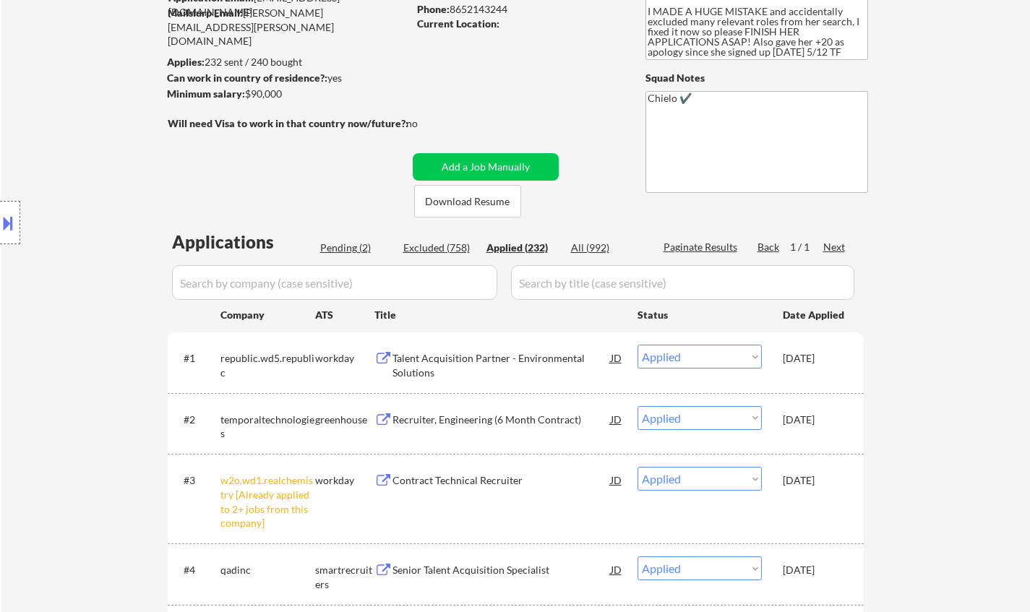
select select ""applied""
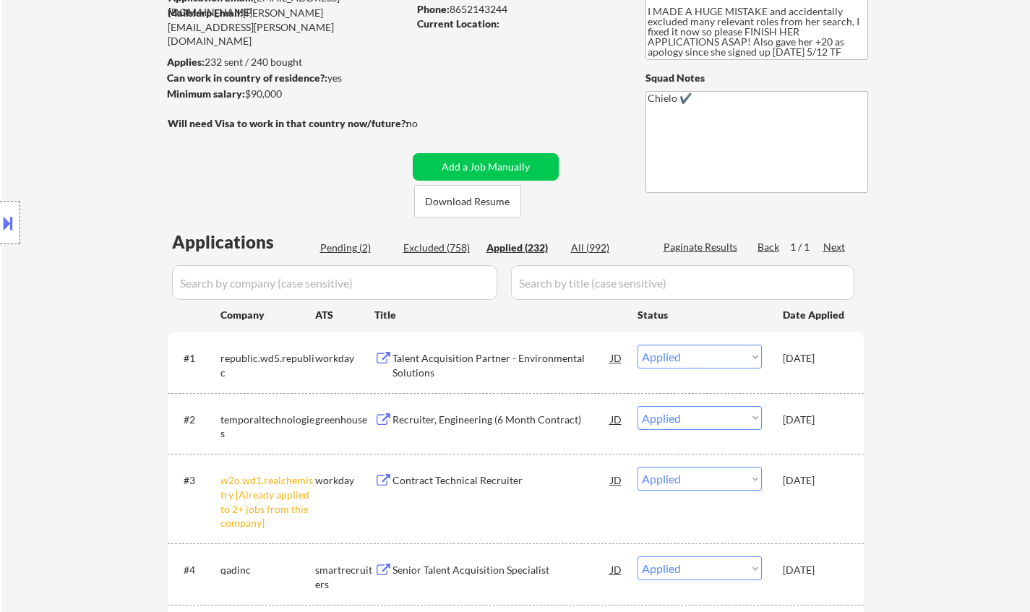
select select ""applied""
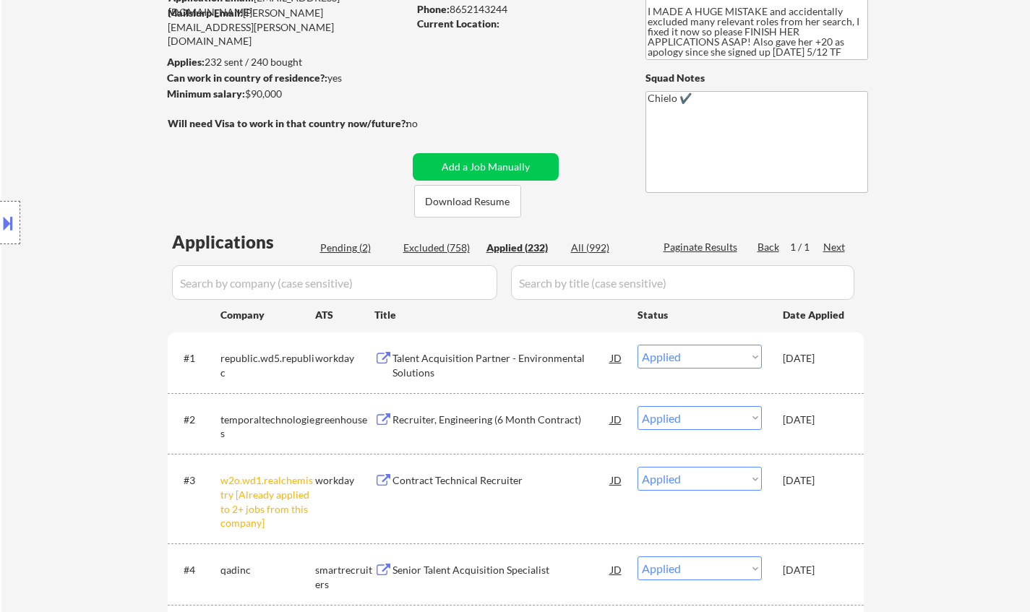
select select ""applied""
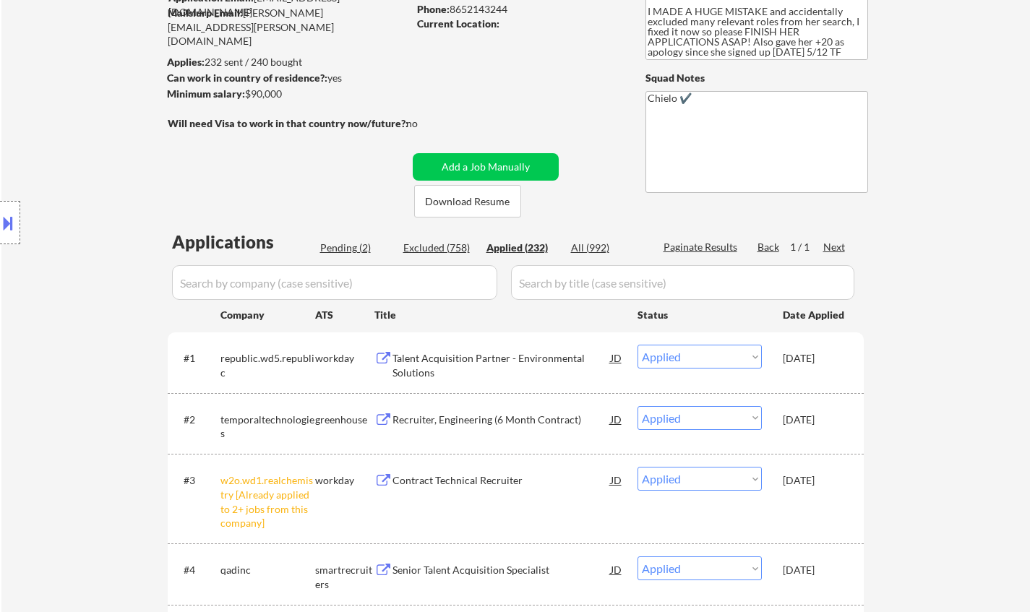
select select ""applied""
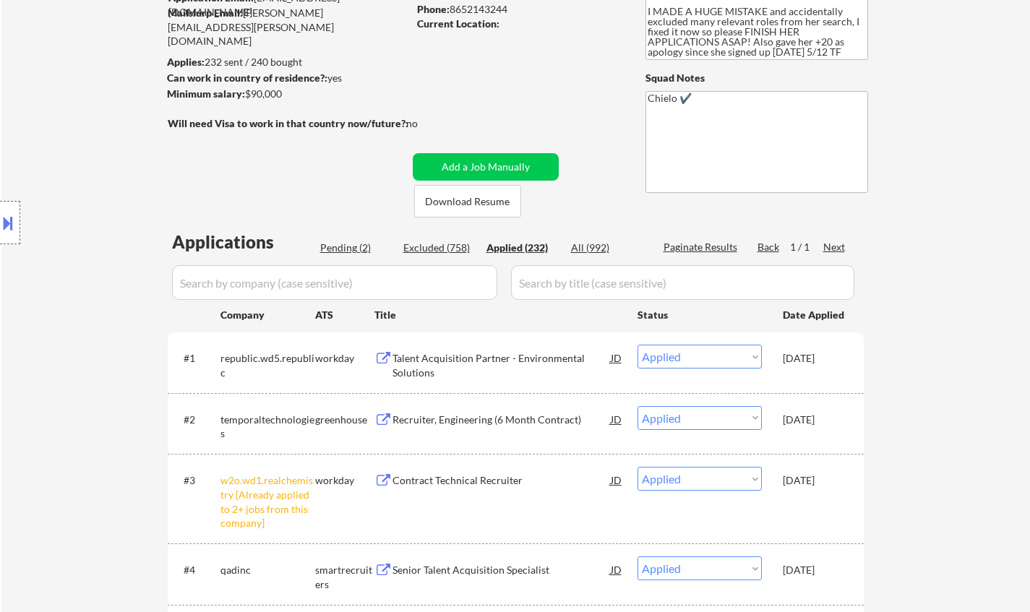
select select ""applied""
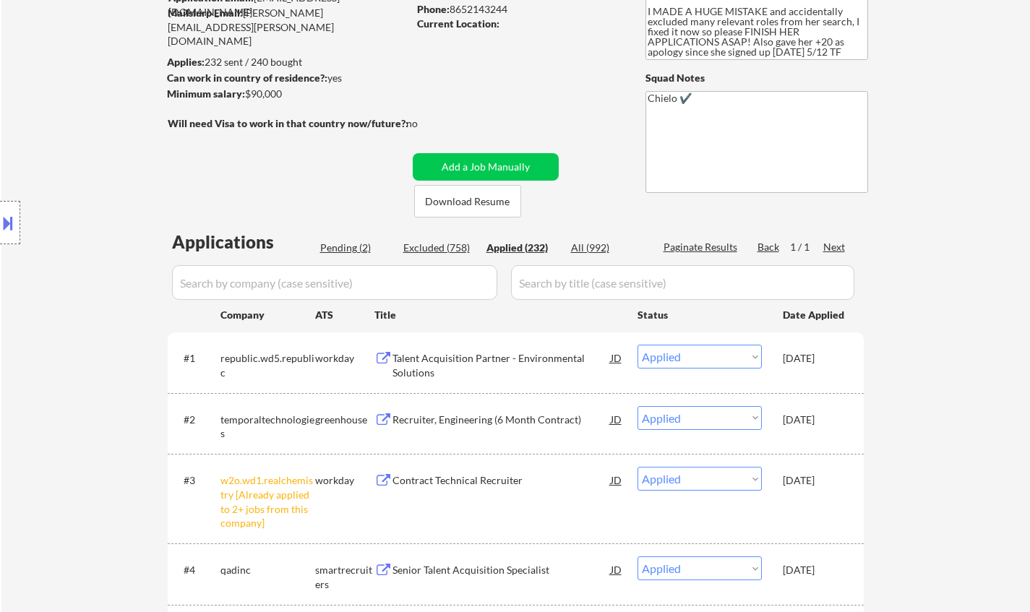
select select ""applied""
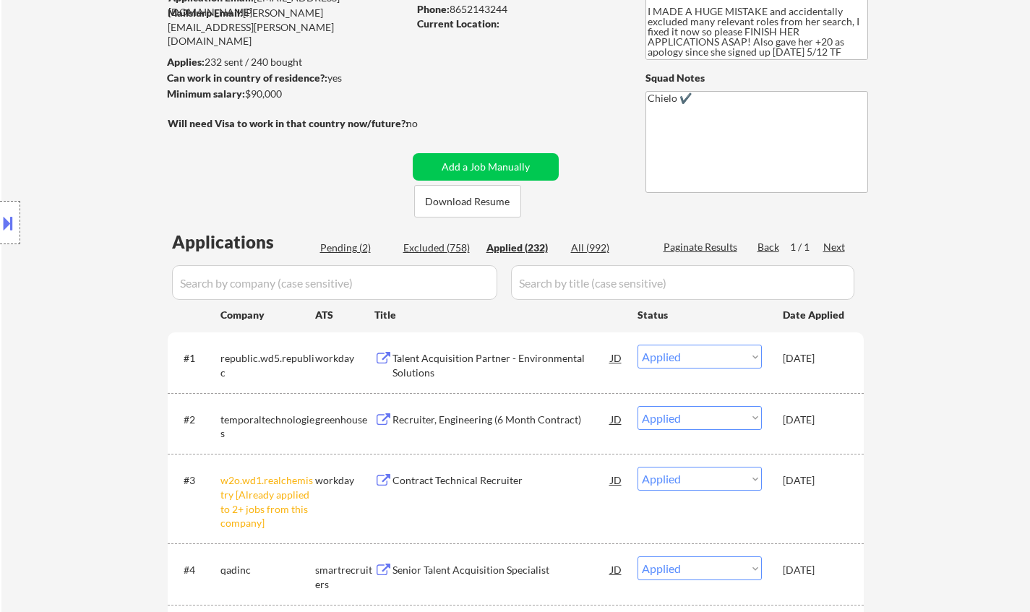
select select ""applied""
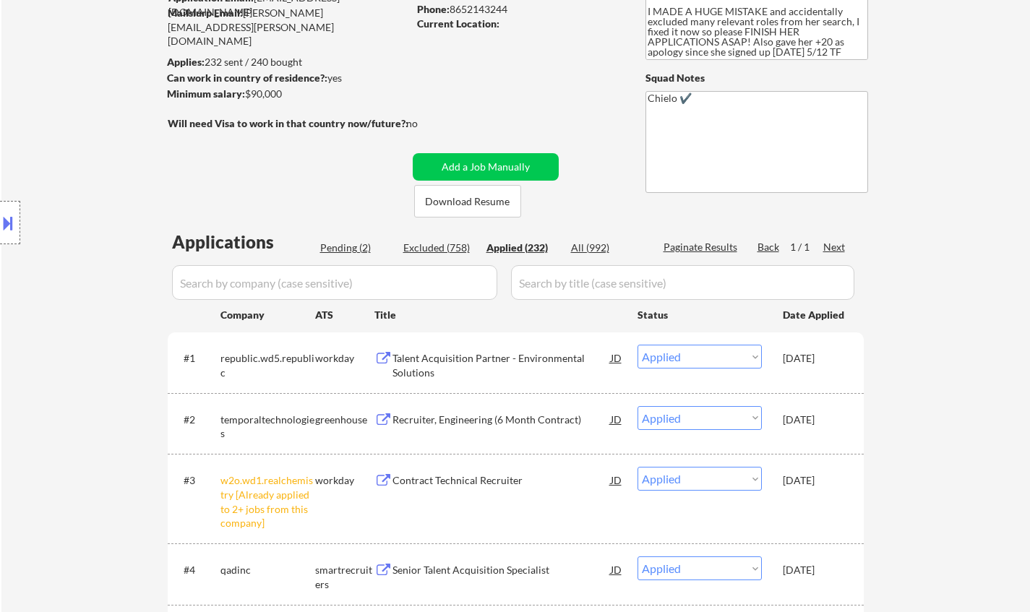
select select ""applied""
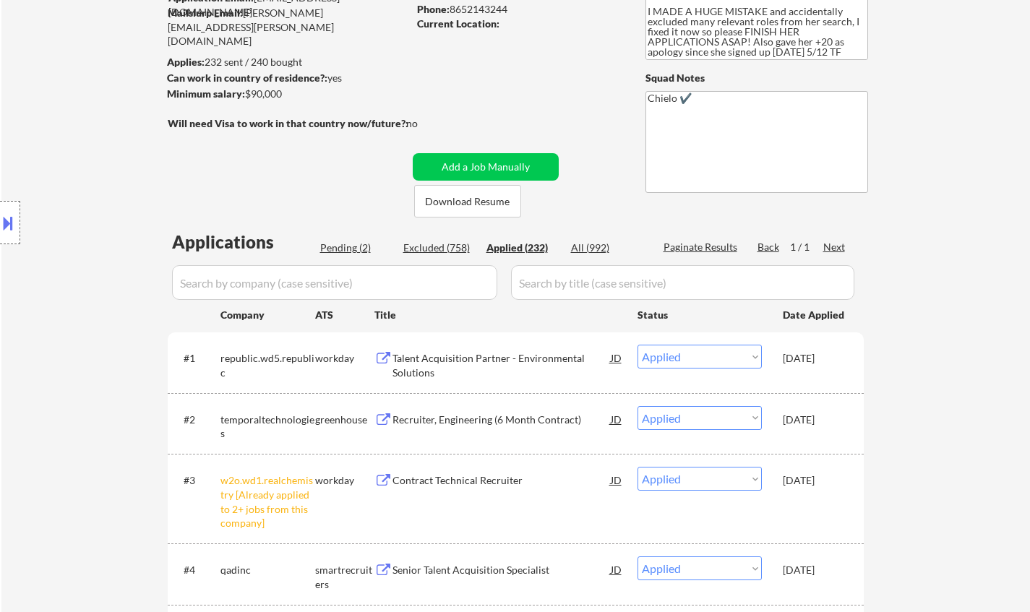
select select ""applied""
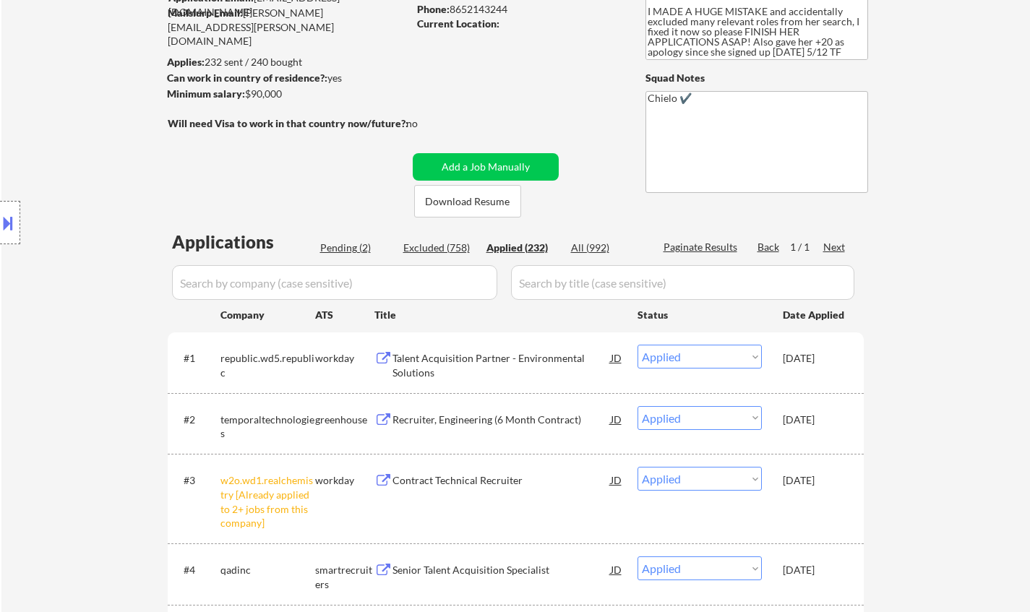
select select ""applied""
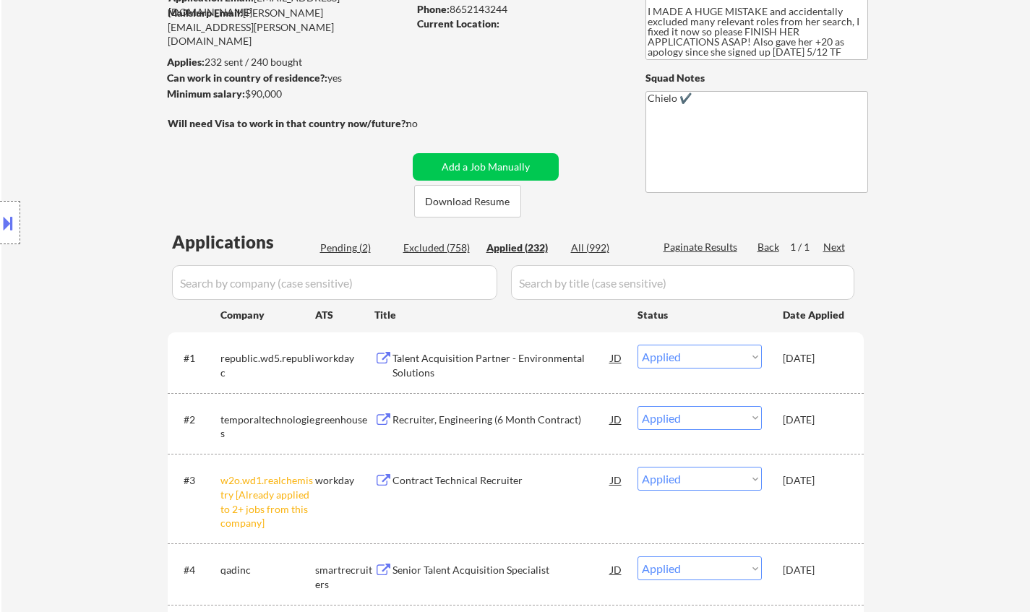
select select ""applied""
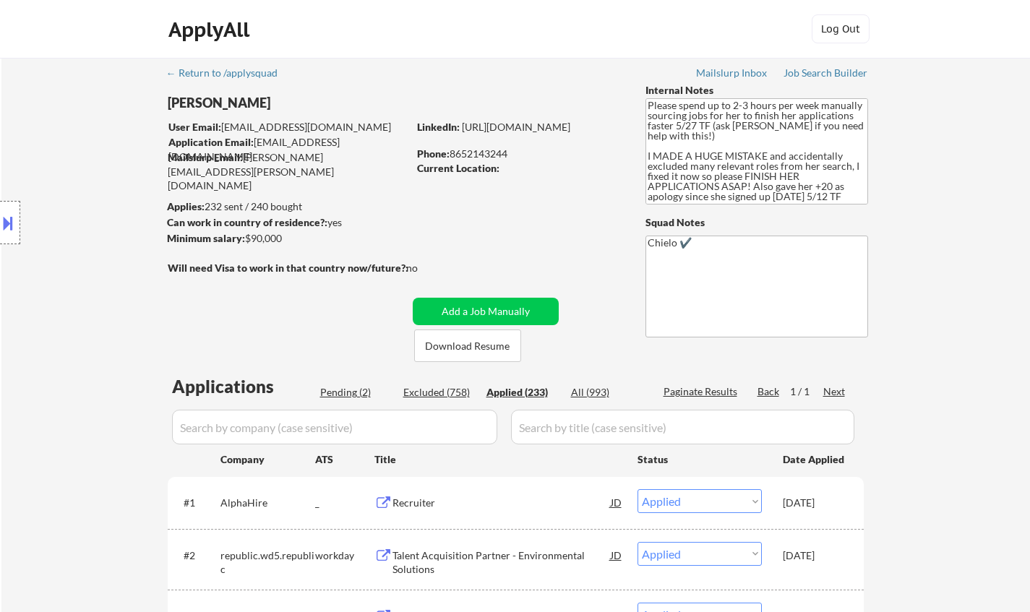
scroll to position [217, 0]
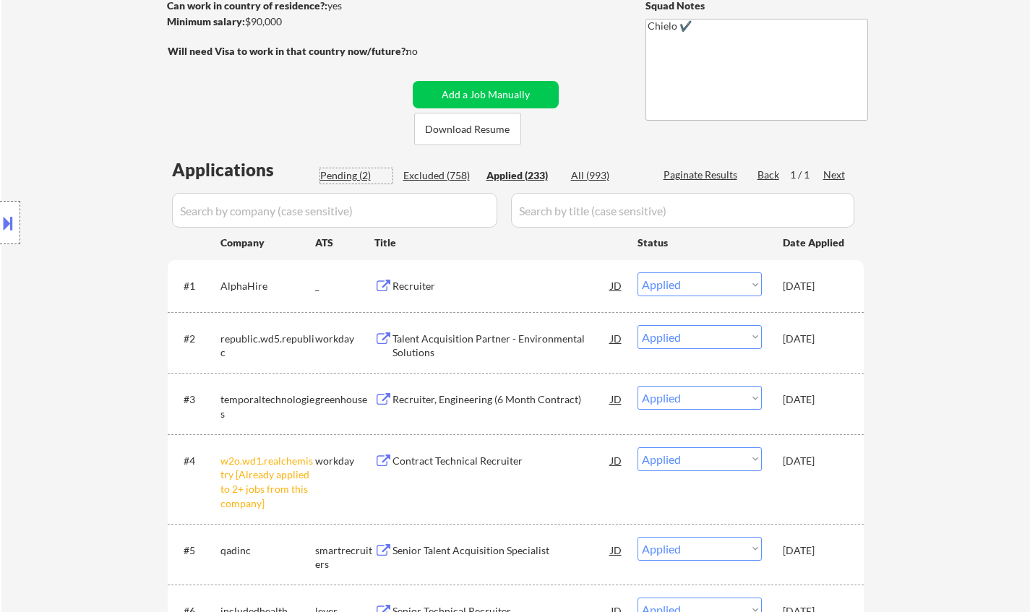
click at [341, 170] on div "Pending (2)" at bounding box center [356, 175] width 72 height 14
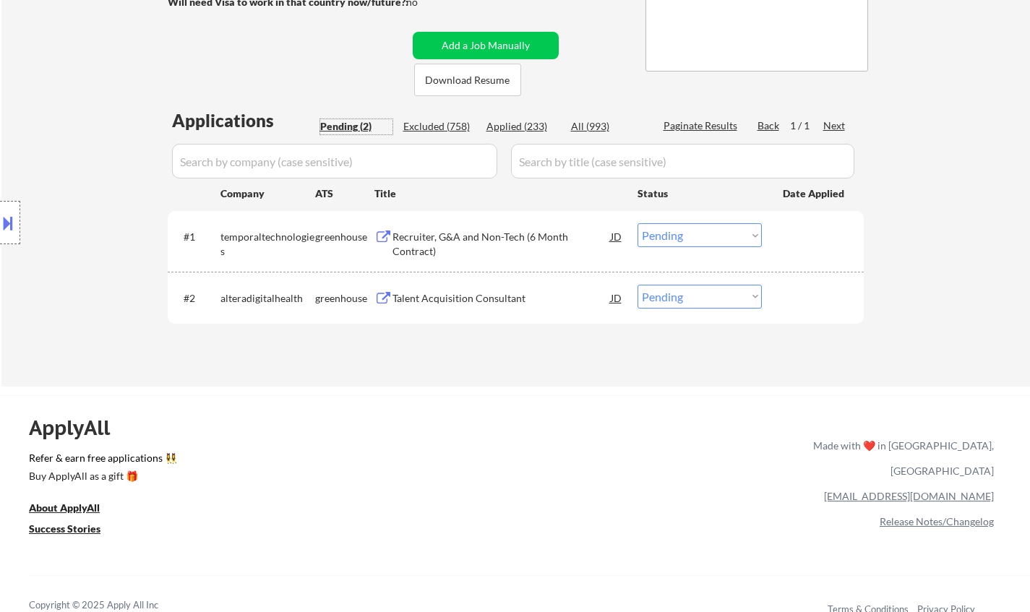
scroll to position [289, 0]
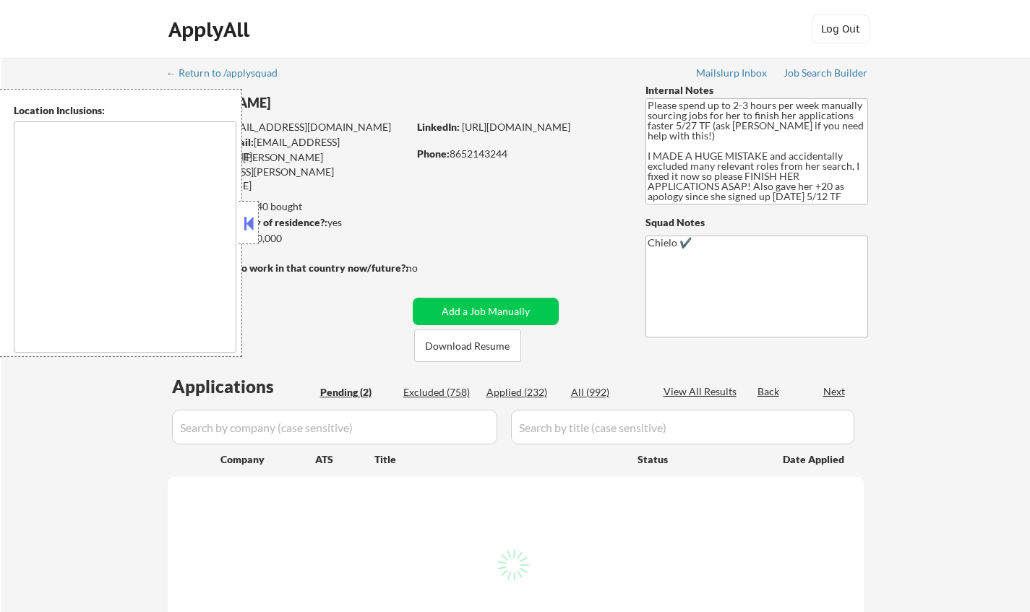
select select ""pending""
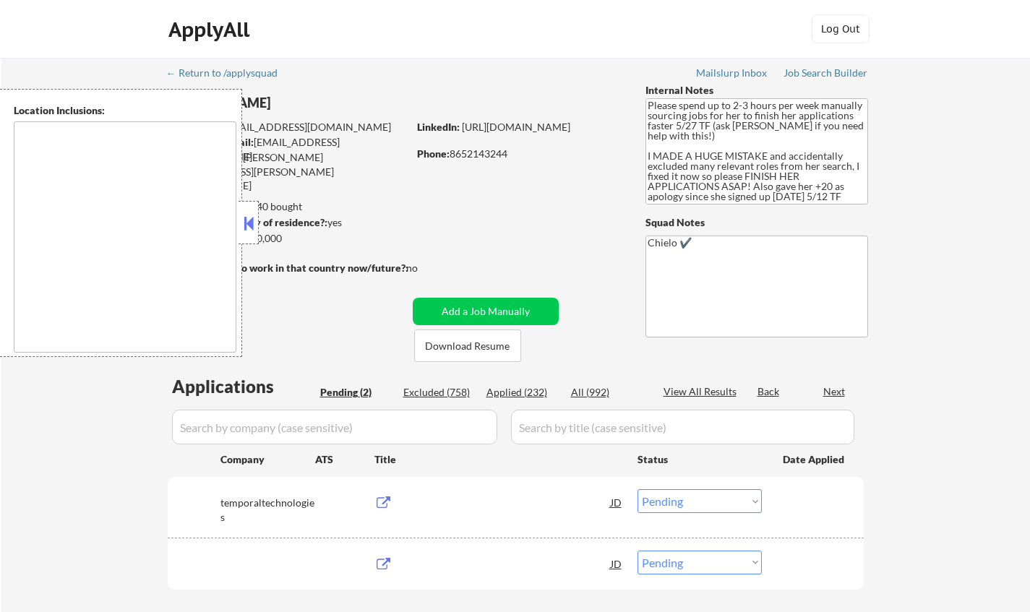
type textarea "[GEOGRAPHIC_DATA], [GEOGRAPHIC_DATA] [GEOGRAPHIC_DATA], [GEOGRAPHIC_DATA] [GEOG…"
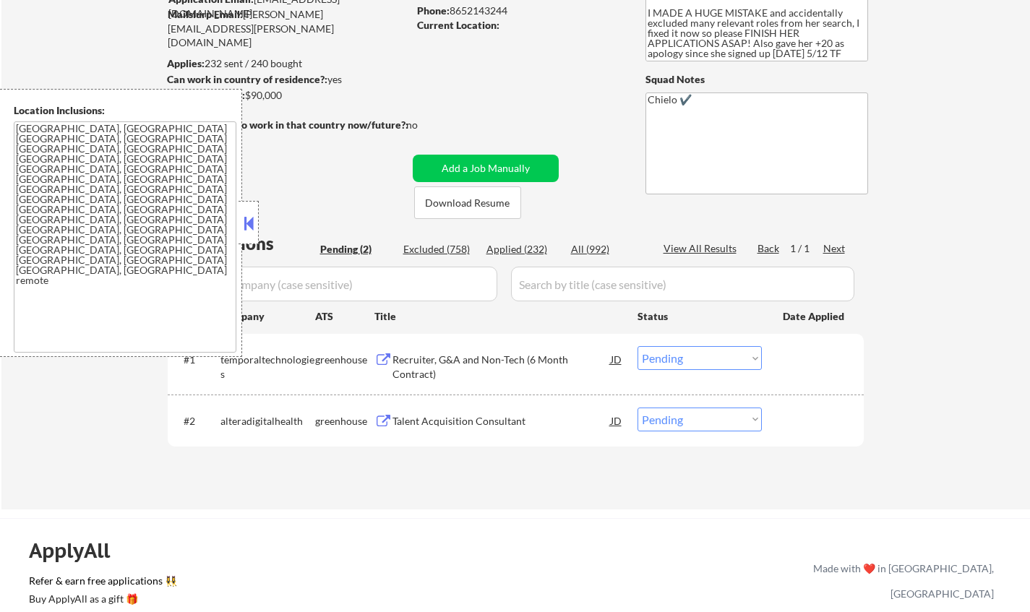
scroll to position [145, 0]
click at [252, 223] on button at bounding box center [249, 224] width 16 height 22
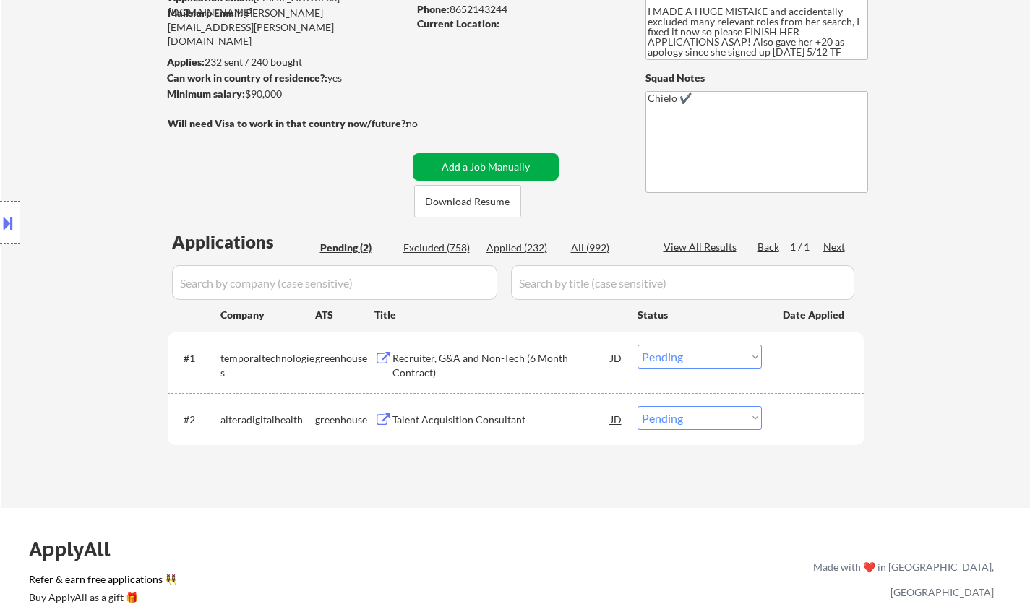
click at [469, 164] on button "Add a Job Manually" at bounding box center [486, 166] width 146 height 27
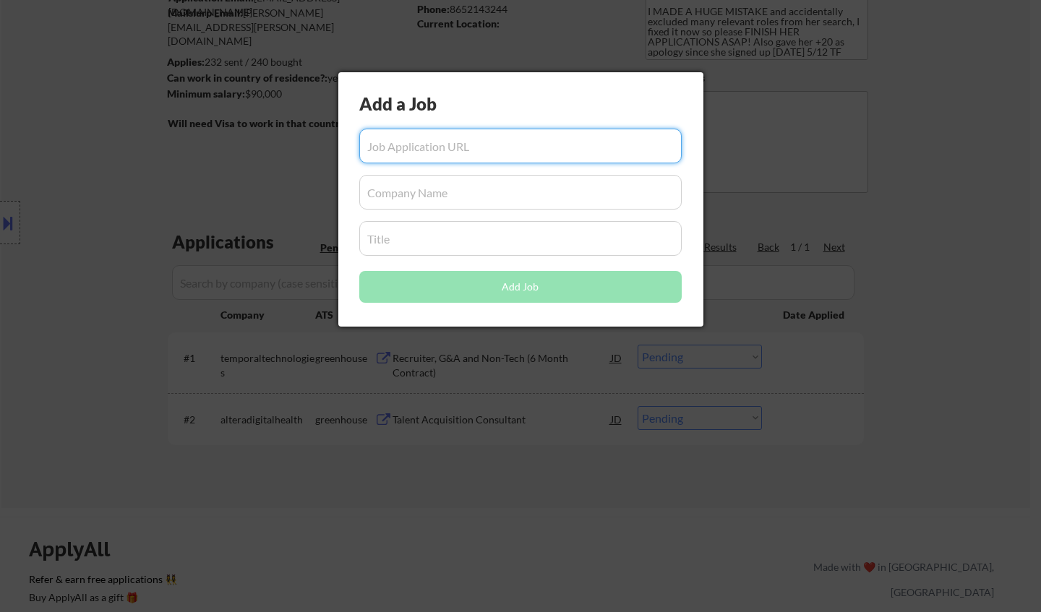
click at [458, 148] on input "input" at bounding box center [520, 146] width 323 height 35
paste input "[URL][DOMAIN_NAME]"
type input "[URL][DOMAIN_NAME]"
click at [467, 196] on input "input" at bounding box center [520, 192] width 323 height 35
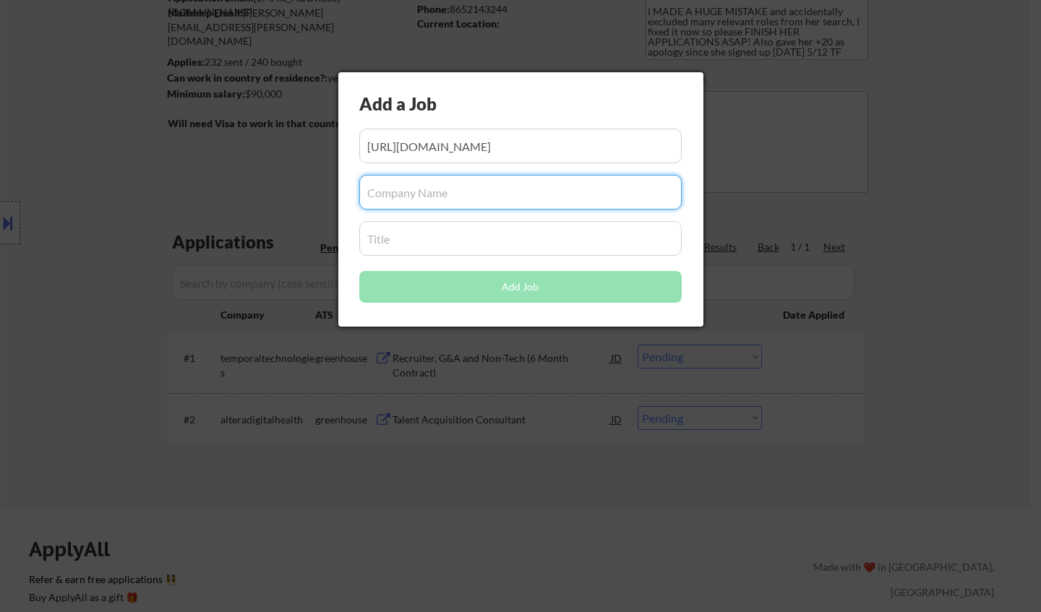
click at [560, 196] on input "input" at bounding box center [520, 192] width 323 height 35
type input "AlphaHire"
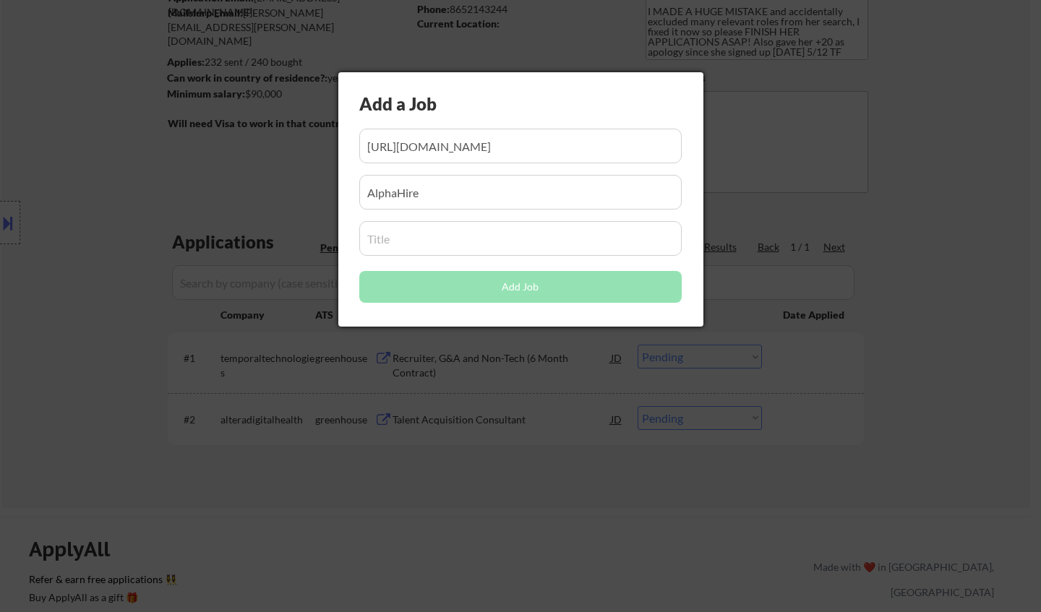
click at [411, 232] on input "input" at bounding box center [520, 238] width 323 height 35
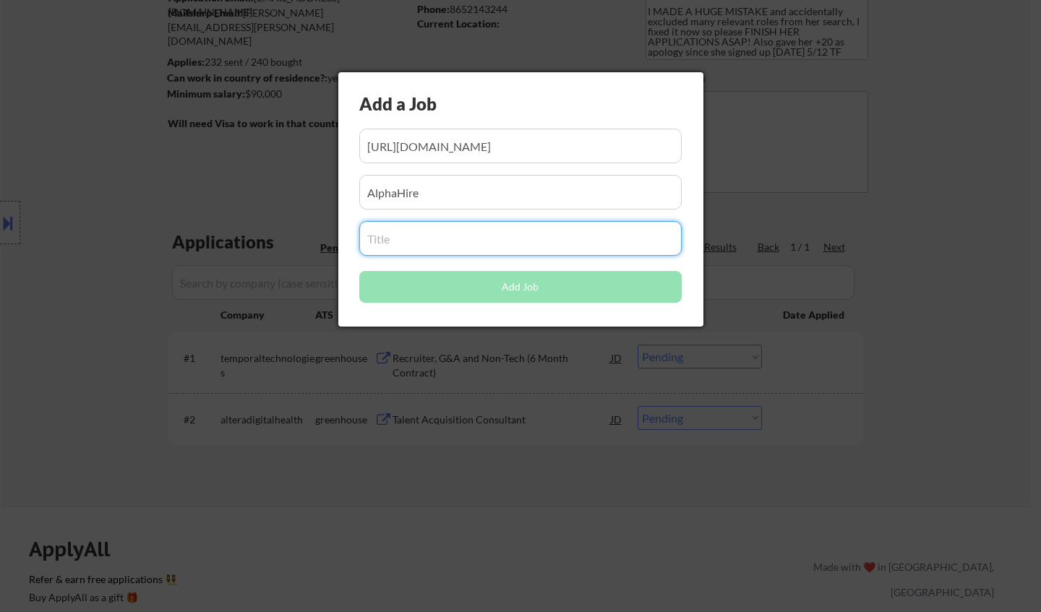
paste input "Recruiter"
type input "Recruiter"
click at [464, 197] on input "input" at bounding box center [520, 192] width 323 height 35
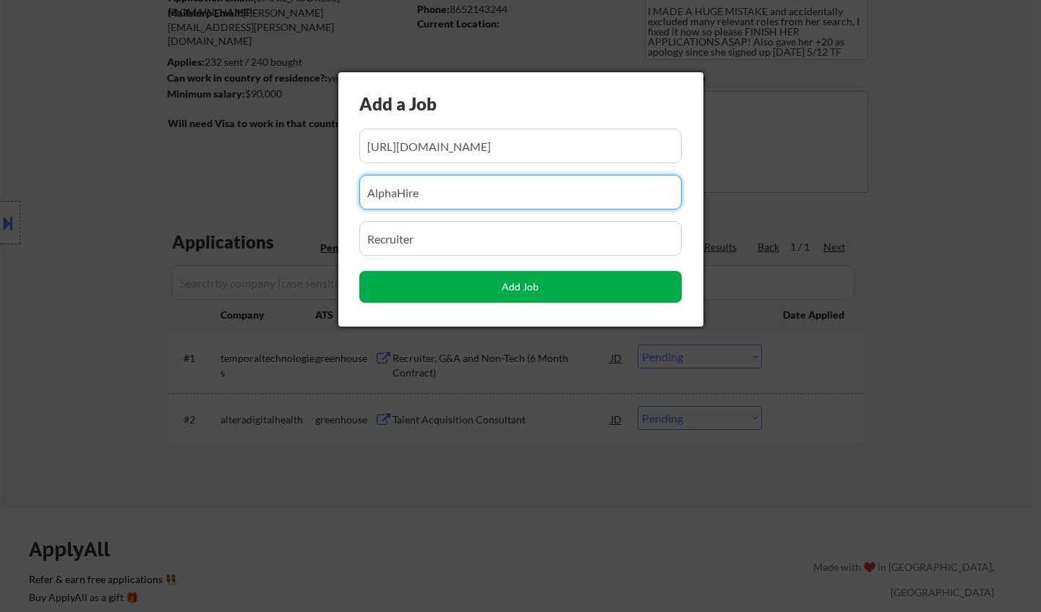
click at [534, 286] on button "Add Job" at bounding box center [520, 287] width 323 height 32
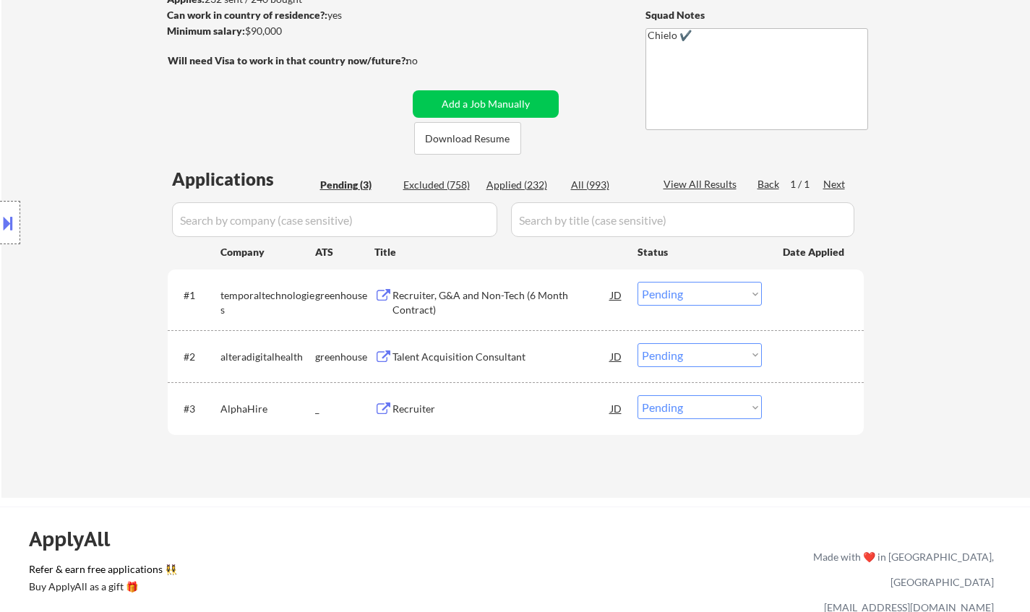
scroll to position [289, 0]
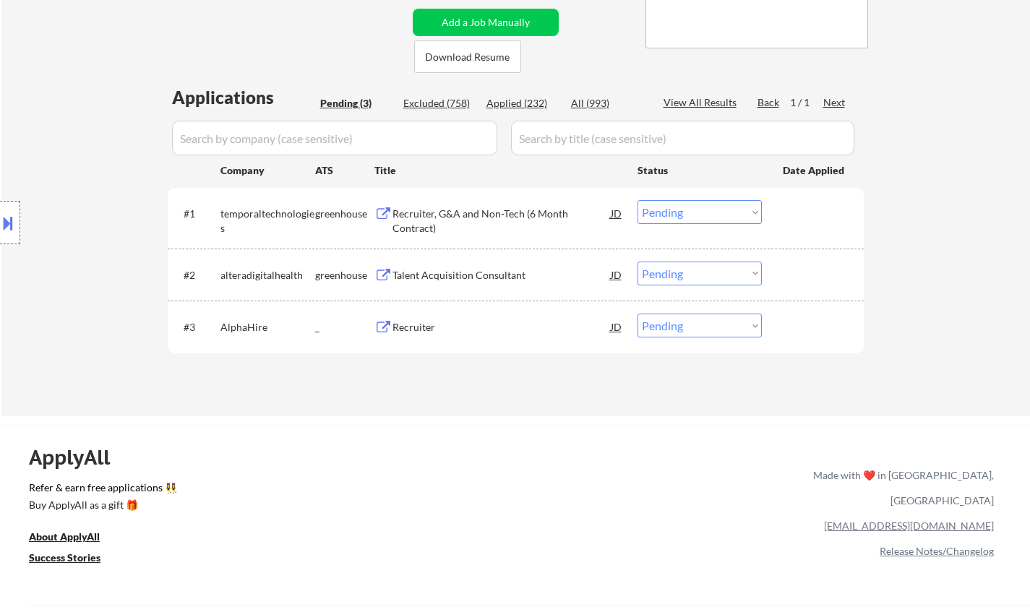
drag, startPoint x: 699, startPoint y: 325, endPoint x: 704, endPoint y: 333, distance: 10.4
click at [699, 325] on select "Choose an option... Pending Applied Excluded (Questions) Excluded (Expired) Exc…" at bounding box center [700, 326] width 124 height 24
select select ""applied""
click at [638, 314] on select "Choose an option... Pending Applied Excluded (Questions) Excluded (Expired) Exc…" at bounding box center [700, 326] width 124 height 24
